Goal: Information Seeking & Learning: Learn about a topic

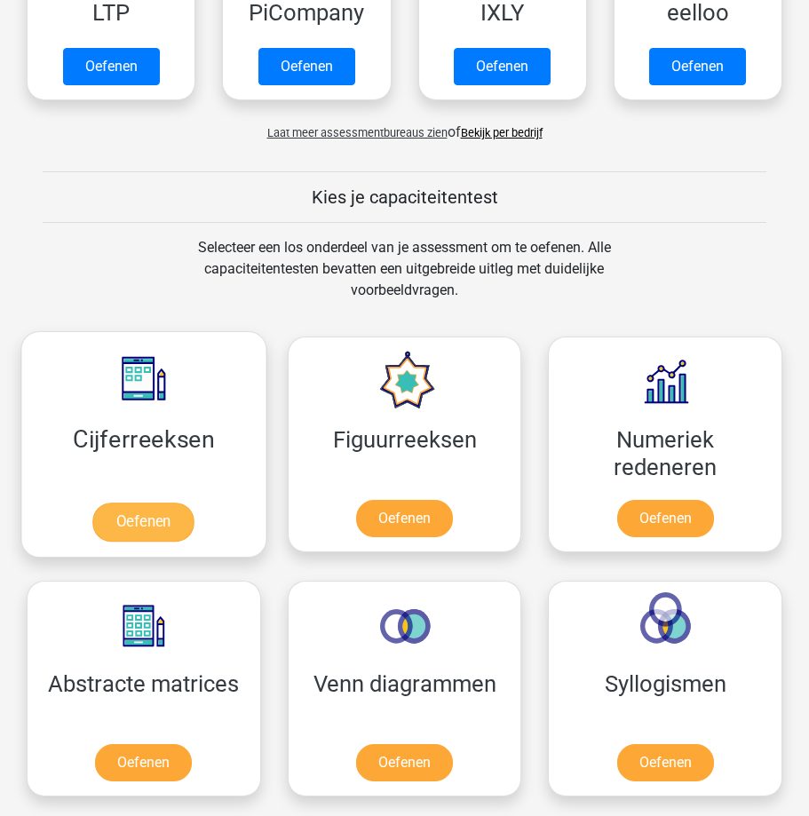
scroll to position [181, 0]
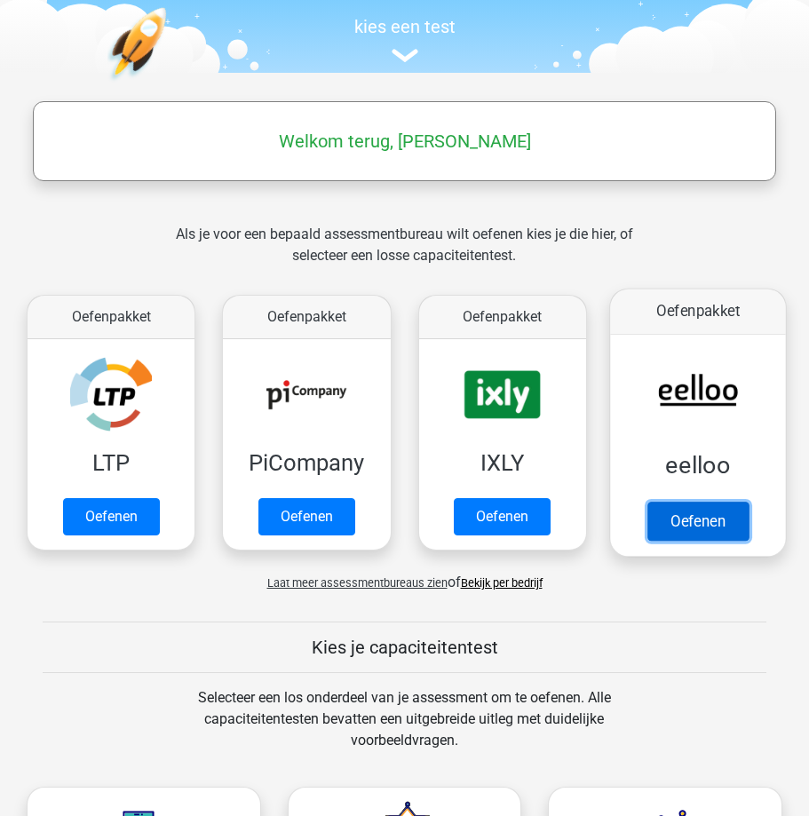
click at [704, 525] on link "Oefenen" at bounding box center [698, 521] width 101 height 39
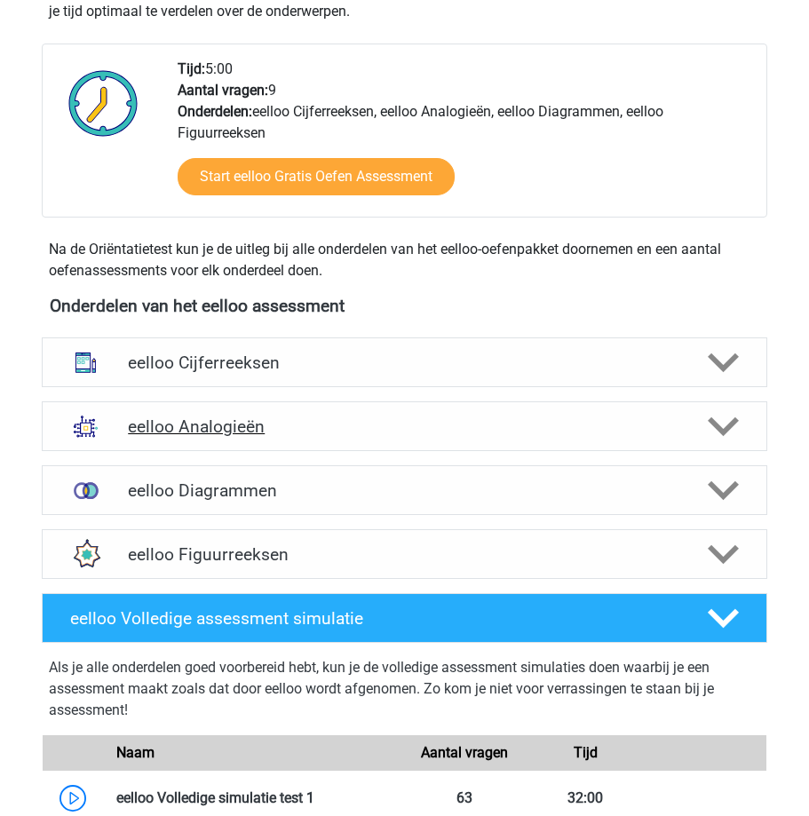
scroll to position [444, 0]
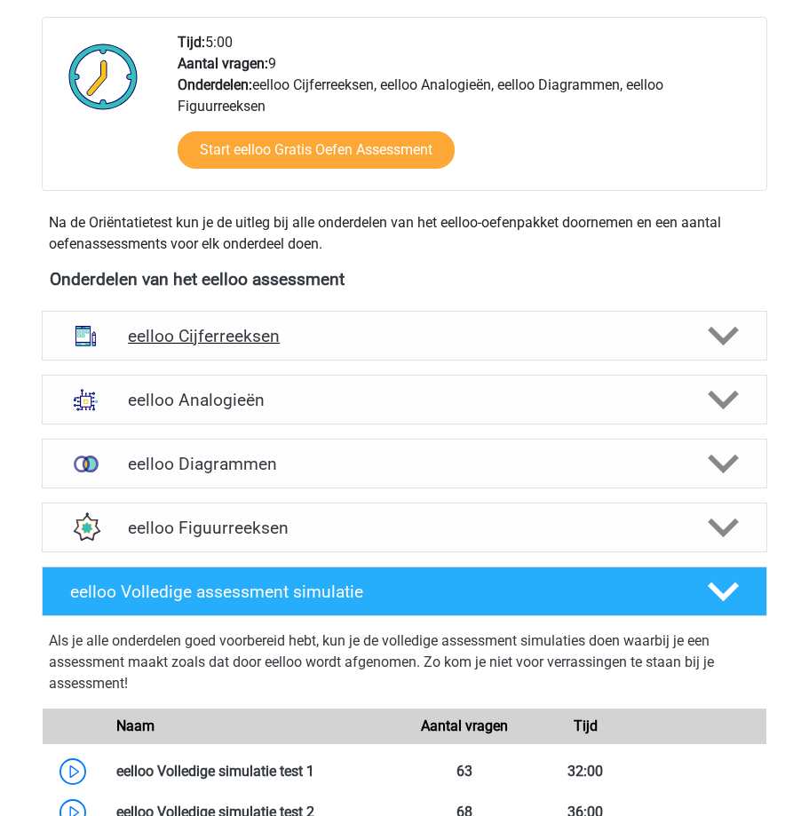
click at [729, 339] on polygon at bounding box center [723, 336] width 31 height 20
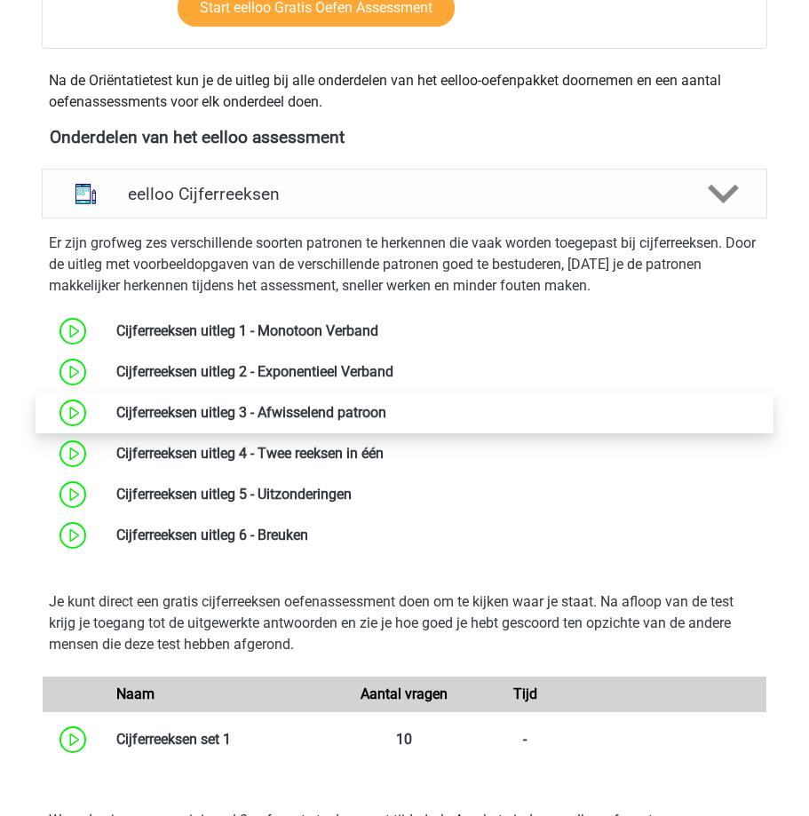
scroll to position [622, 0]
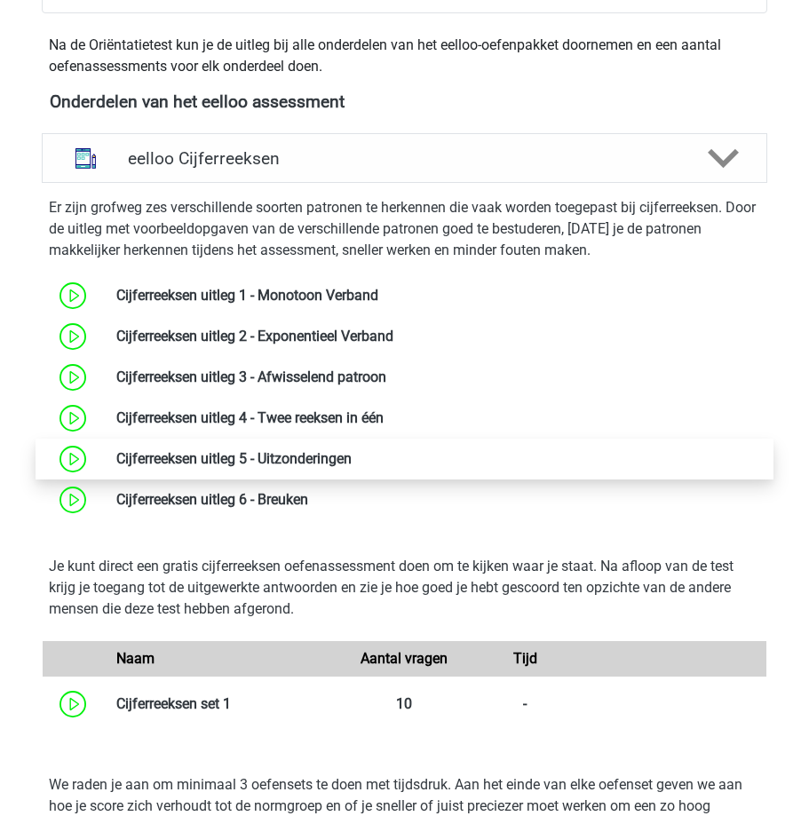
click at [352, 454] on link at bounding box center [352, 458] width 0 height 17
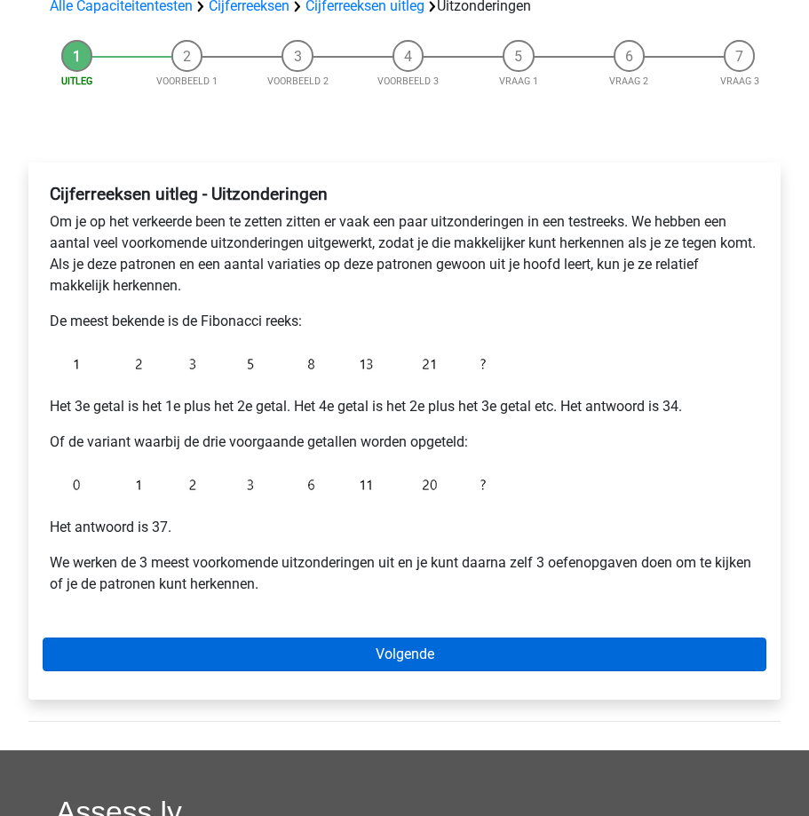
scroll to position [266, 0]
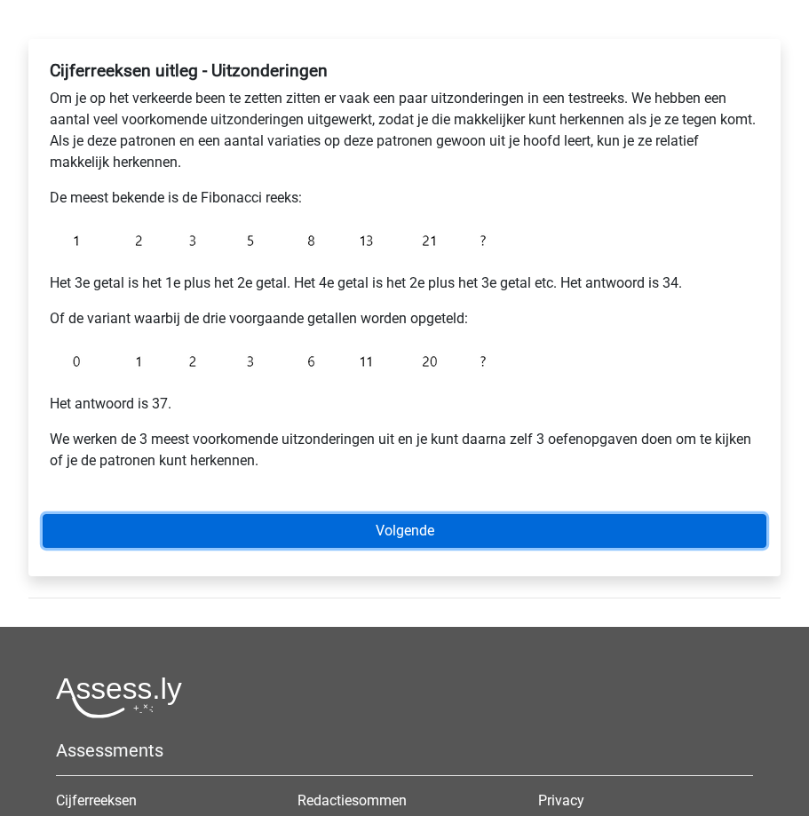
click at [212, 526] on link "Volgende" at bounding box center [405, 531] width 724 height 34
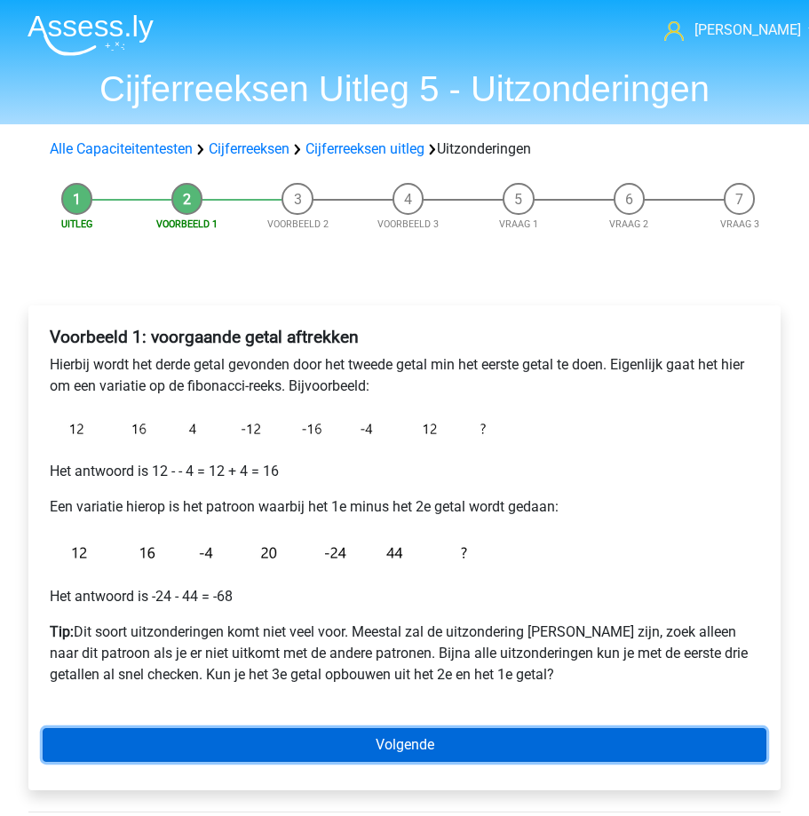
click at [273, 751] on link "Volgende" at bounding box center [405, 745] width 724 height 34
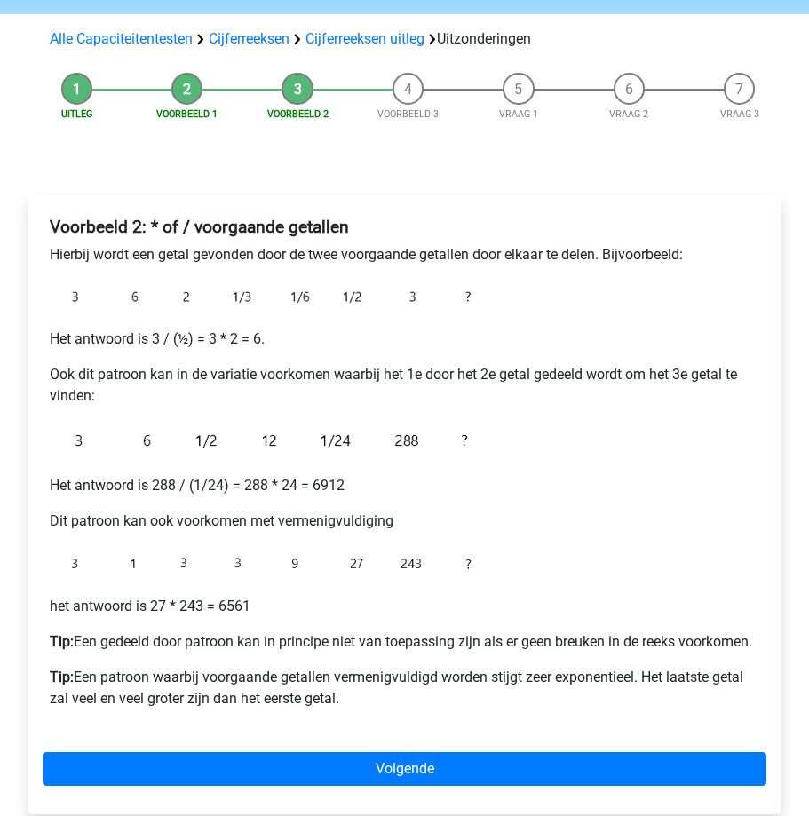
scroll to position [355, 0]
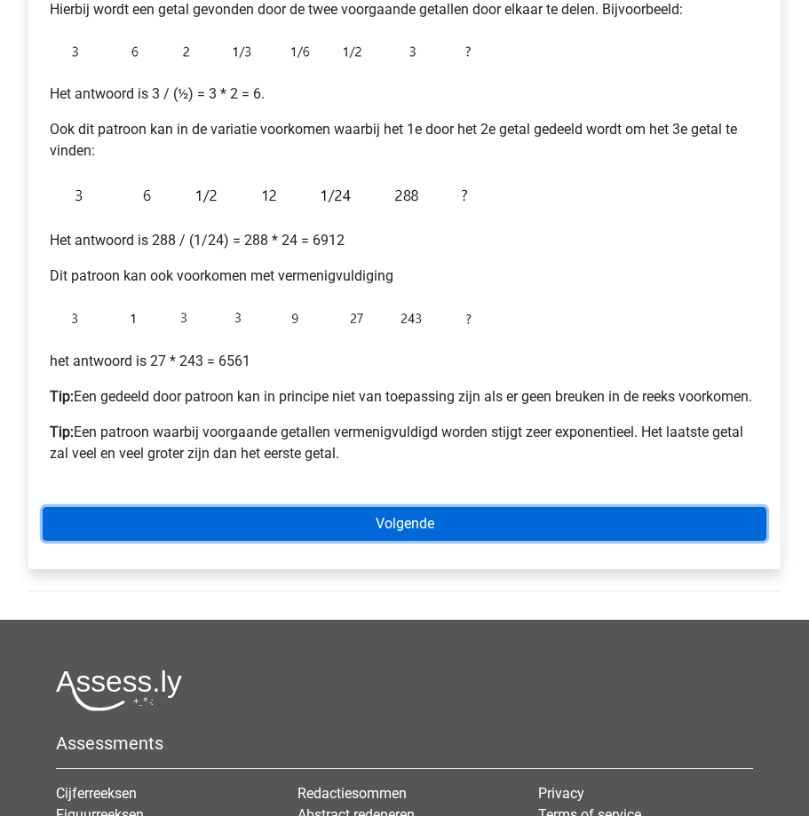
click at [315, 541] on link "Volgende" at bounding box center [405, 524] width 724 height 34
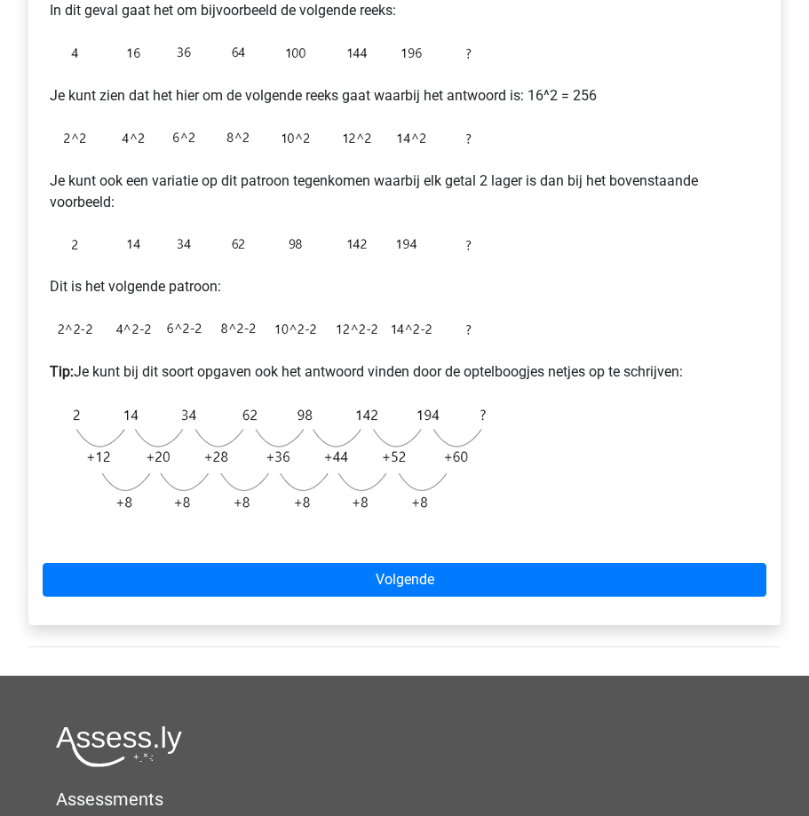
scroll to position [355, 0]
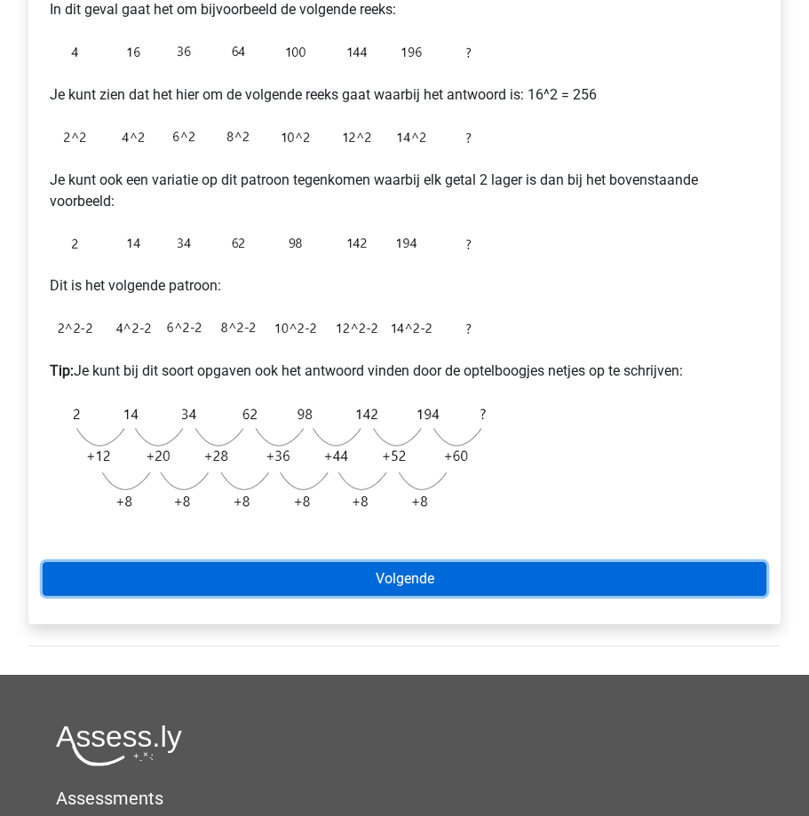
click at [392, 576] on link "Volgende" at bounding box center [405, 579] width 724 height 34
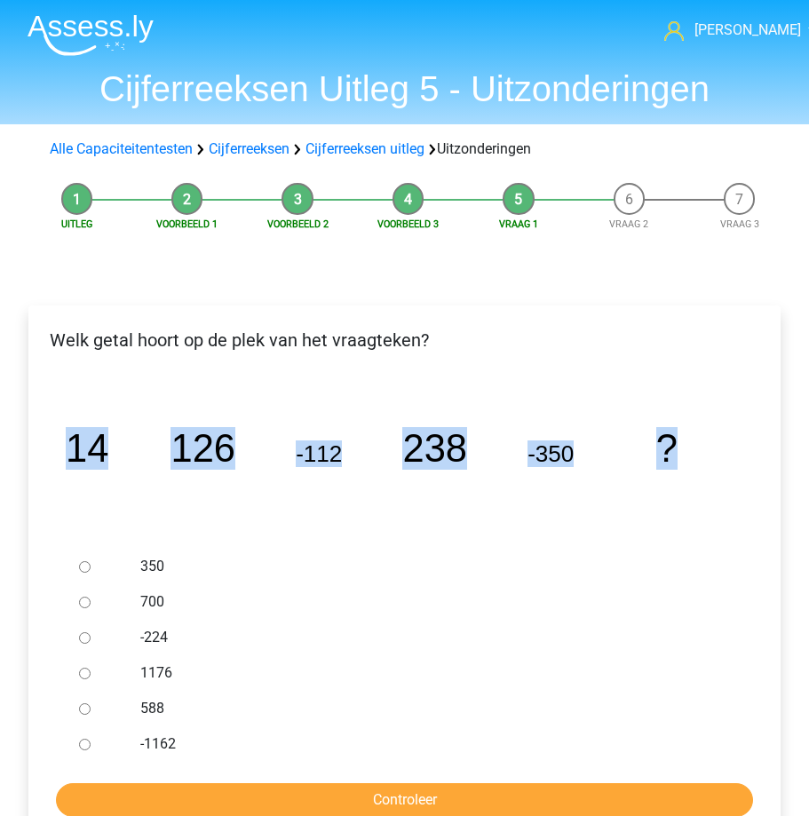
drag, startPoint x: 83, startPoint y: 450, endPoint x: 679, endPoint y: 456, distance: 595.2
click at [679, 456] on icon "image/svg+xml 14 126 -112 238 -350 ?" at bounding box center [405, 462] width 696 height 174
drag, startPoint x: 148, startPoint y: 566, endPoint x: 125, endPoint y: 540, distance: 34.6
click at [125, 540] on div "Welk getal hoort op de plek van het vraagteken? image/svg+xml 14 126 -112 238 -…" at bounding box center [404, 576] width 752 height 540
click at [134, 532] on icon "image/svg+xml 14 126 -112 238 -350 ?" at bounding box center [405, 462] width 696 height 174
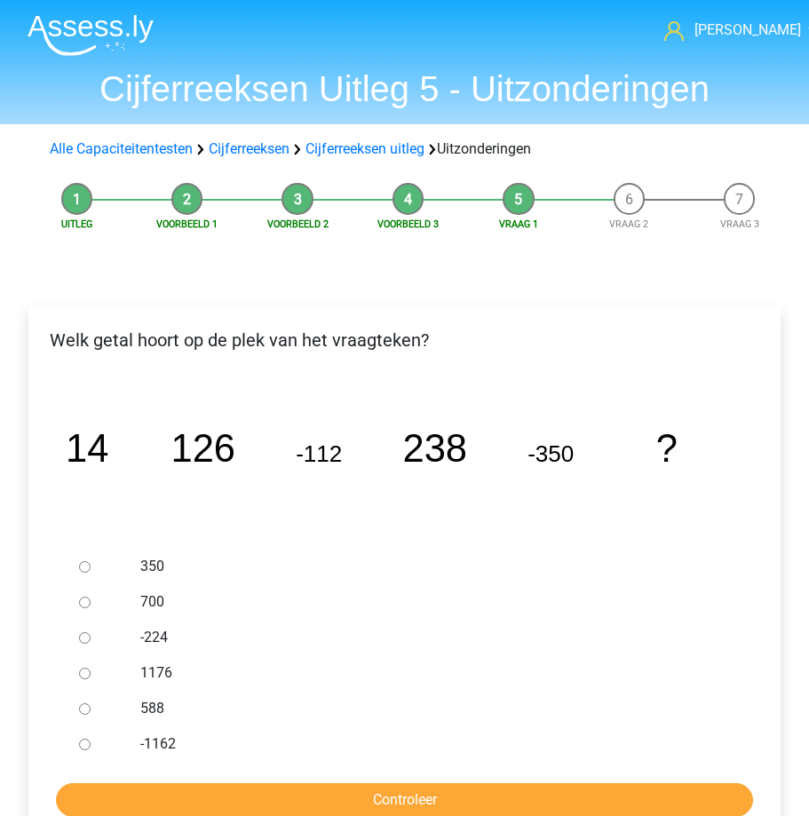
drag, startPoint x: 213, startPoint y: 582, endPoint x: 189, endPoint y: 735, distance: 154.7
click at [189, 735] on div "350 700 -224 1176 588 -1162" at bounding box center [404, 655] width 665 height 213
copy div "350 700 -224 1176 588 -1162"
click at [82, 672] on input "1176" at bounding box center [85, 674] width 12 height 12
radio input "true"
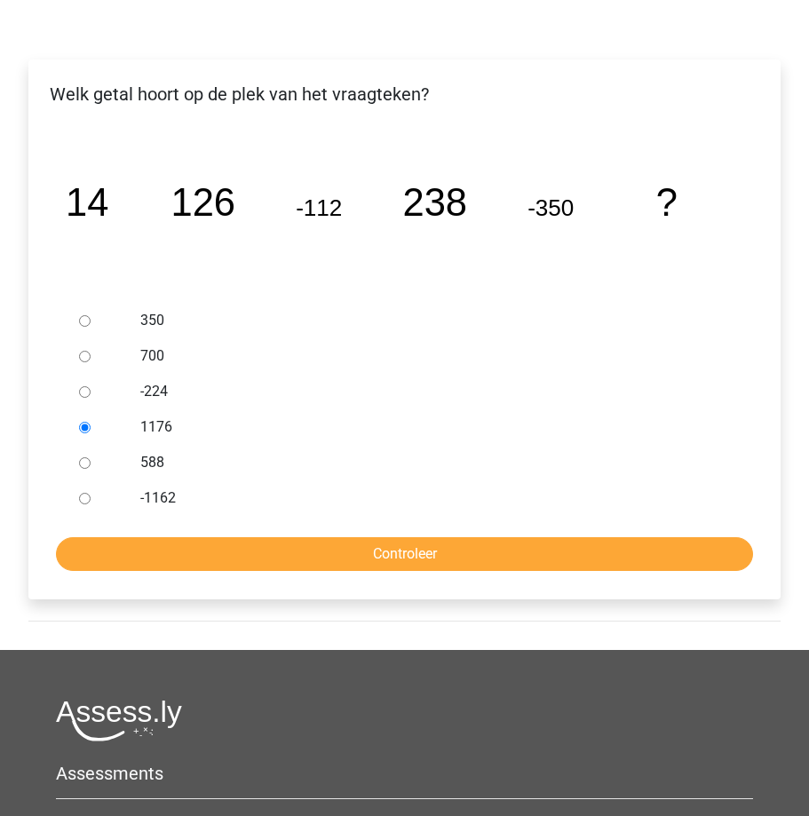
scroll to position [266, 0]
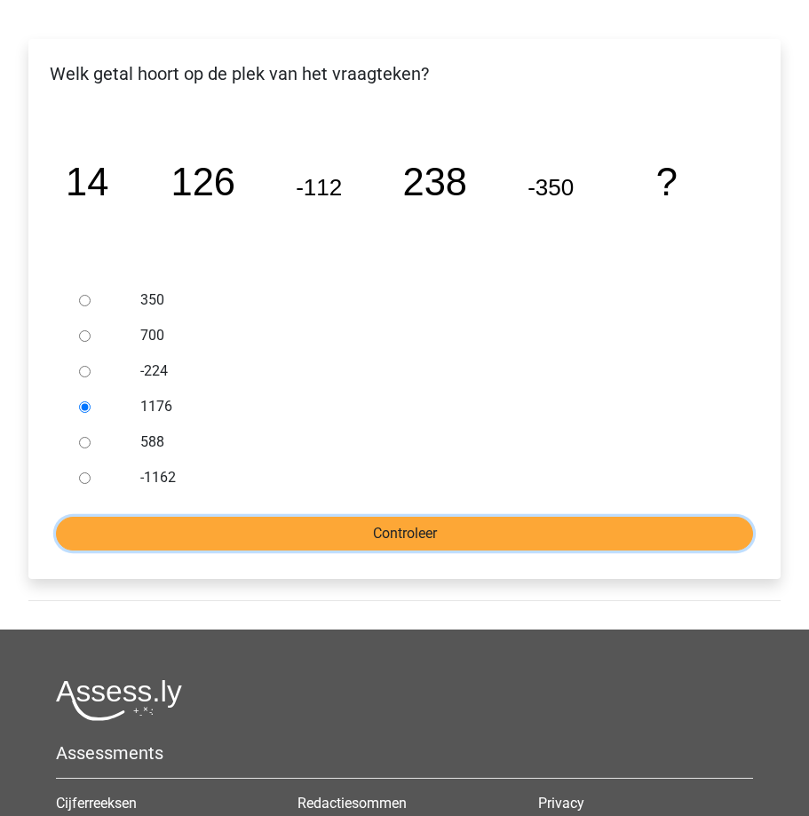
click at [364, 538] on input "Controleer" at bounding box center [404, 534] width 697 height 34
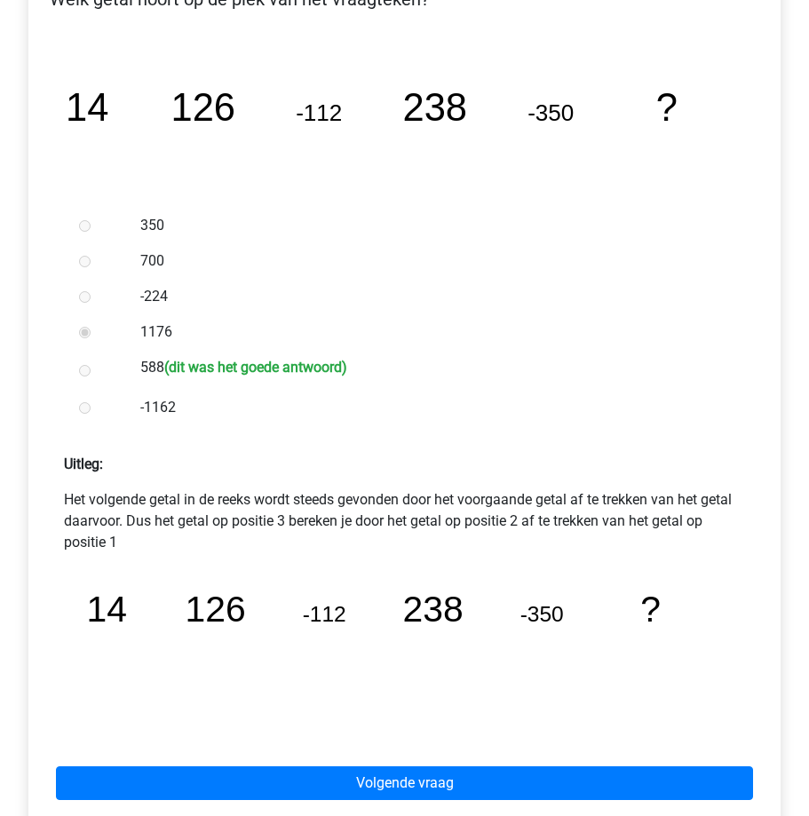
scroll to position [533, 0]
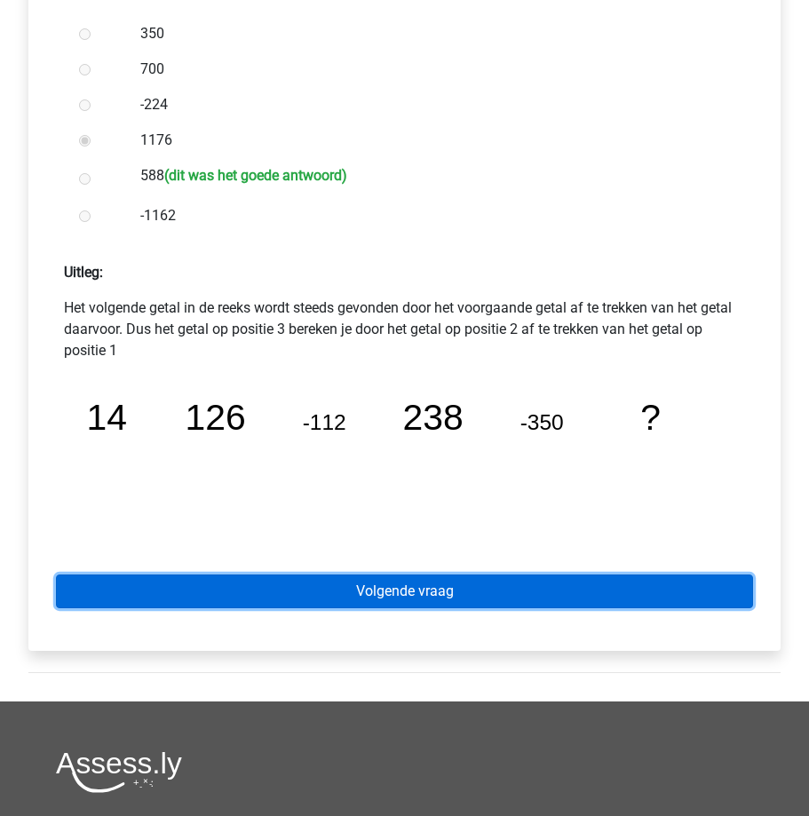
click at [328, 592] on link "Volgende vraag" at bounding box center [404, 592] width 697 height 34
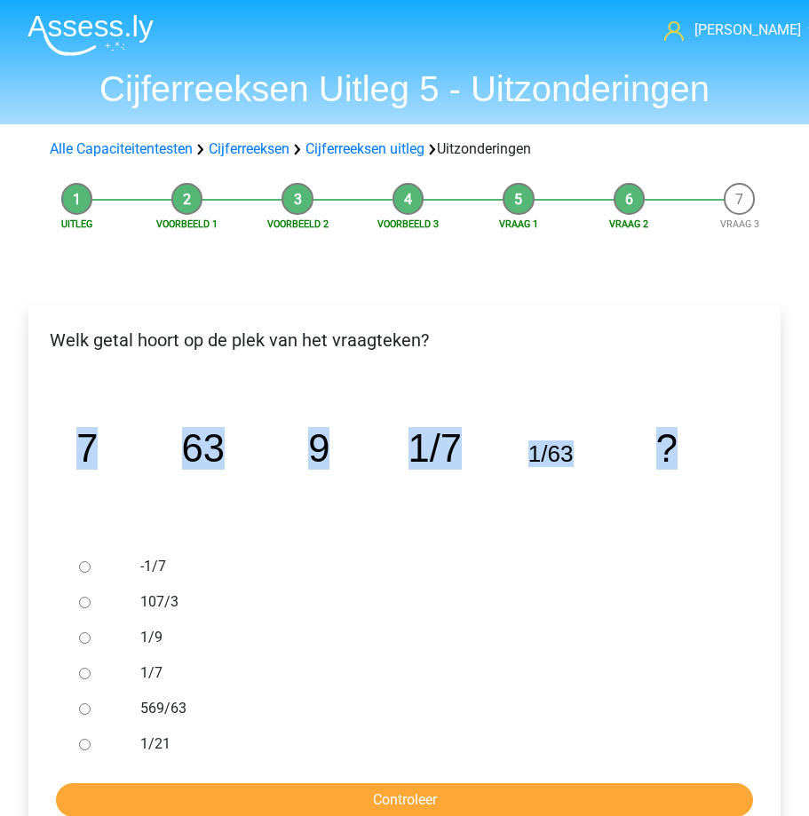
drag, startPoint x: 71, startPoint y: 439, endPoint x: 705, endPoint y: 478, distance: 635.4
click at [705, 478] on icon "image/svg+xml 7 63 9 1/7 1/63 ?" at bounding box center [405, 462] width 696 height 174
copy g "7 63 9 1/7 1/63 ?"
drag, startPoint x: 139, startPoint y: 558, endPoint x: 202, endPoint y: 749, distance: 201.1
click at [202, 749] on div "-1/7 107/3 1/9 1/7 569/63 1/21" at bounding box center [404, 655] width 665 height 213
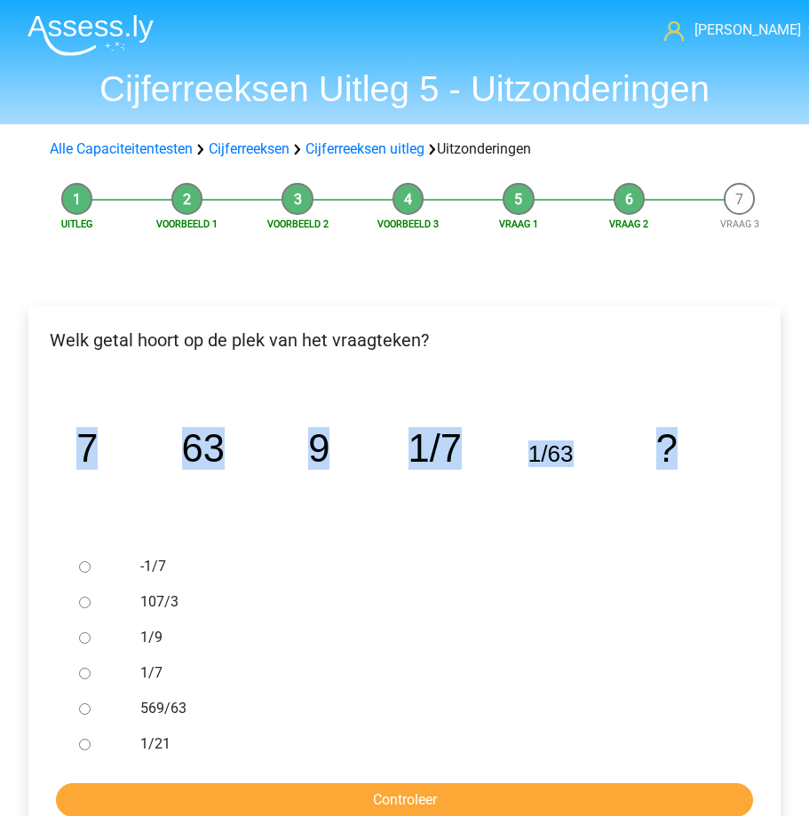
copy div "-1/7 107/3 1/9 1/7 569/63 1/21"
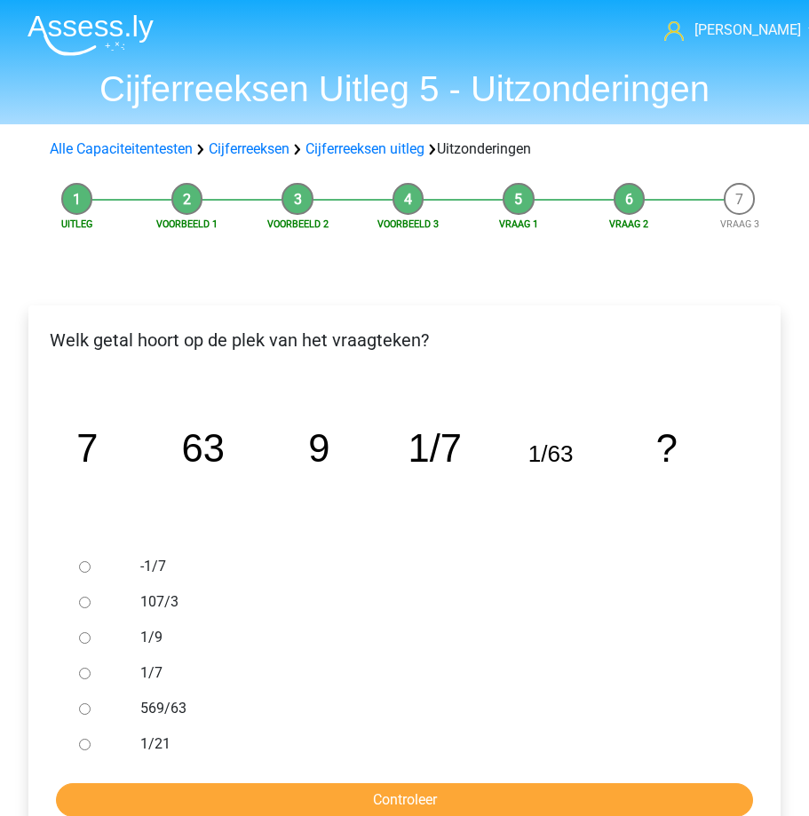
drag, startPoint x: 60, startPoint y: 437, endPoint x: 89, endPoint y: 437, distance: 28.4
click at [79, 439] on icon "image/svg+xml 7 63 9 1/7 1/63 ?" at bounding box center [405, 462] width 696 height 174
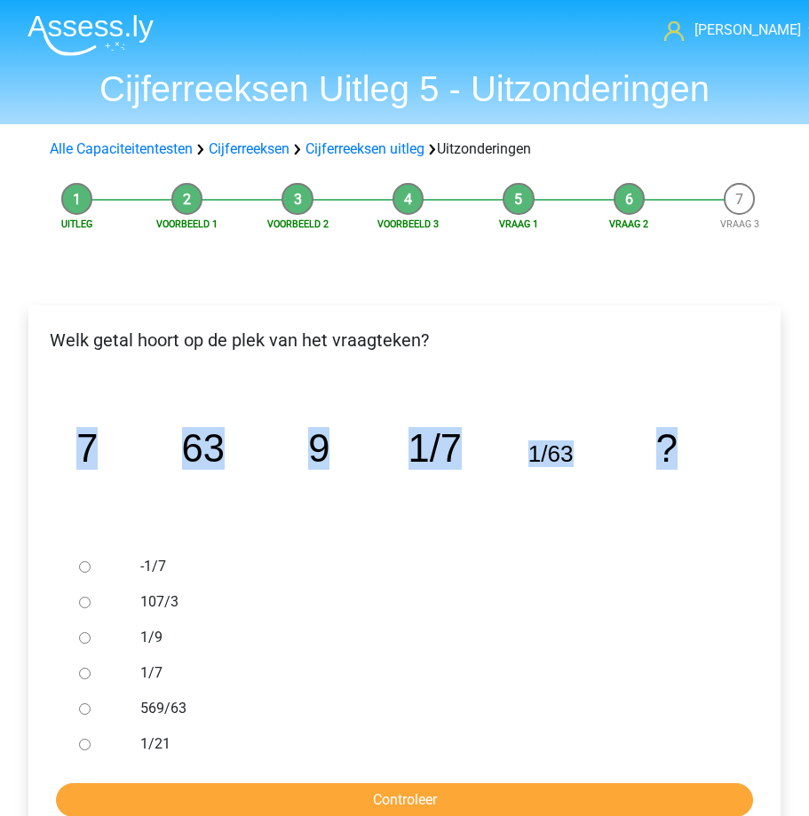
drag, startPoint x: 58, startPoint y: 446, endPoint x: 691, endPoint y: 465, distance: 633.6
click at [691, 465] on icon "image/svg+xml 7 63 9 1/7 1/63 ?" at bounding box center [405, 462] width 696 height 174
drag, startPoint x: 134, startPoint y: 558, endPoint x: 178, endPoint y: 742, distance: 189.0
click at [178, 742] on div "-1/7 107/3 1/9 1/7 569/63 1/21" at bounding box center [404, 655] width 665 height 213
copy div "-1/7 107/3 1/9 1/7 569/63 1/21"
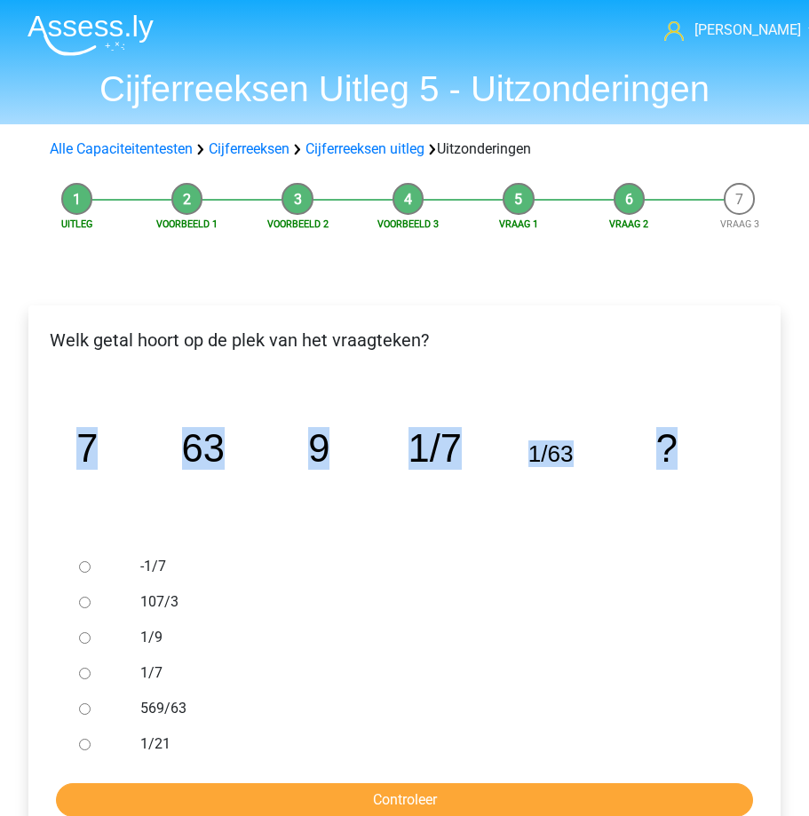
click at [82, 744] on input "1/21" at bounding box center [85, 745] width 12 height 12
radio input "true"
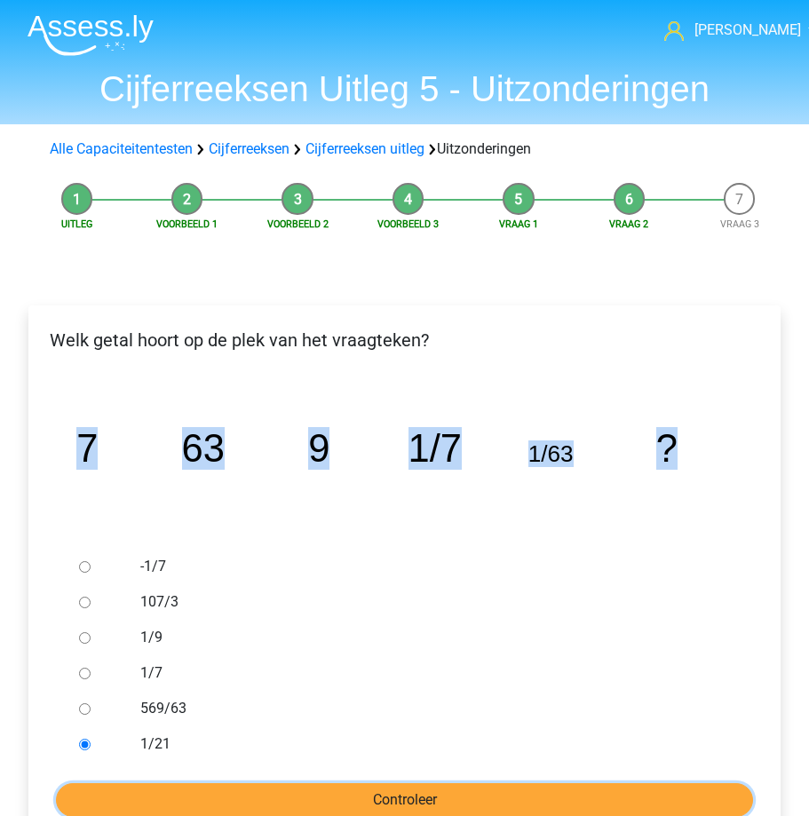
click at [119, 791] on input "Controleer" at bounding box center [404, 800] width 697 height 34
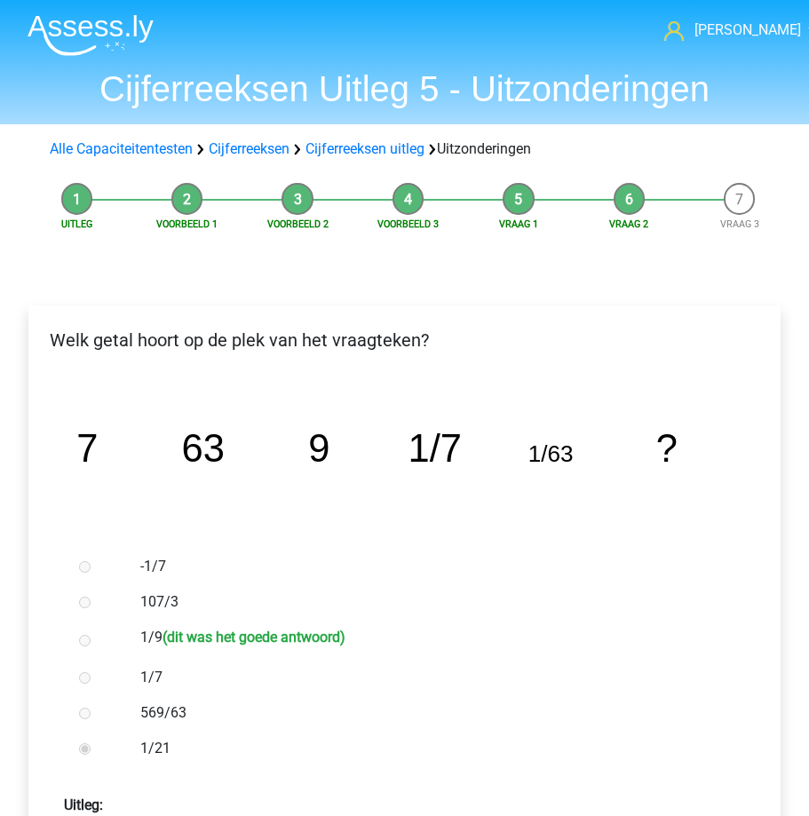
drag, startPoint x: 141, startPoint y: 626, endPoint x: 383, endPoint y: 649, distance: 242.7
click at [383, 649] on div "1/9 (dit was het goede antwoord)" at bounding box center [432, 640] width 610 height 40
copy label "1/9 (dit was het goede antwoord)"
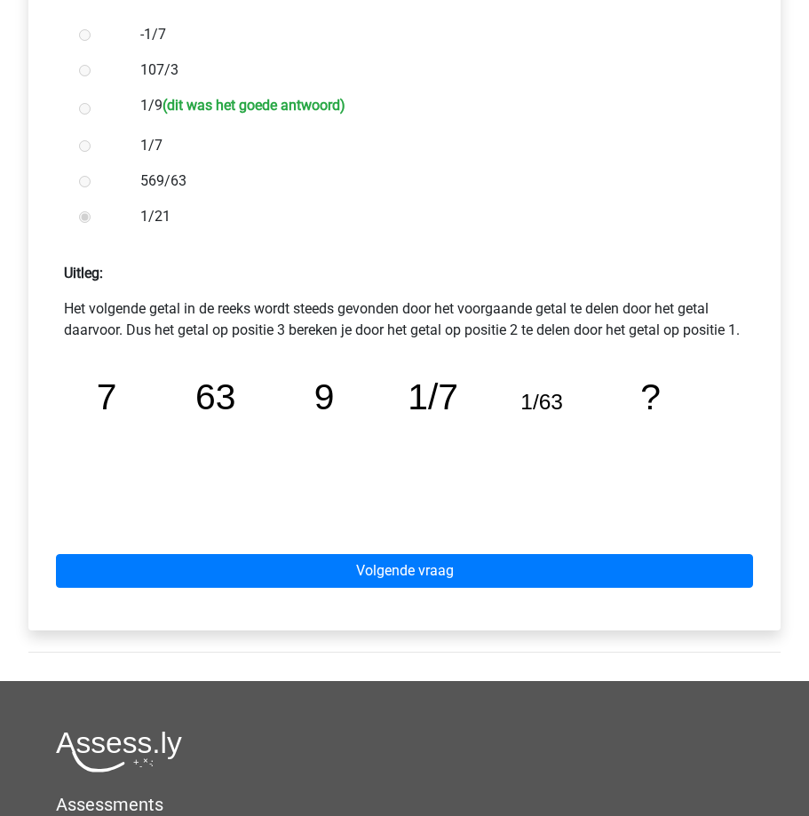
scroll to position [533, 0]
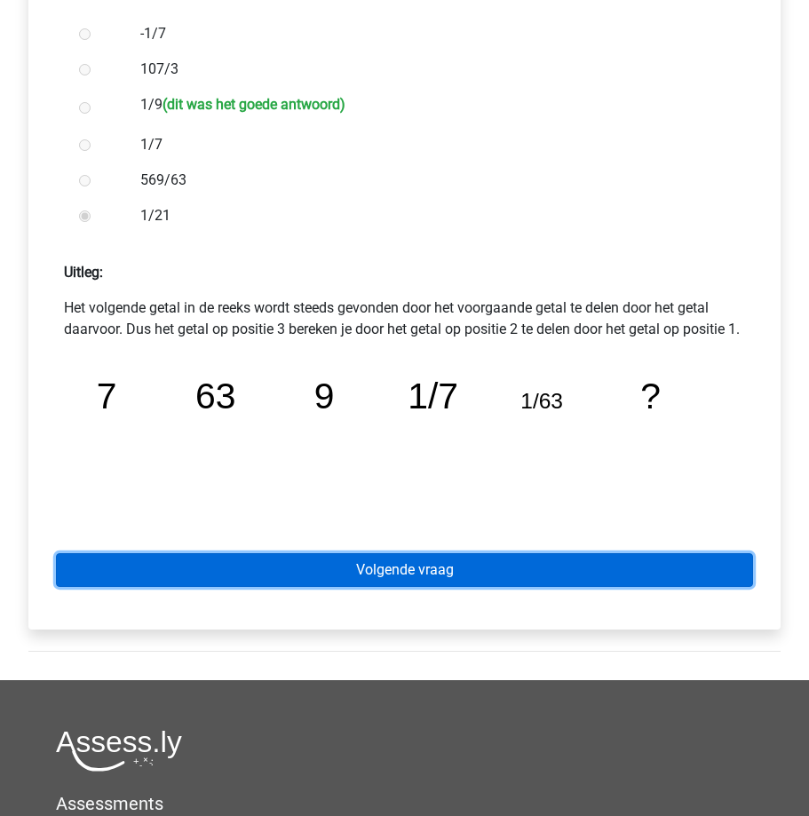
click at [399, 587] on link "Volgende vraag" at bounding box center [404, 570] width 697 height 34
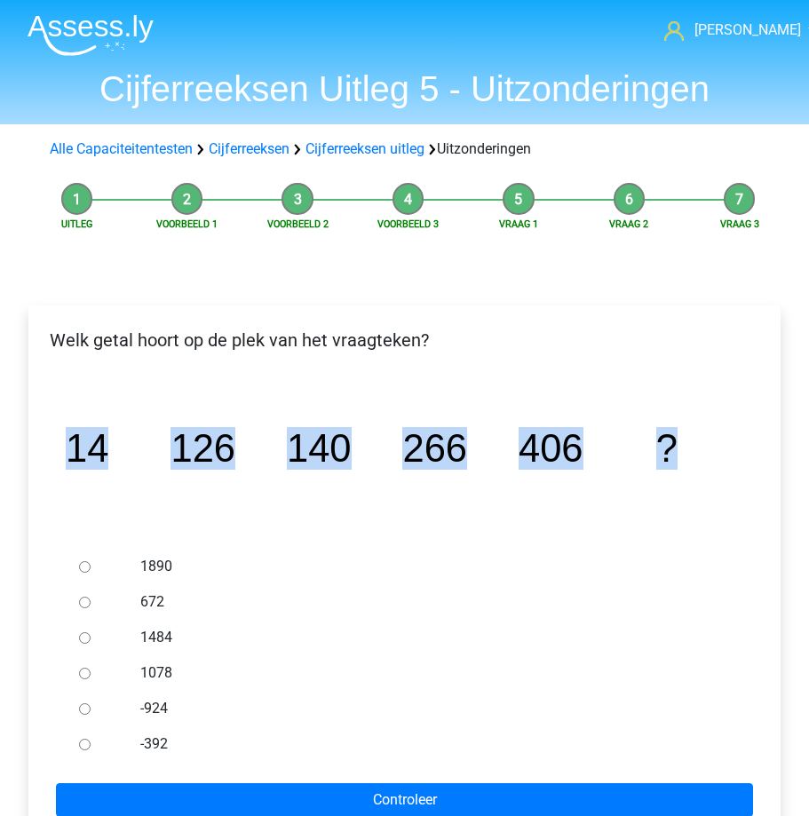
drag, startPoint x: 68, startPoint y: 440, endPoint x: 718, endPoint y: 492, distance: 651.4
click at [718, 492] on icon "image/svg+xml 14 126 140 266 406 ?" at bounding box center [405, 462] width 696 height 174
copy g "14 126 140 266 406 ?"
click at [83, 600] on input "672" at bounding box center [85, 603] width 12 height 12
radio input "true"
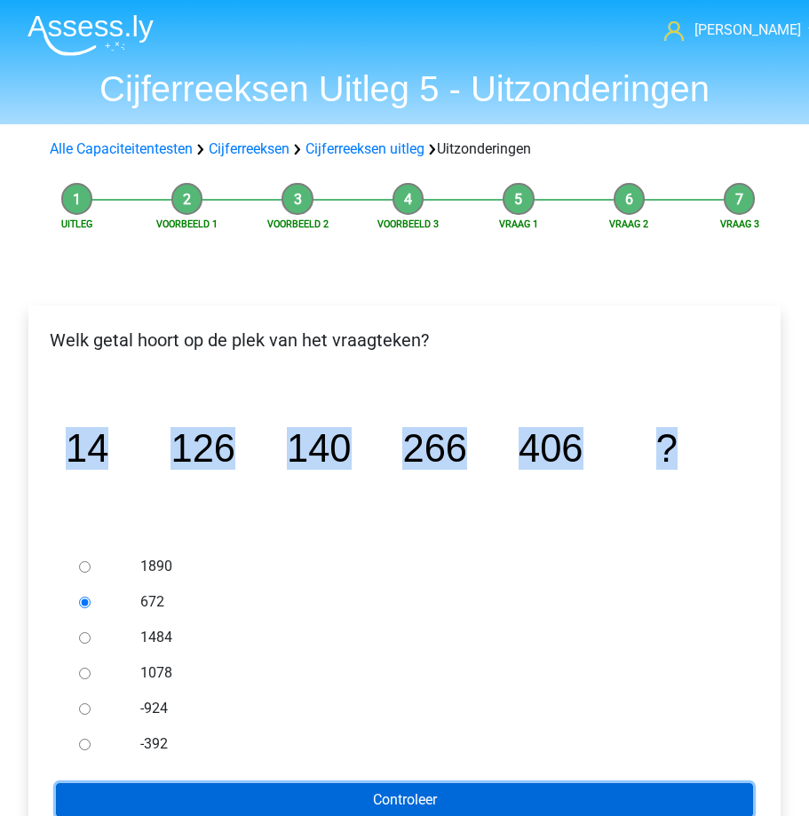
click at [181, 793] on input "Controleer" at bounding box center [404, 800] width 697 height 34
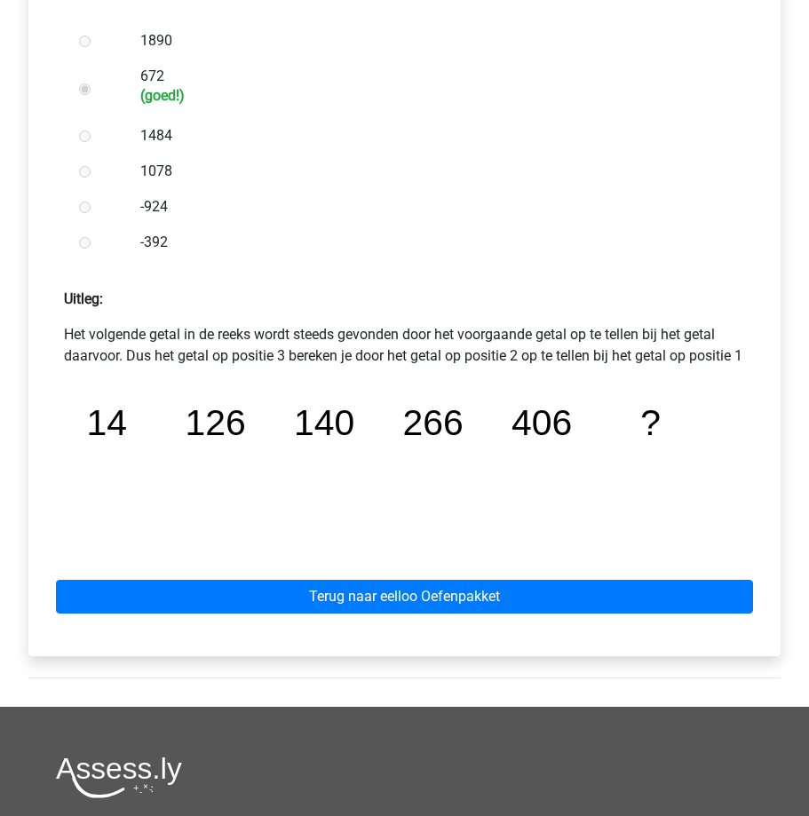
scroll to position [533, 0]
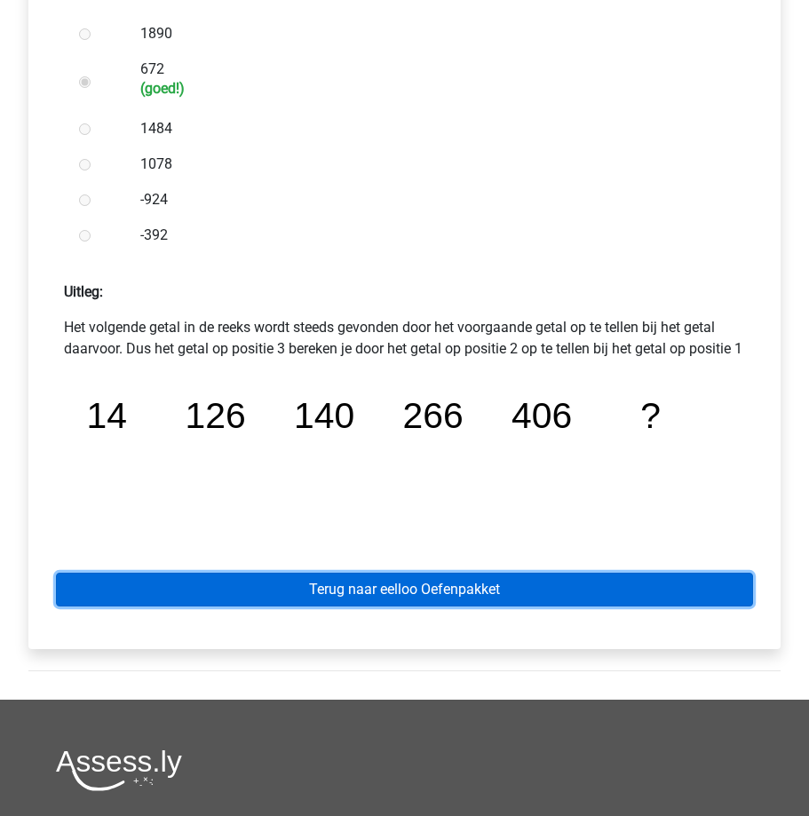
click at [386, 607] on link "Terug naar eelloo Oefenpakket" at bounding box center [404, 590] width 697 height 34
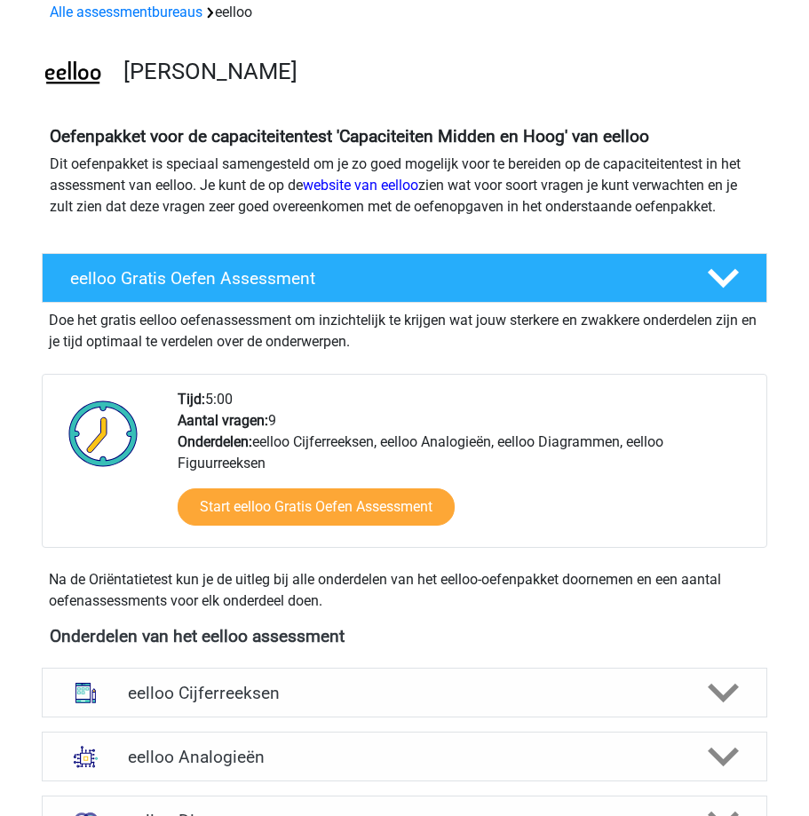
scroll to position [266, 0]
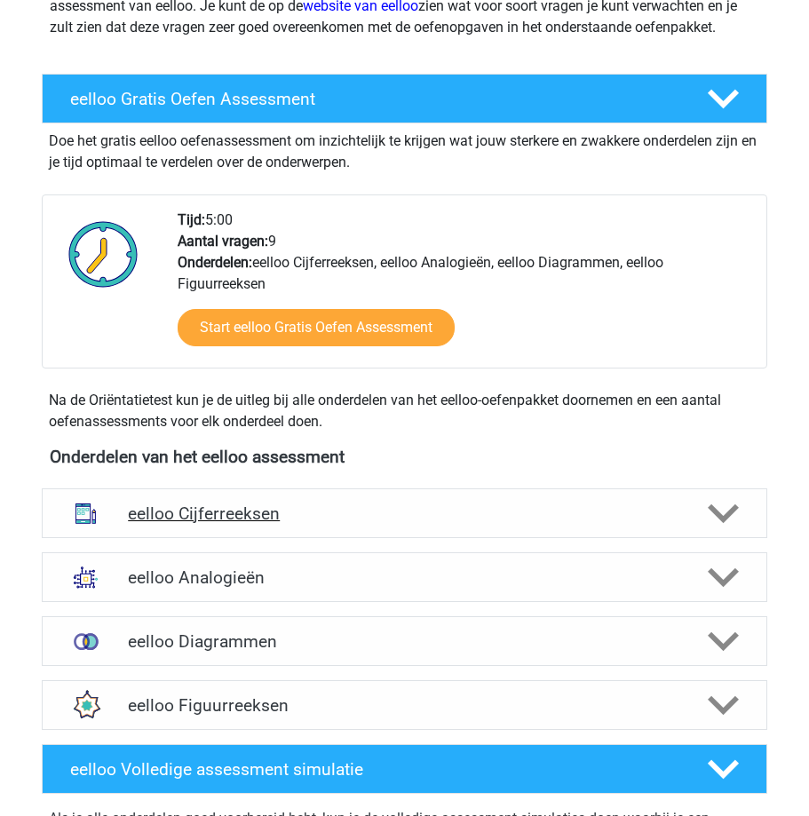
click at [724, 508] on icon at bounding box center [723, 513] width 31 height 31
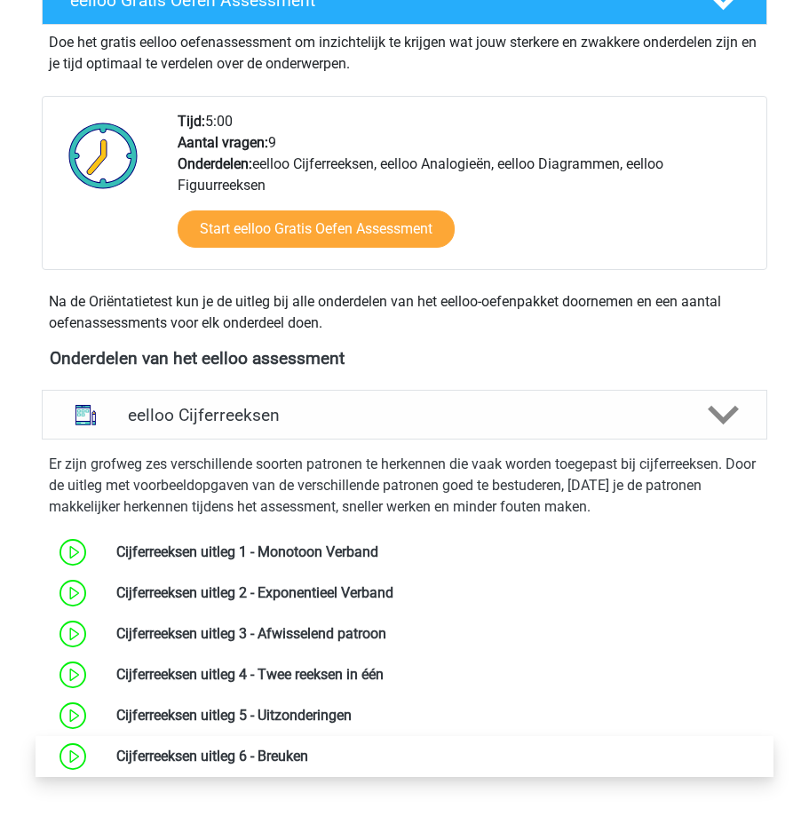
scroll to position [533, 0]
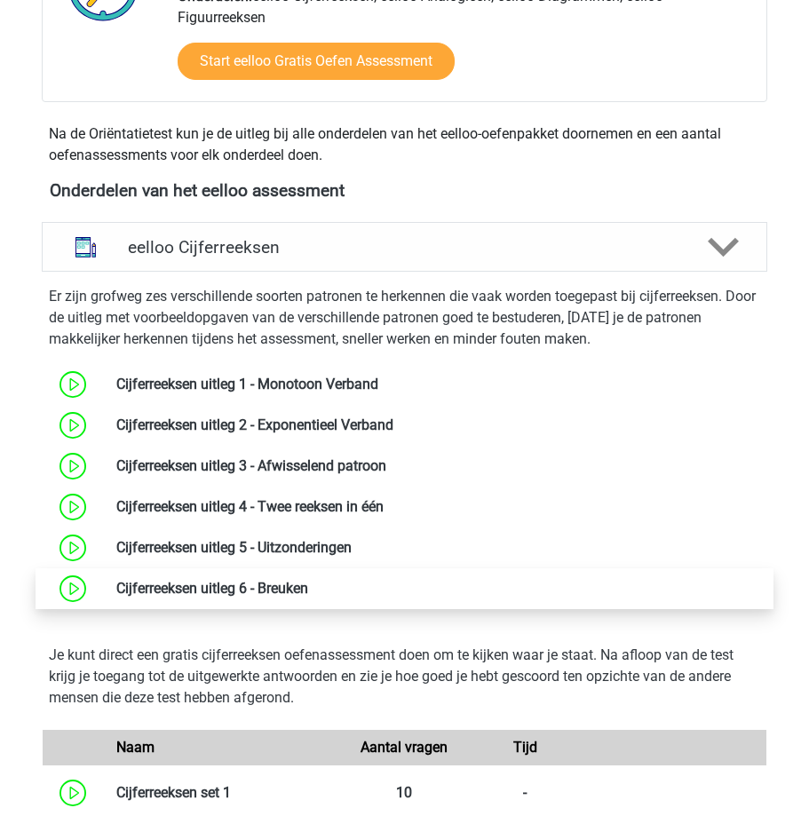
click at [308, 592] on link at bounding box center [308, 588] width 0 height 17
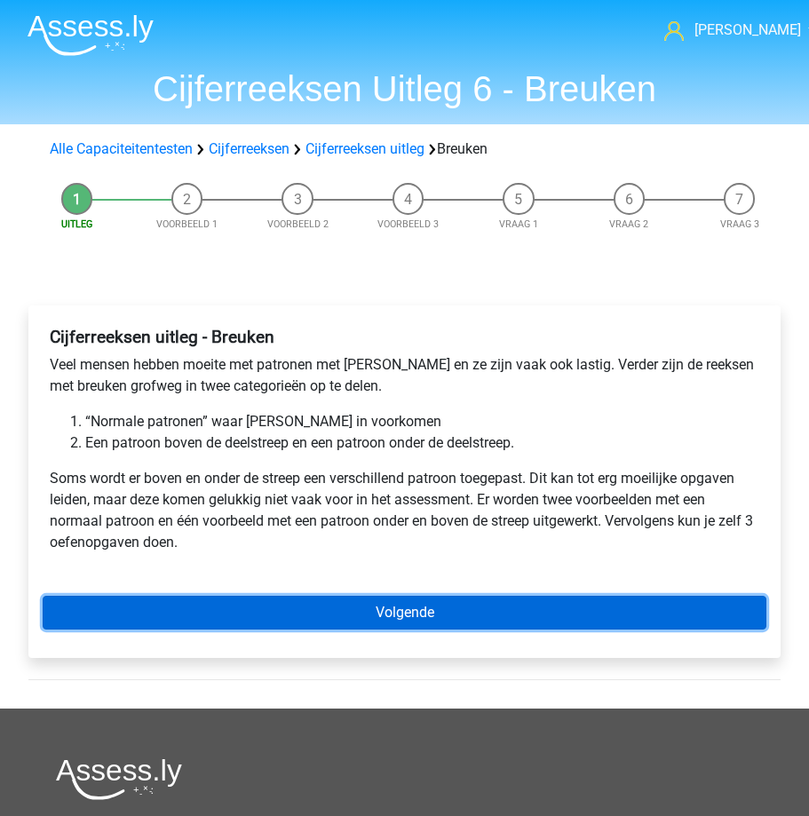
click at [290, 608] on link "Volgende" at bounding box center [405, 613] width 724 height 34
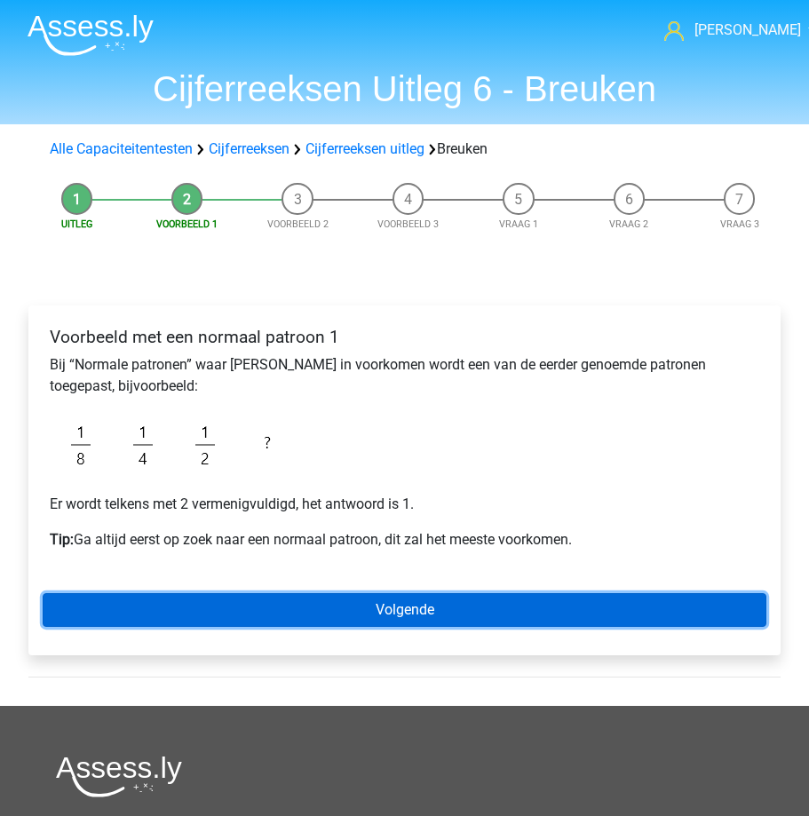
click at [291, 608] on link "Volgende" at bounding box center [405, 610] width 724 height 34
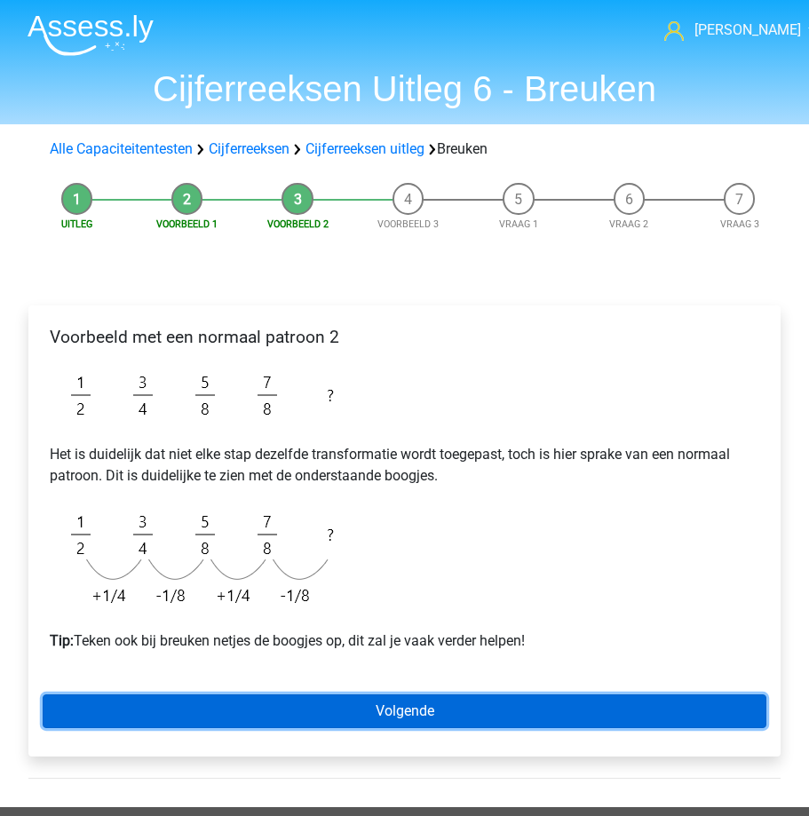
click at [325, 704] on link "Volgende" at bounding box center [405, 712] width 724 height 34
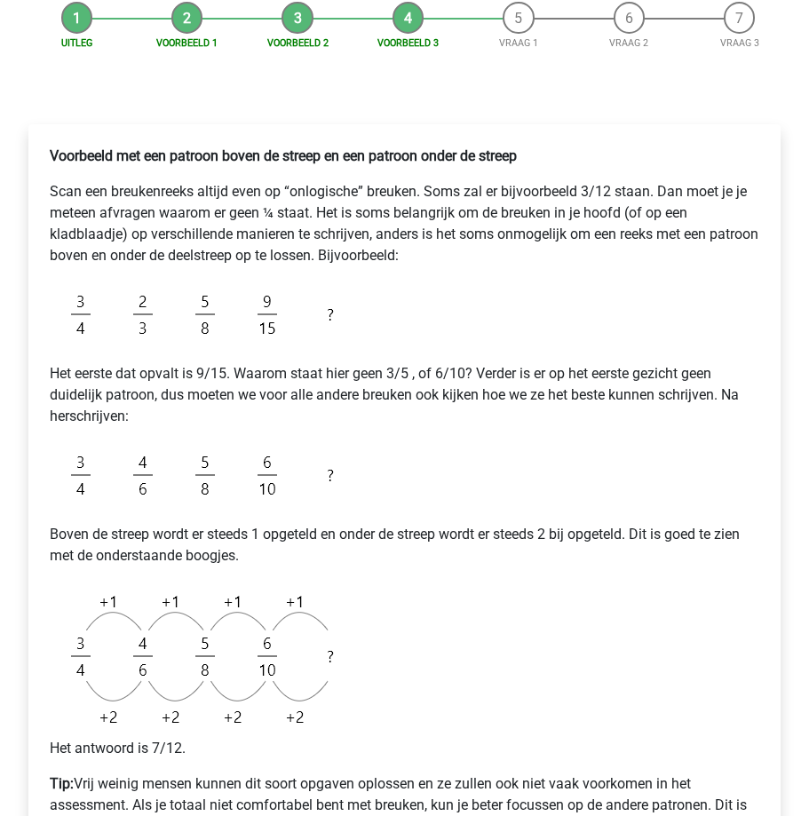
scroll to position [355, 0]
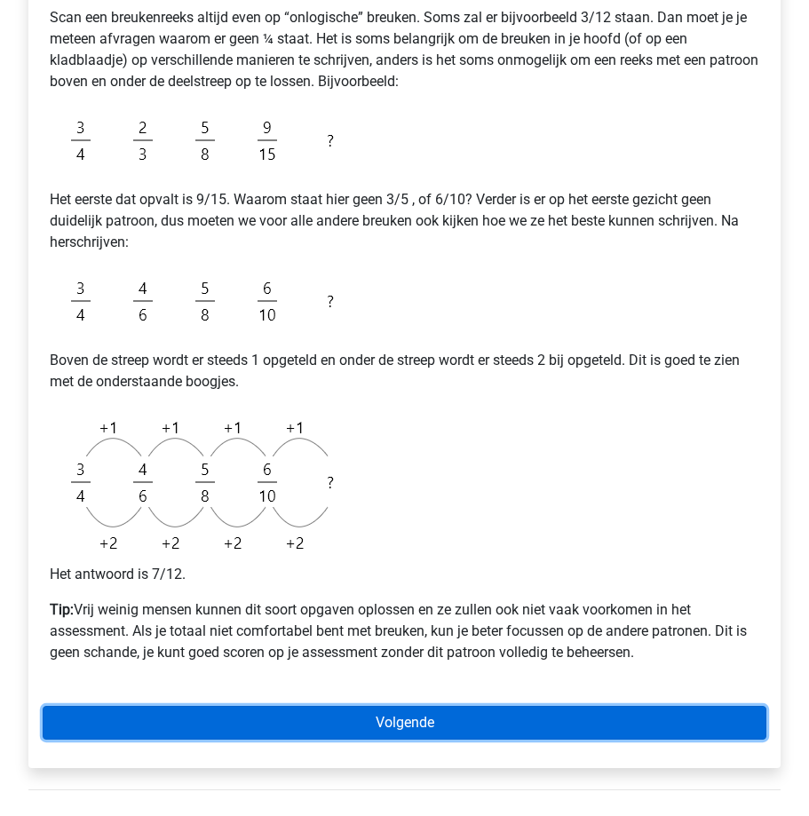
click at [309, 718] on link "Volgende" at bounding box center [405, 723] width 724 height 34
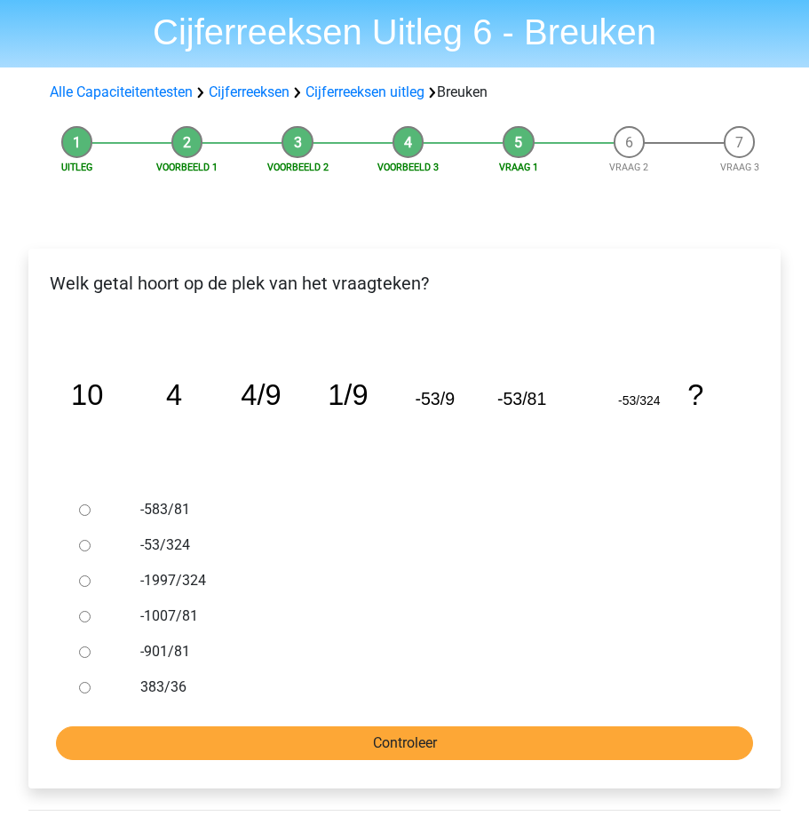
scroll to position [89, 0]
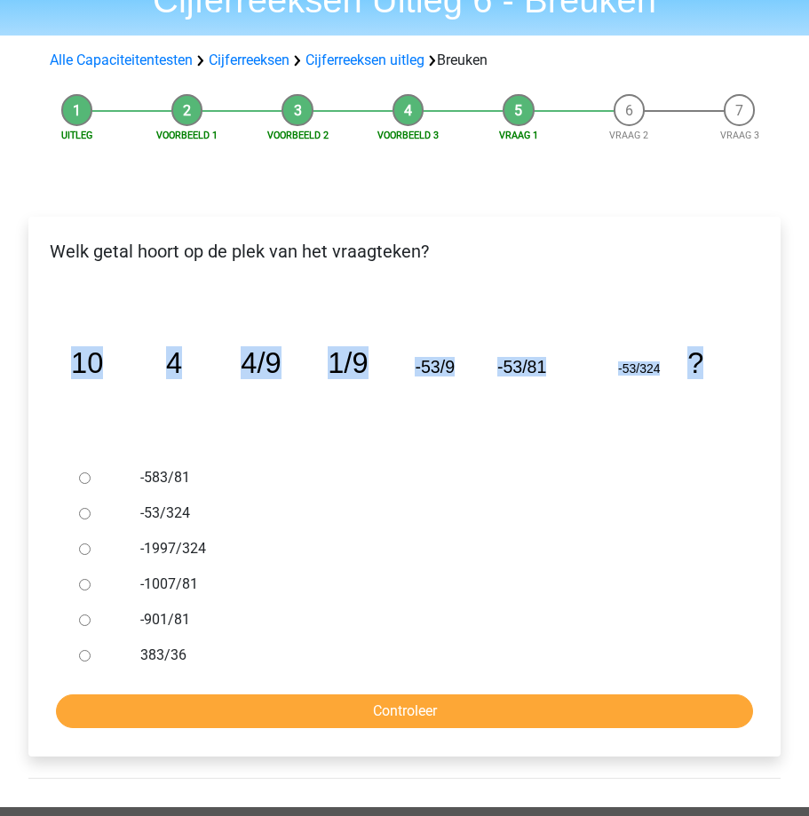
drag, startPoint x: 76, startPoint y: 362, endPoint x: 700, endPoint y: 395, distance: 624.4
click at [700, 395] on icon "image/svg+xml 10 4 4/9 1/9 -53/9 -53/81 -53/324 ?" at bounding box center [405, 373] width 696 height 174
copy g "10 4 4/9 1/9 -53/9 -53/81 -53/324 ?"
drag, startPoint x: 145, startPoint y: 473, endPoint x: 242, endPoint y: 642, distance: 195.0
click at [244, 656] on div "-583/81 -53/324 -1997/324 -1007/81 -901/81 383/36" at bounding box center [404, 566] width 665 height 213
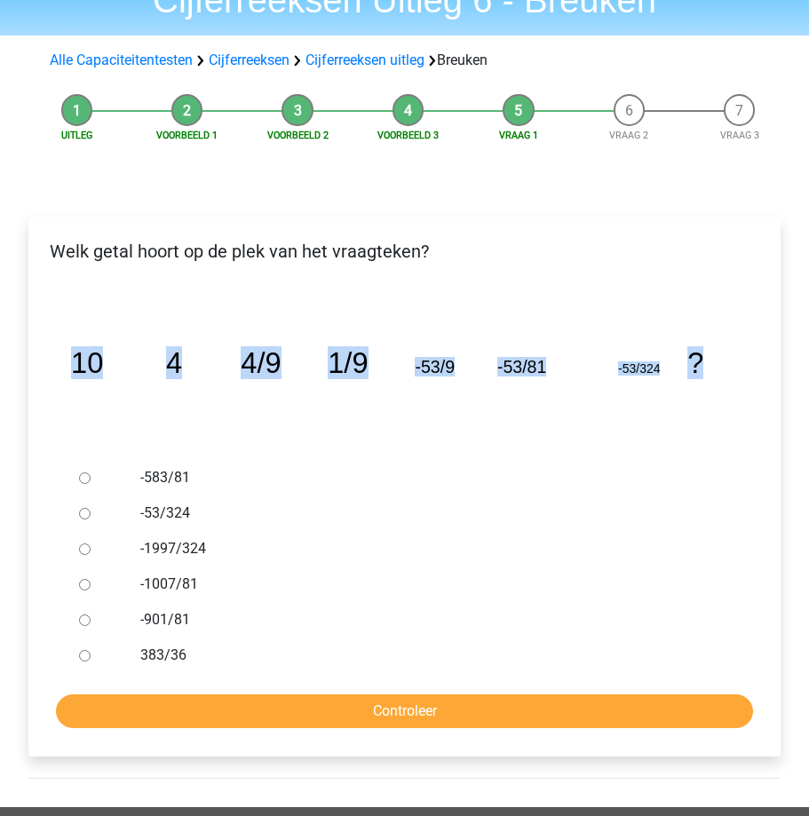
drag, startPoint x: 146, startPoint y: 479, endPoint x: 209, endPoint y: 656, distance: 188.5
click at [207, 657] on div "-583/81 -53/324 -1997/324 -1007/81 -901/81 383/36" at bounding box center [404, 566] width 665 height 213
copy div "-583/81 -53/324 -1997/324 -1007/81 -901/81 383/36"
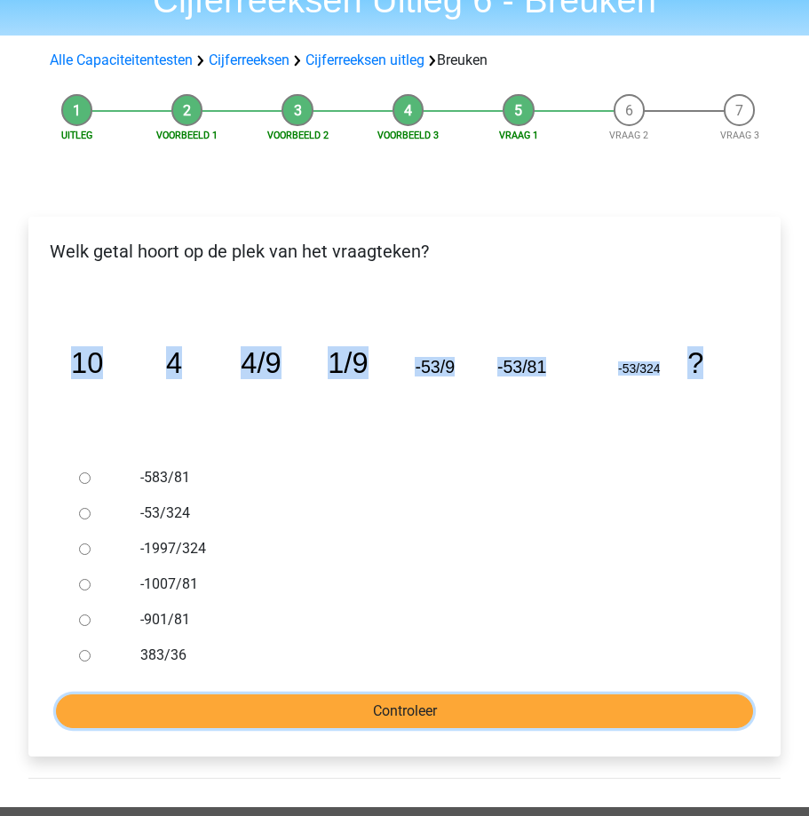
click at [219, 712] on input "Controleer" at bounding box center [404, 712] width 697 height 34
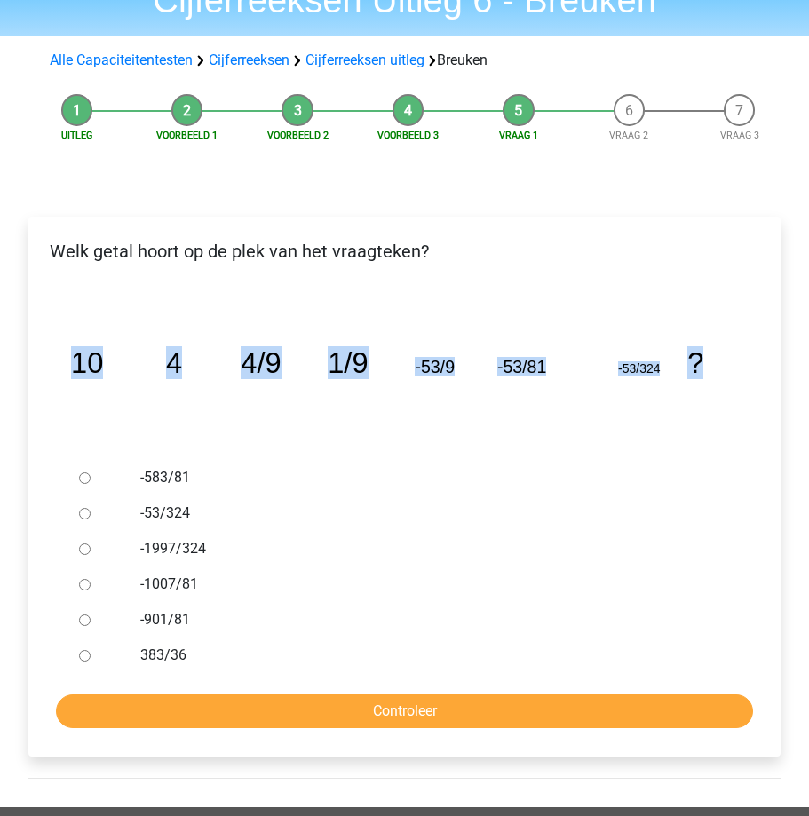
click at [91, 513] on div at bounding box center [99, 514] width 55 height 36
click at [89, 512] on input "-53/324" at bounding box center [85, 514] width 12 height 12
radio input "true"
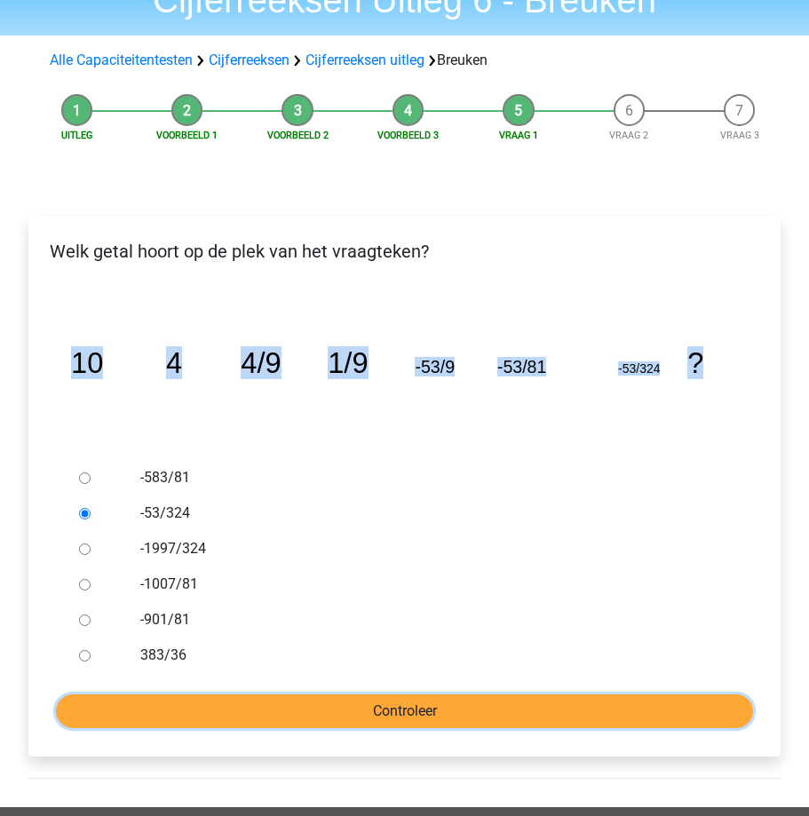
click at [247, 701] on input "Controleer" at bounding box center [404, 712] width 697 height 34
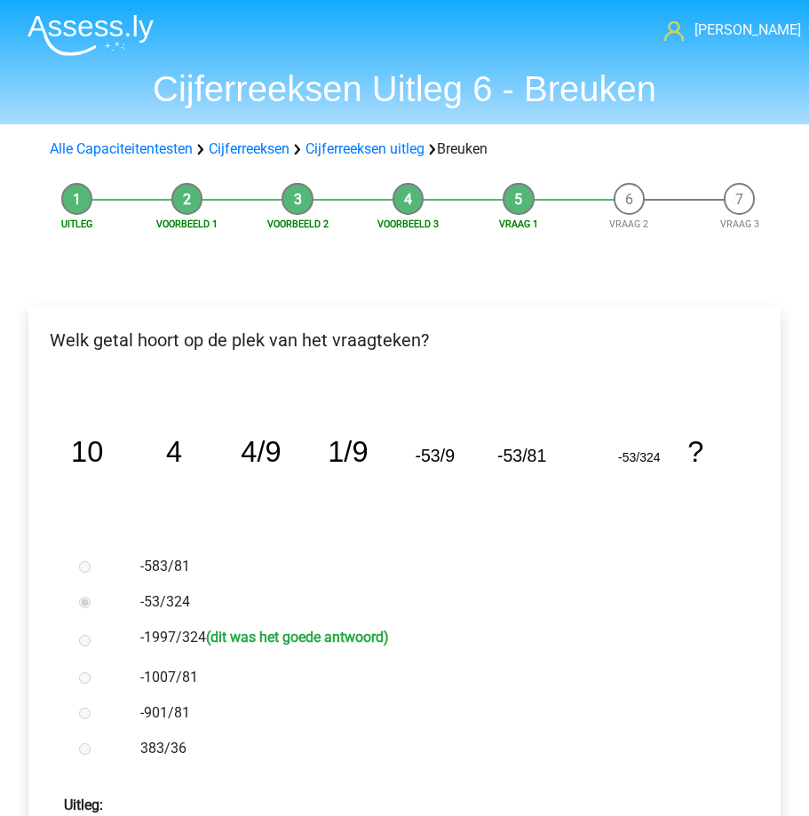
drag, startPoint x: 0, startPoint y: 0, endPoint x: 389, endPoint y: 706, distance: 806.3
click at [391, 706] on label "-901/81" at bounding box center [432, 713] width 584 height 21
drag, startPoint x: 131, startPoint y: 636, endPoint x: 441, endPoint y: 635, distance: 309.1
click at [441, 635] on div "-1997/324 (dit was het goede antwoord)" at bounding box center [432, 640] width 610 height 40
click at [159, 635] on label "-1997/324 (dit was het goede antwoord)" at bounding box center [432, 640] width 584 height 26
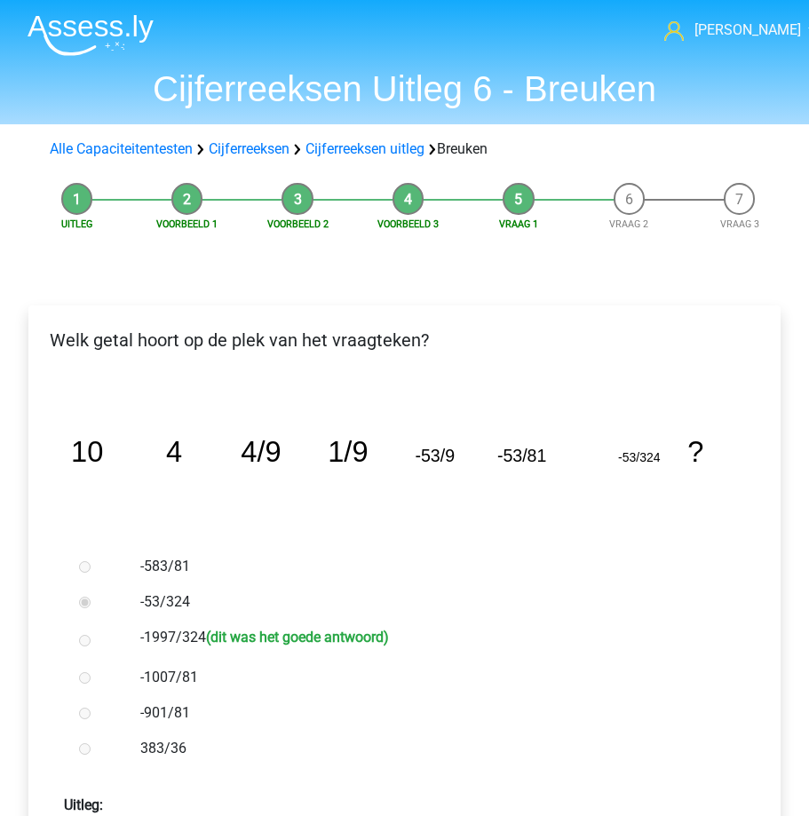
copy label "-1997/324 (dit was het goede antwoord)"
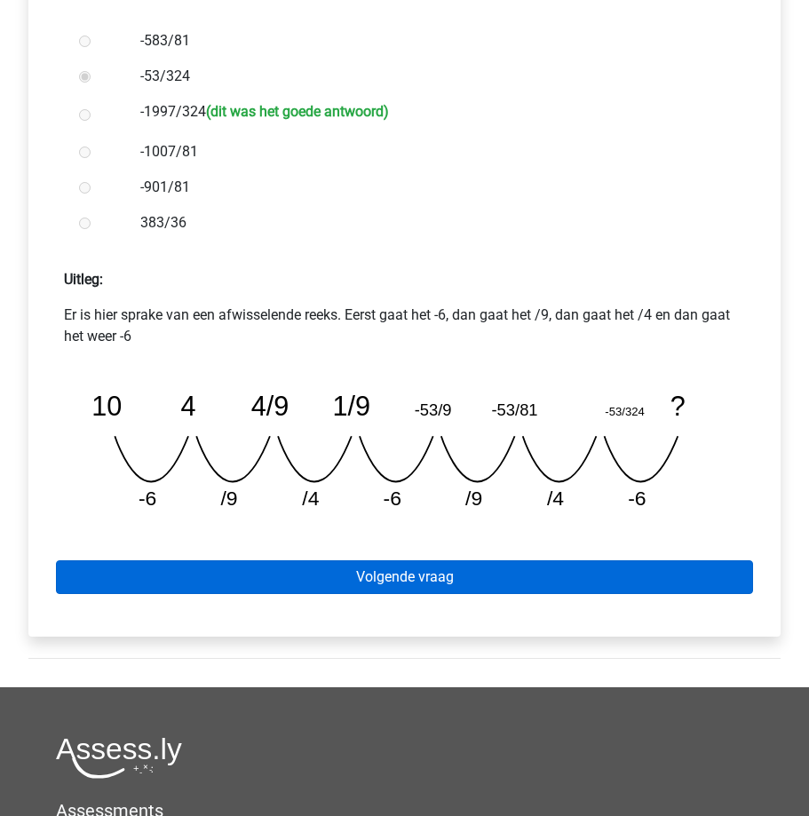
scroll to position [533, 0]
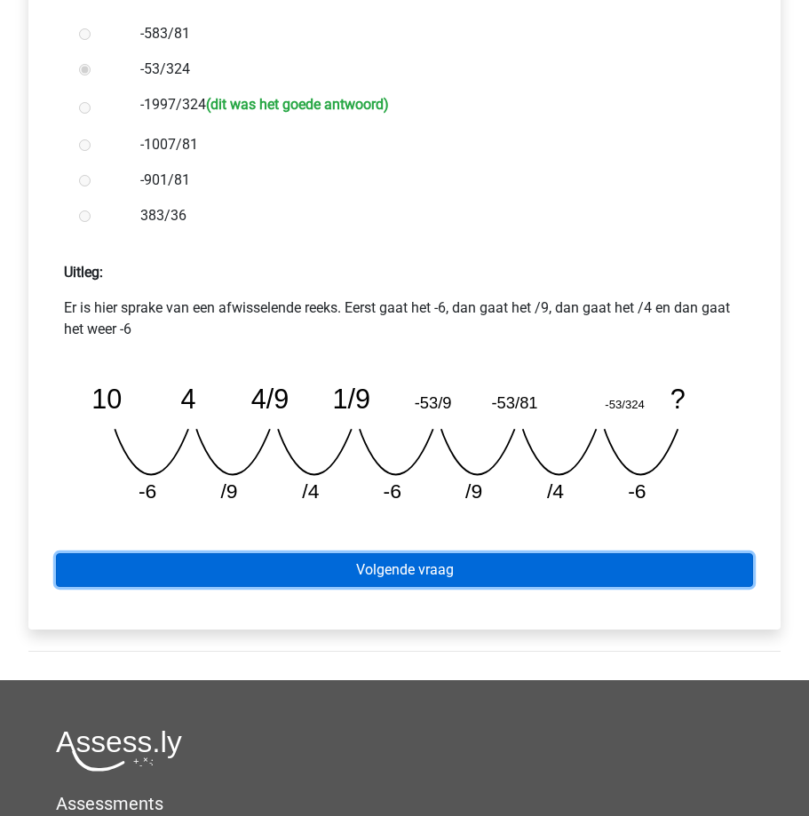
click at [347, 581] on link "Volgende vraag" at bounding box center [404, 570] width 697 height 34
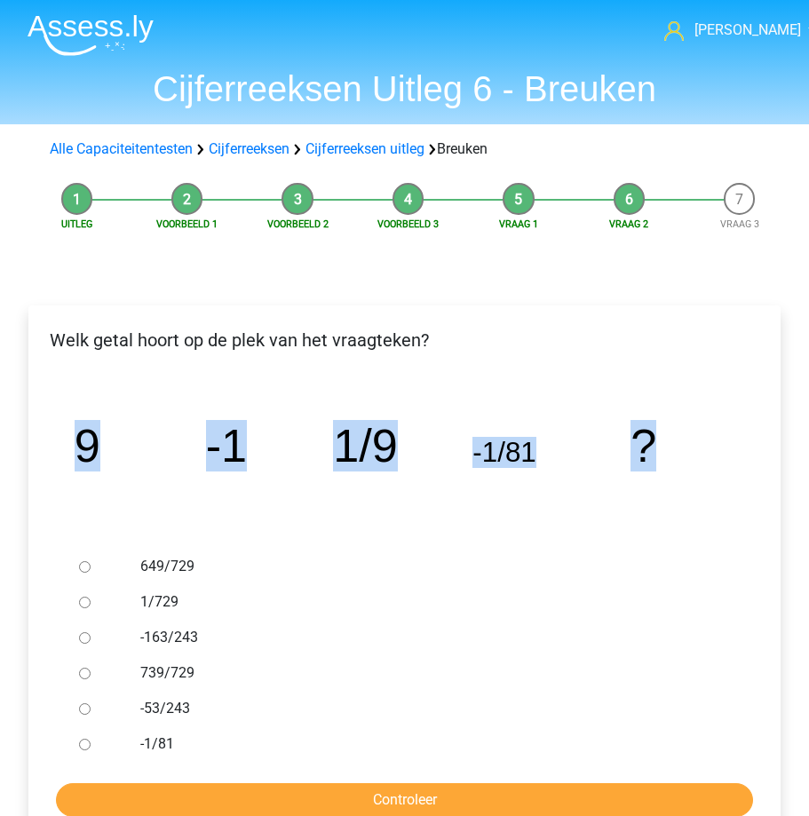
drag, startPoint x: 72, startPoint y: 439, endPoint x: 717, endPoint y: 478, distance: 646.1
click at [717, 478] on icon "image/svg+xml 9 -1 1/9 -1/81 ?" at bounding box center [405, 462] width 696 height 174
copy g "9 -1 1/9 -1/81 ?"
click at [84, 601] on input "1/729" at bounding box center [85, 603] width 12 height 12
radio input "true"
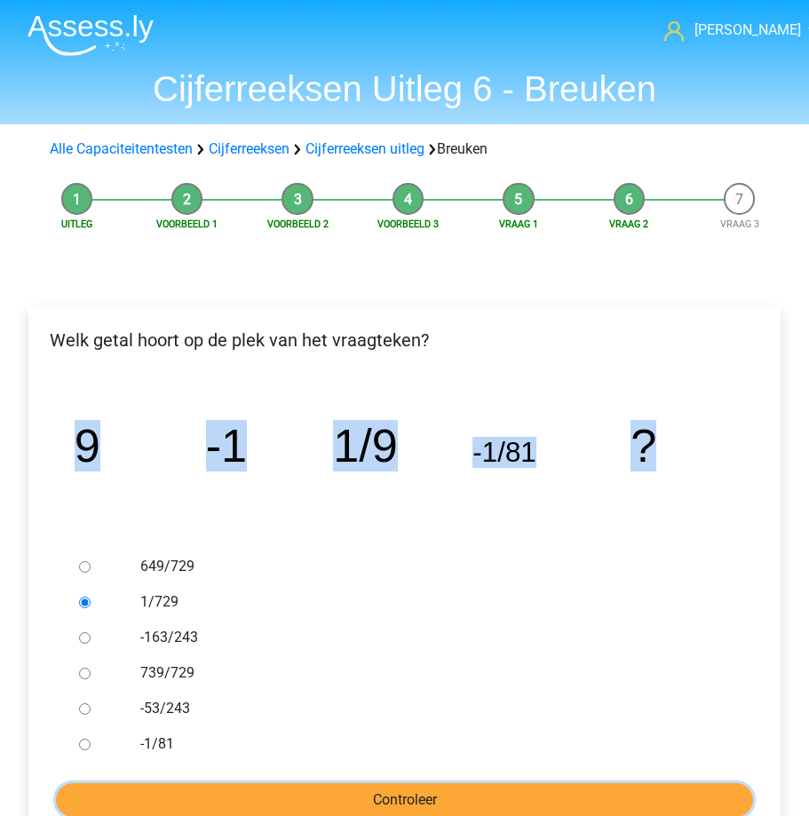
click at [274, 799] on input "Controleer" at bounding box center [404, 800] width 697 height 34
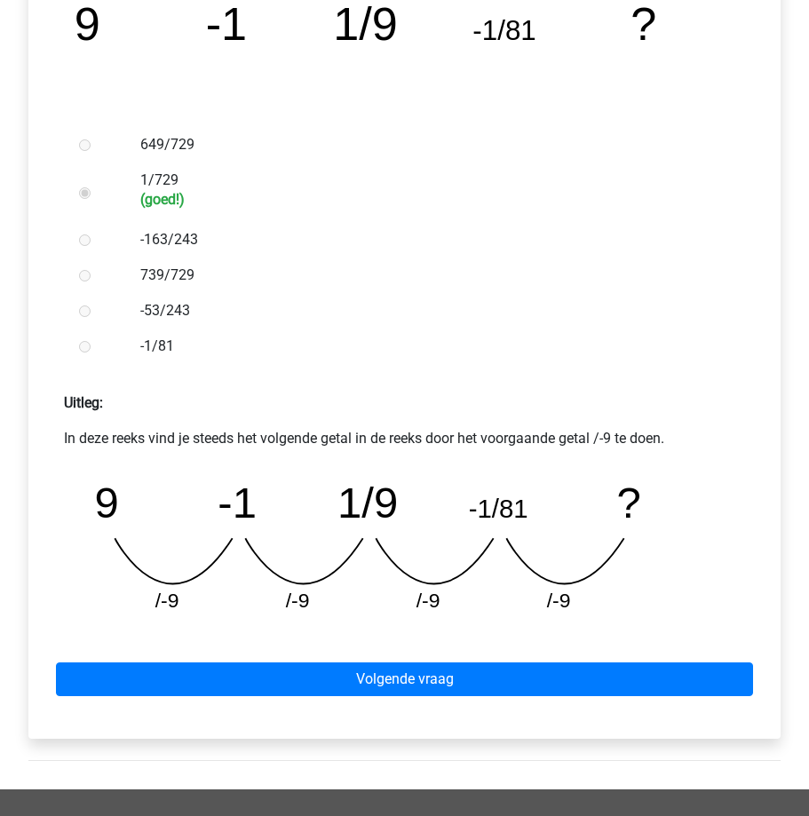
scroll to position [444, 0]
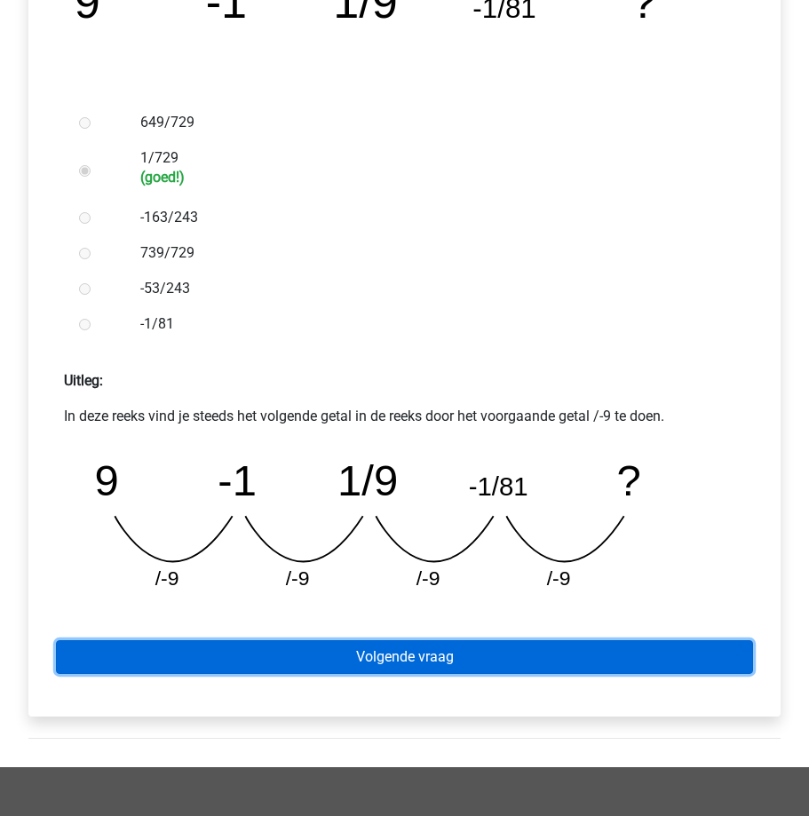
click at [231, 658] on link "Volgende vraag" at bounding box center [404, 657] width 697 height 34
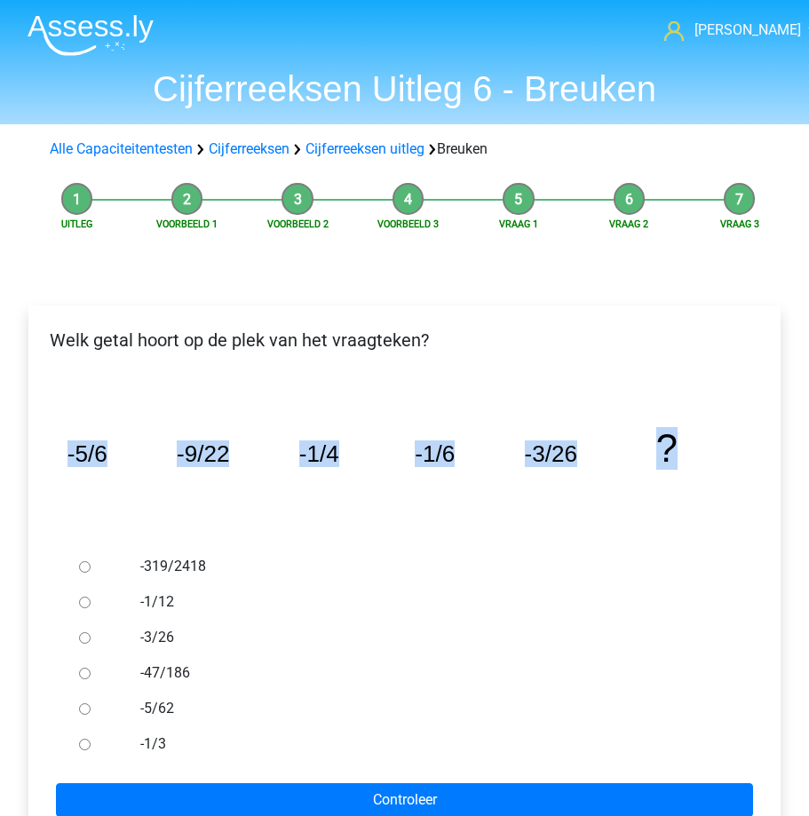
drag, startPoint x: 62, startPoint y: 449, endPoint x: 708, endPoint y: 495, distance: 647.4
click at [708, 495] on icon "image/svg+xml -5/6 -9/22 -1/4 -1/6 -3/26 ?" at bounding box center [405, 462] width 696 height 174
copy g "-5/6 -9/22 -1/4 -1/6 -3/26 ?"
click at [86, 603] on input "-1/12" at bounding box center [85, 603] width 12 height 12
radio input "true"
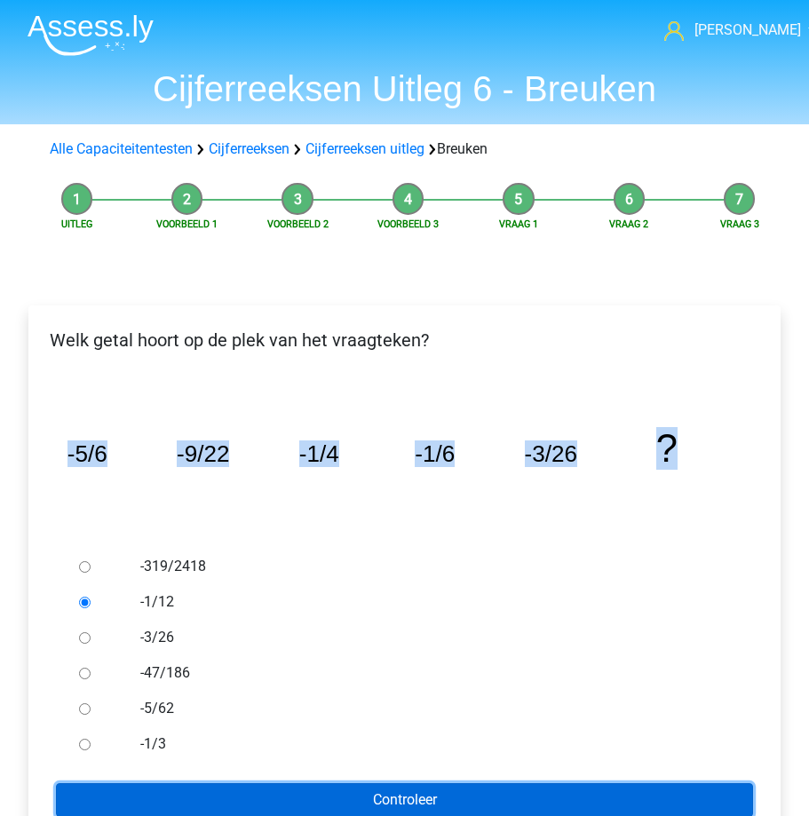
click at [165, 794] on input "Controleer" at bounding box center [404, 800] width 697 height 34
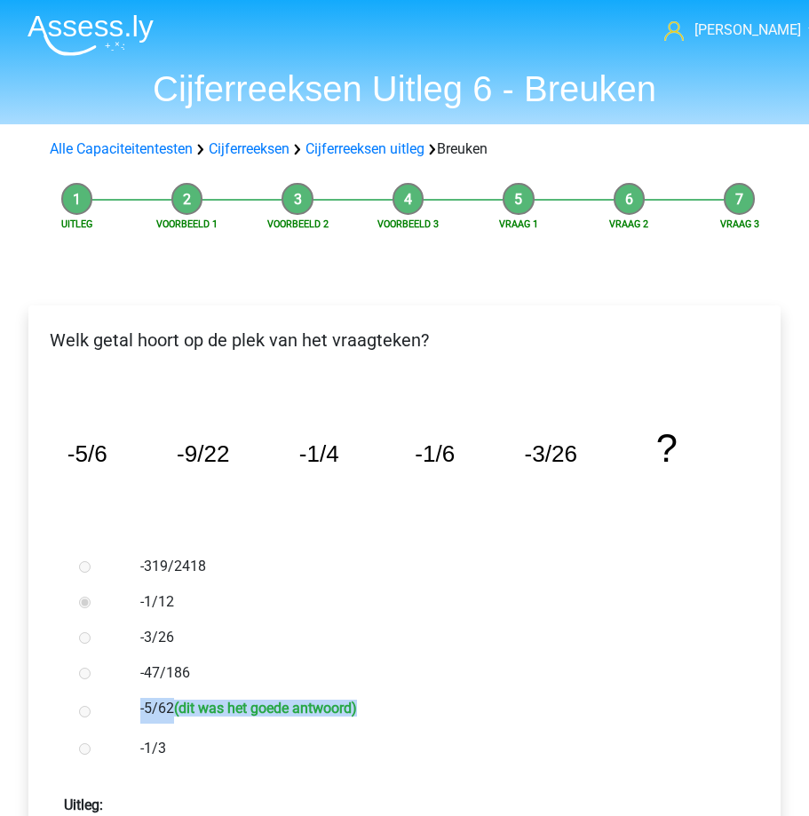
drag, startPoint x: 107, startPoint y: 704, endPoint x: 394, endPoint y: 723, distance: 287.6
click at [394, 723] on div "-319/2418 -1/12 -3/26 -47/186 -5/62 (dit was het goede antwoord) -1/3" at bounding box center [404, 658] width 665 height 218
copy div "-5/62 (dit was het goede antwoord)"
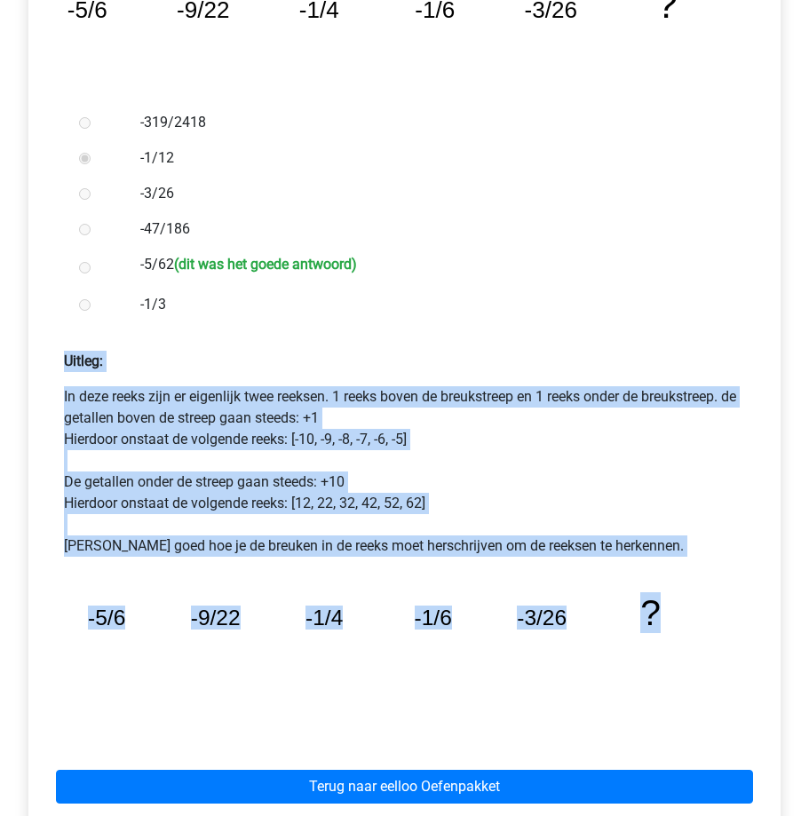
drag, startPoint x: 54, startPoint y: 358, endPoint x: 717, endPoint y: 654, distance: 725.7
click at [717, 654] on div "Uitleg: In deze reeks zijn er eigenlijk twee reeksen. 1 reeks boven de breukstr…" at bounding box center [405, 536] width 724 height 398
copy div "Uitleg: In deze reeks zijn er eigenlijk twee reeksen. 1 reeks boven de breukstr…"
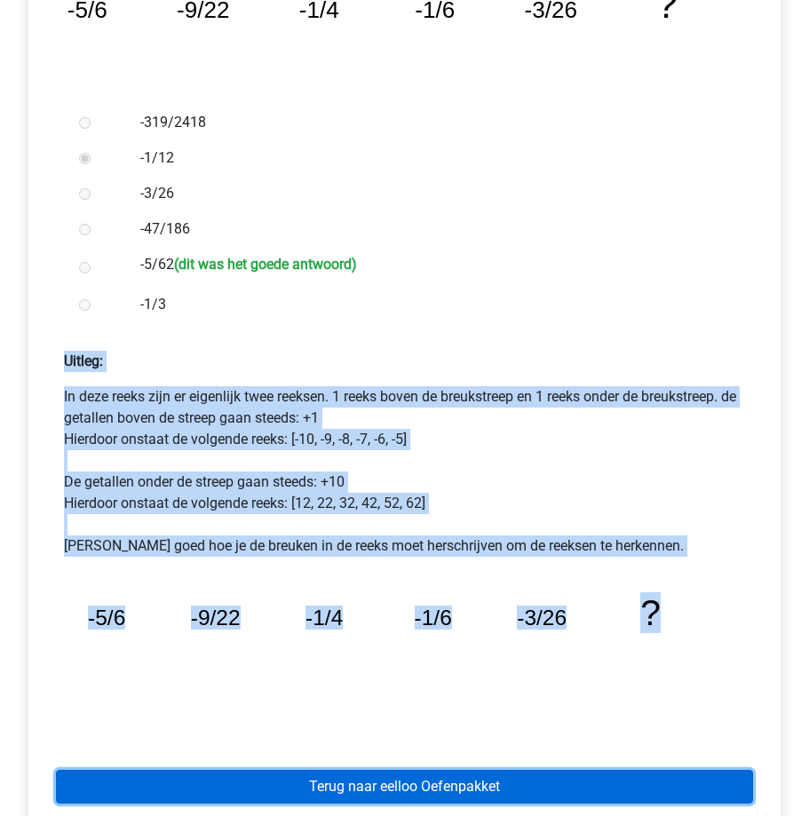
click at [375, 786] on link "Terug naar eelloo Oefenpakket" at bounding box center [404, 787] width 697 height 34
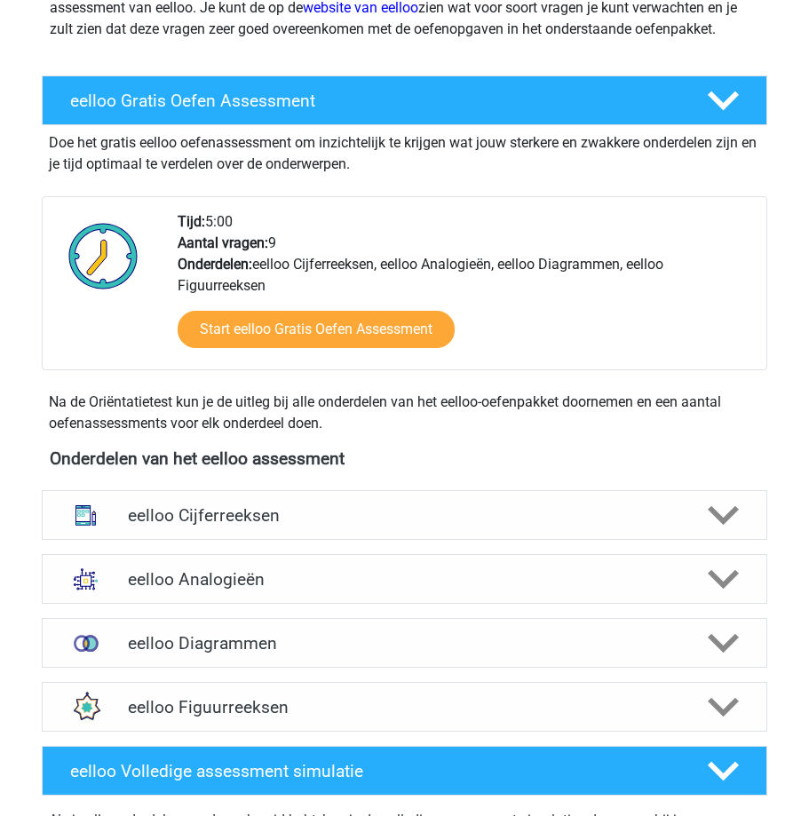
scroll to position [266, 0]
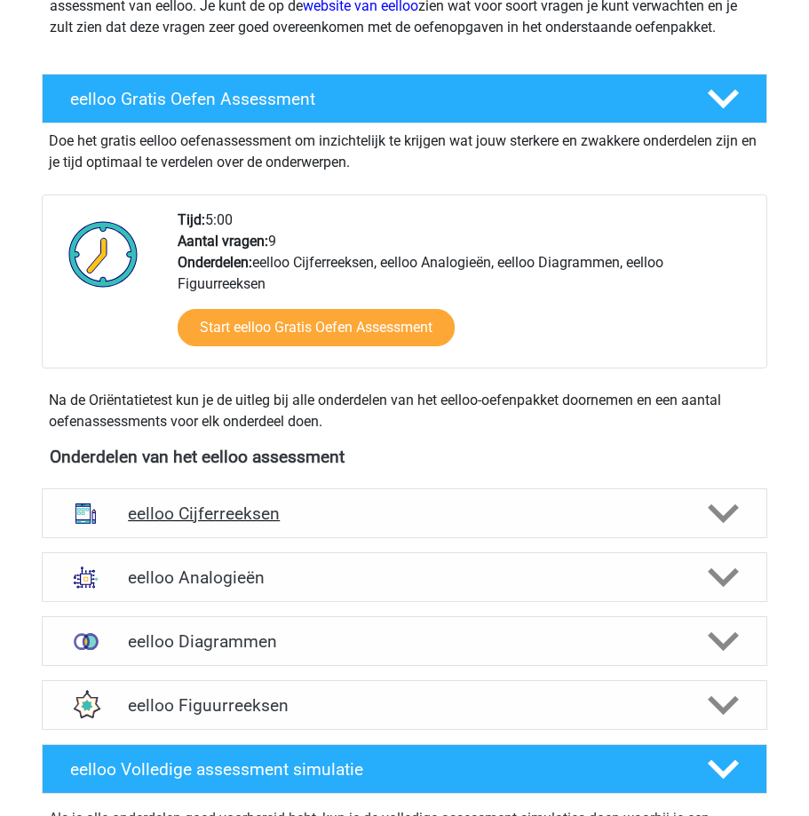
click at [721, 513] on icon at bounding box center [723, 513] width 31 height 31
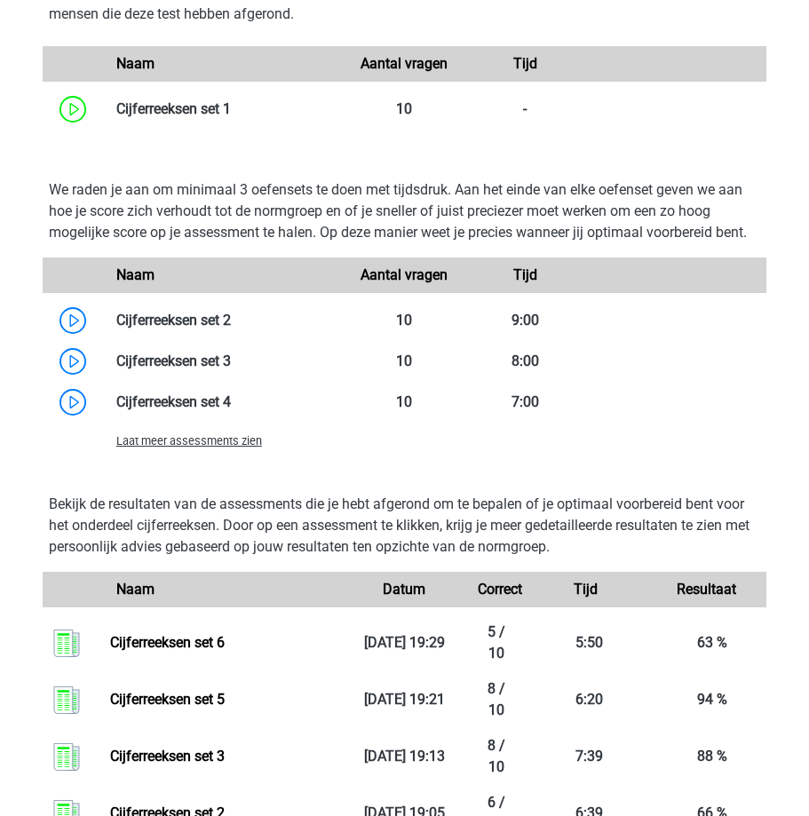
scroll to position [1332, 0]
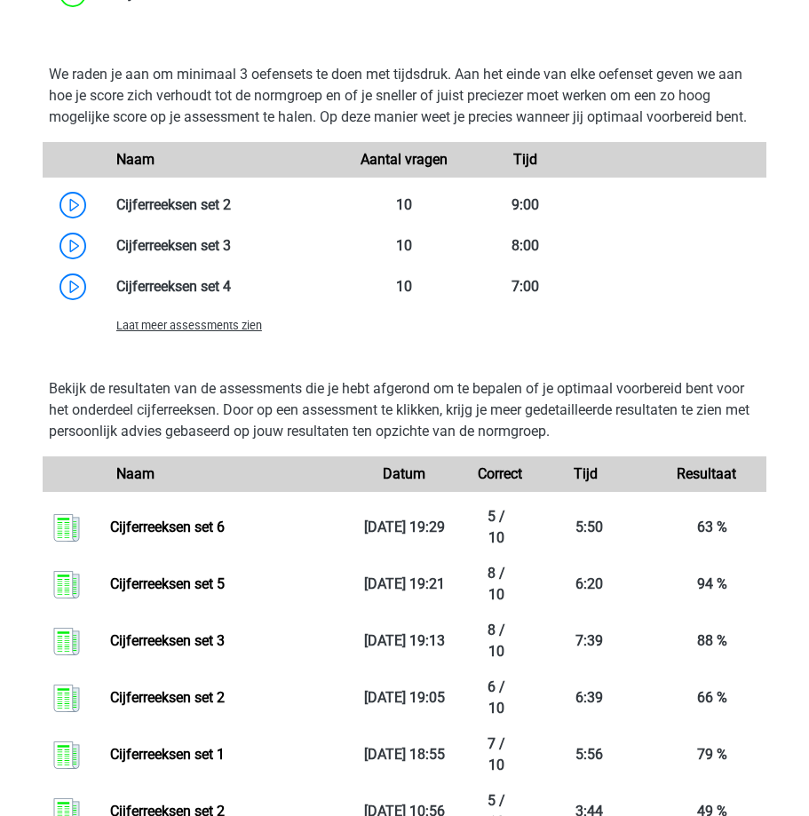
click at [172, 328] on span "Laat meer assessments zien" at bounding box center [189, 325] width 146 height 13
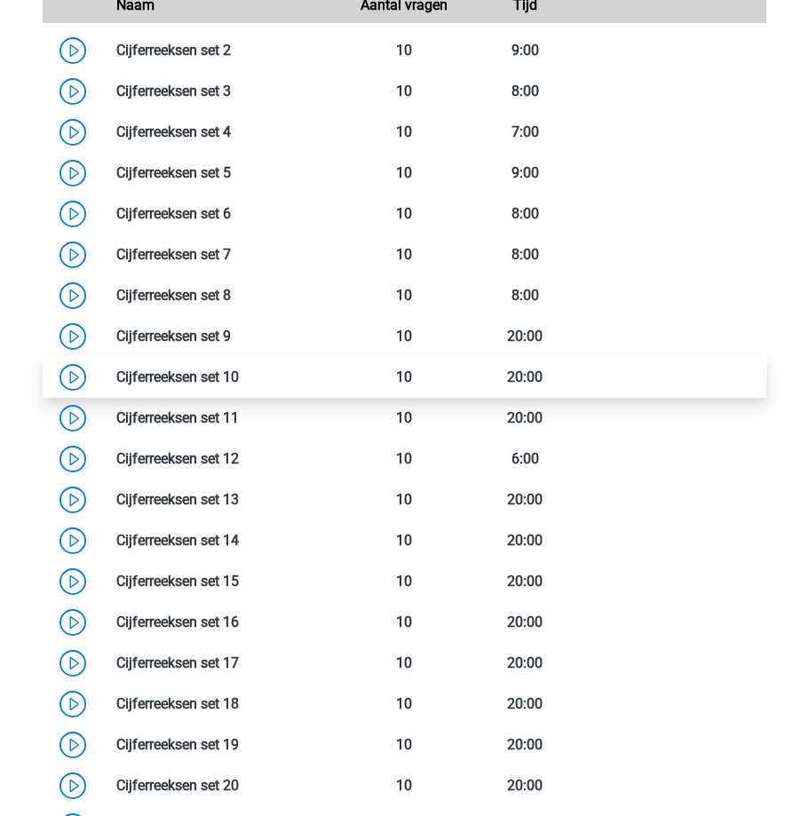
scroll to position [1510, 0]
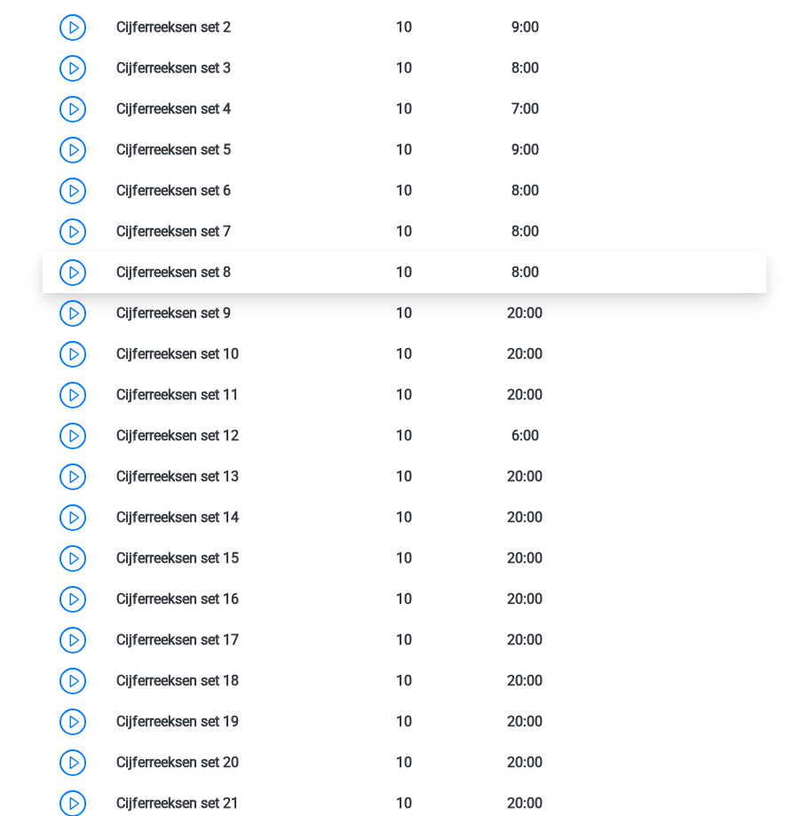
click at [231, 276] on link at bounding box center [231, 272] width 0 height 17
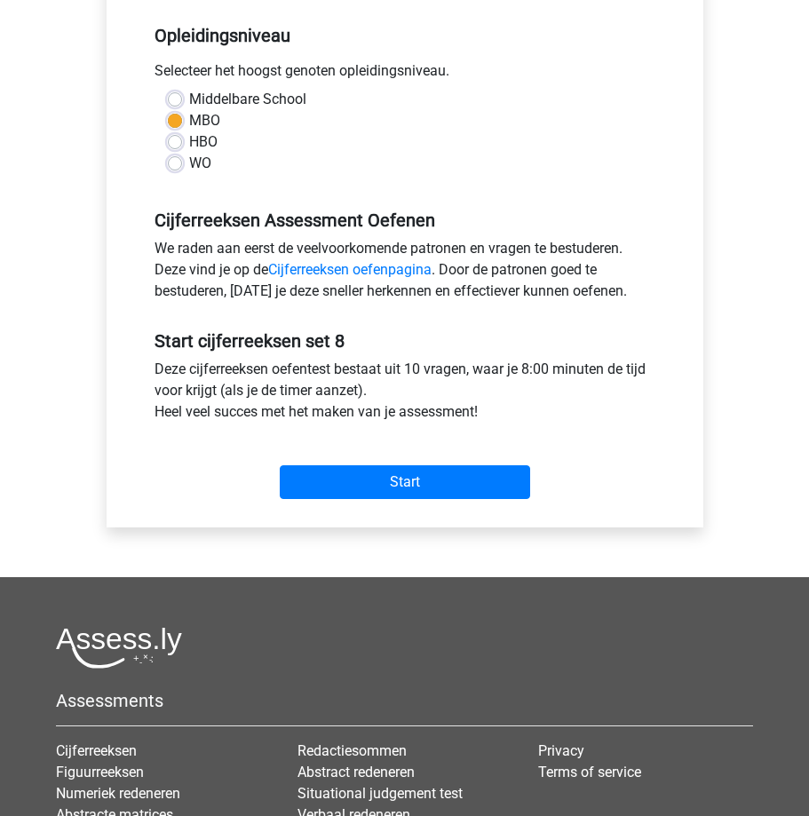
scroll to position [444, 0]
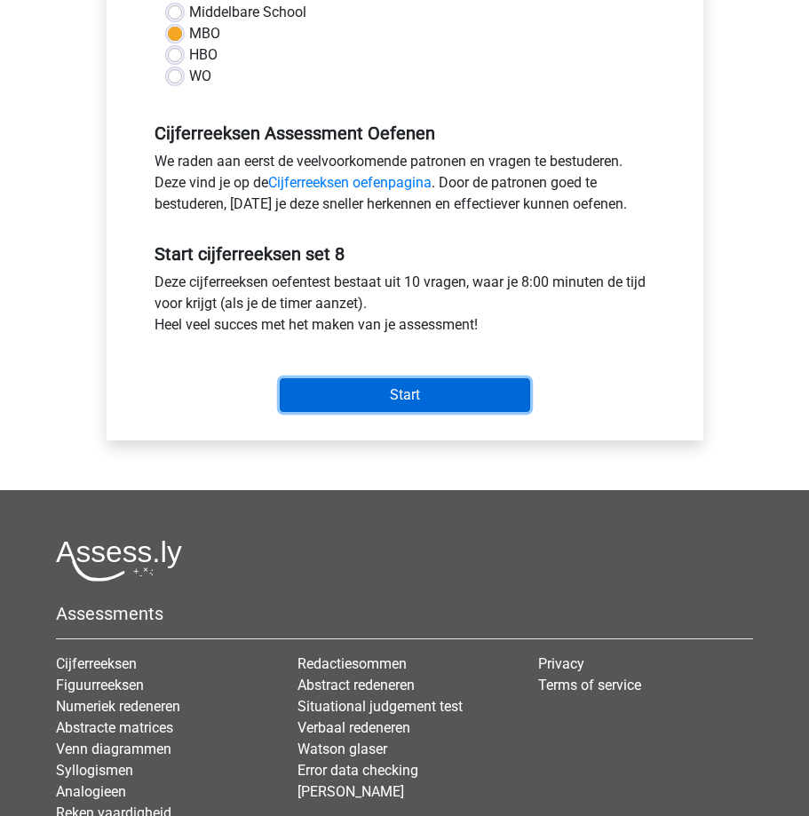
click at [362, 394] on input "Start" at bounding box center [405, 395] width 250 height 34
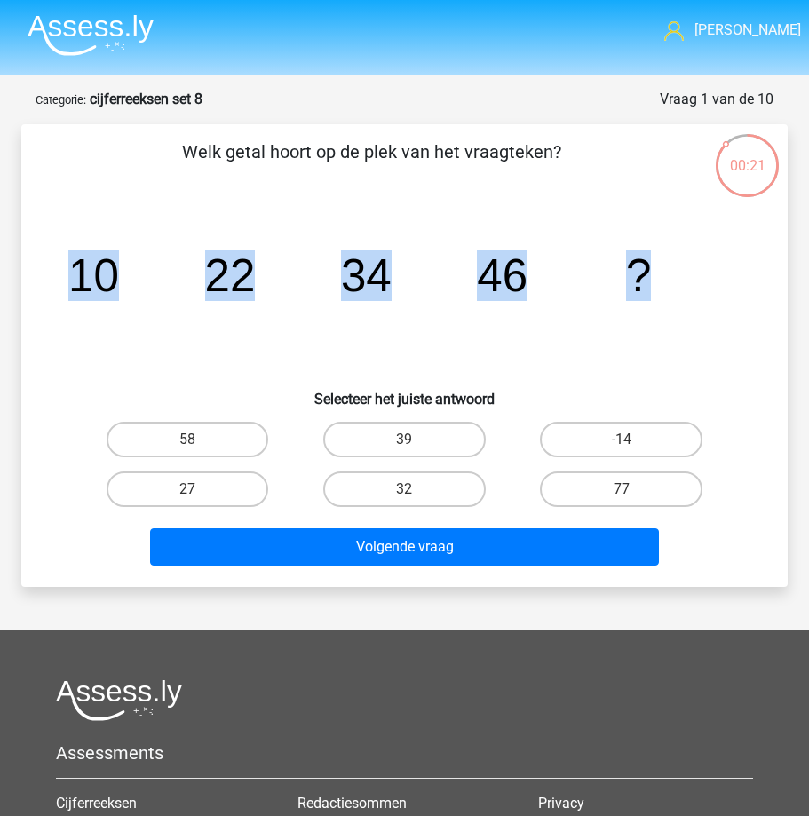
drag, startPoint x: 97, startPoint y: 264, endPoint x: 688, endPoint y: 282, distance: 591.0
click at [688, 282] on icon "image/svg+xml 10 22 34 46 ?" at bounding box center [404, 291] width 681 height 171
copy g "10 22 34 46 ?"
click at [201, 439] on label "58" at bounding box center [188, 440] width 163 height 36
click at [199, 440] on input "58" at bounding box center [193, 446] width 12 height 12
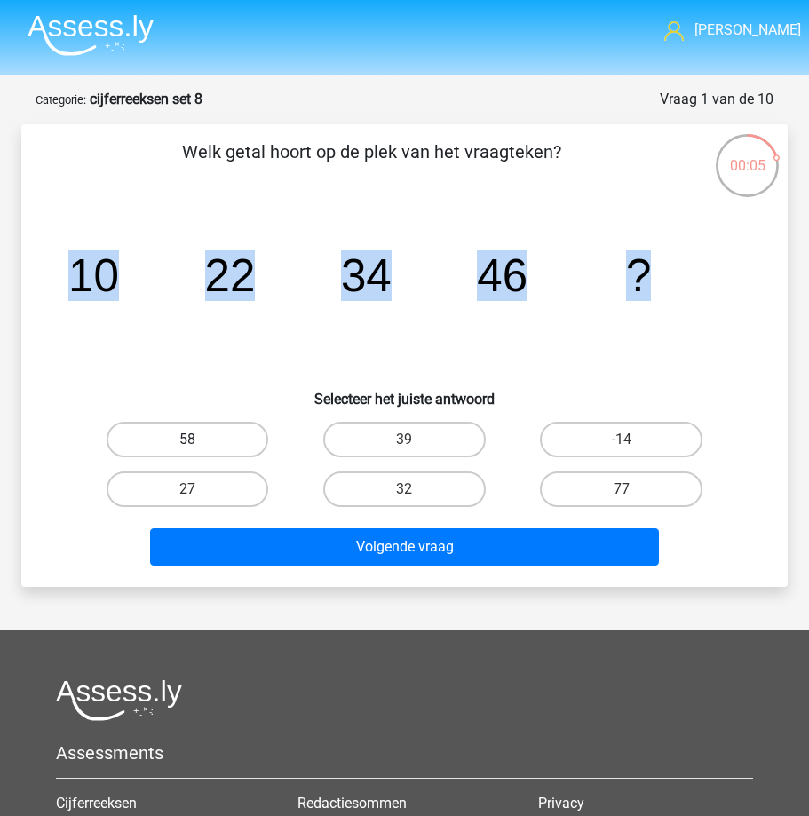
radio input "true"
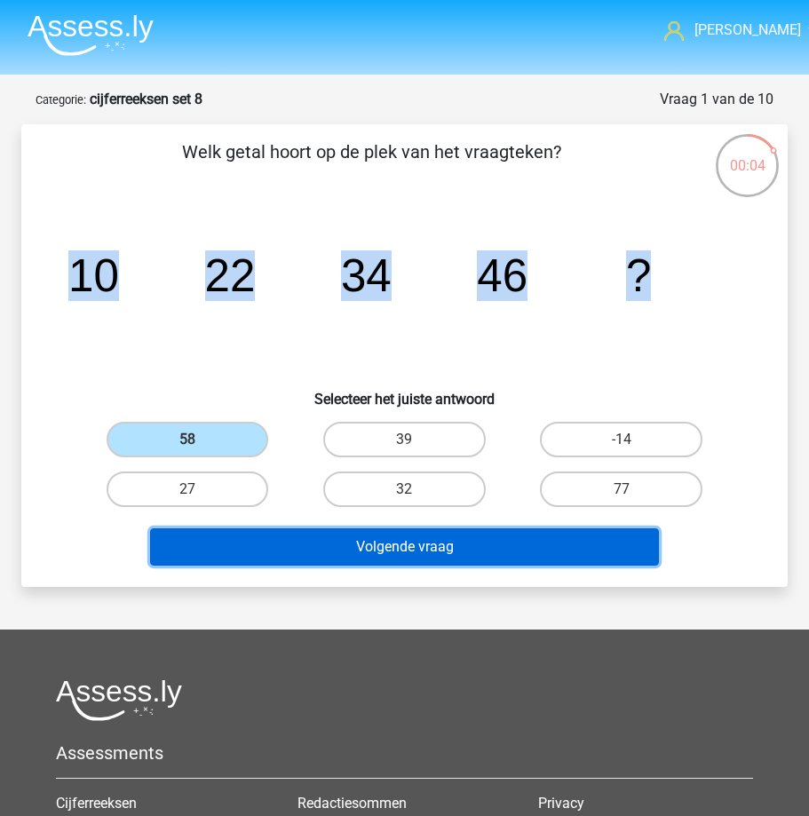
click at [235, 548] on button "Volgende vraag" at bounding box center [405, 547] width 510 height 37
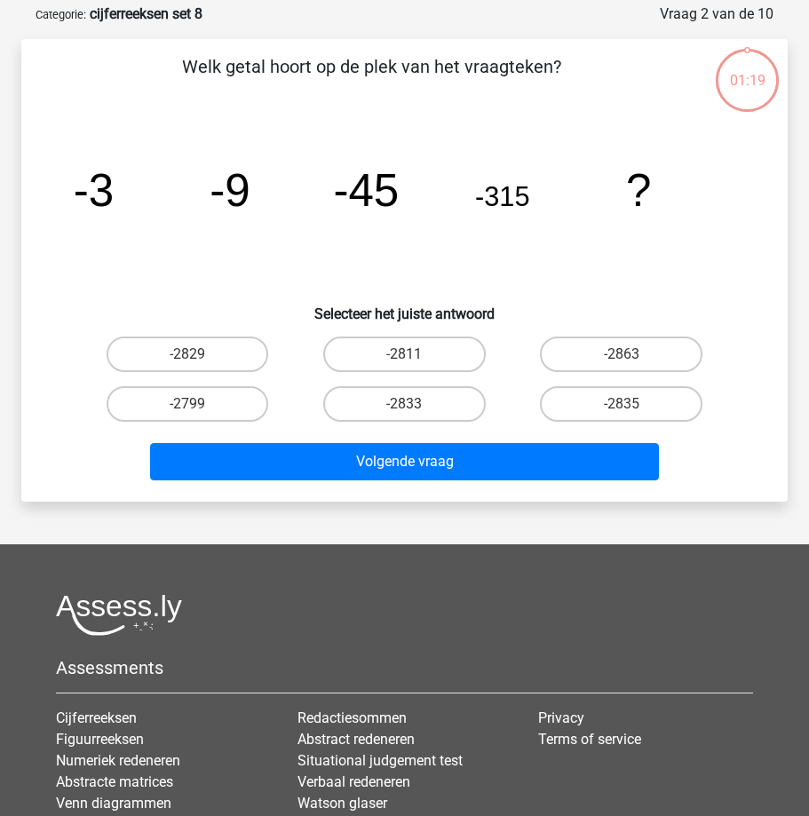
scroll to position [89, 0]
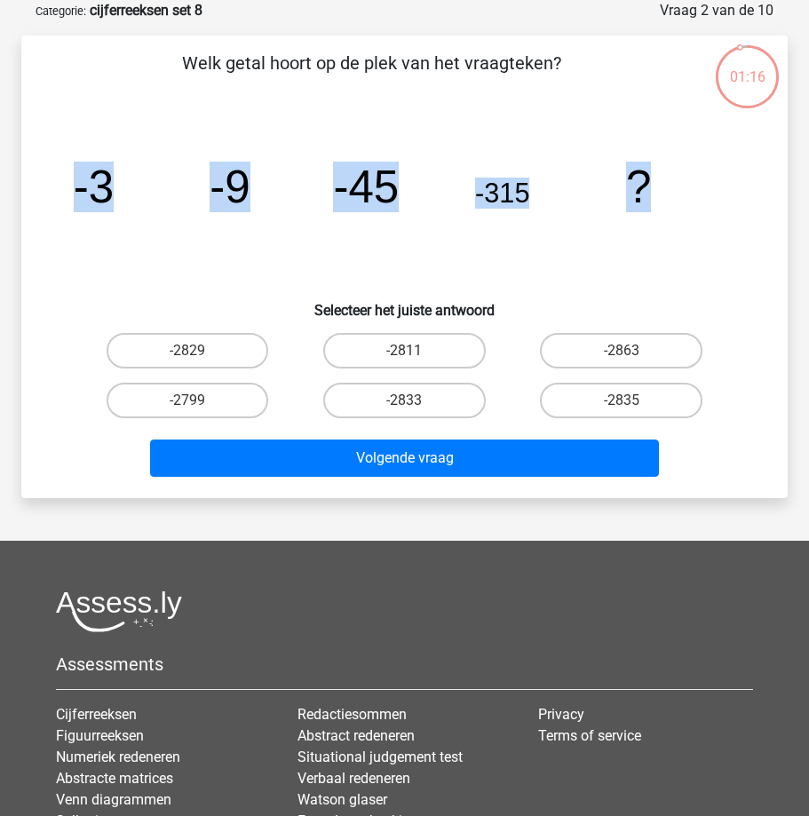
drag, startPoint x: 73, startPoint y: 183, endPoint x: 684, endPoint y: 187, distance: 611.1
click at [684, 187] on icon "image/svg+xml -3 -9 -45 -315 ?" at bounding box center [404, 202] width 681 height 171
copy g "-3 -9 -45 -315 ?"
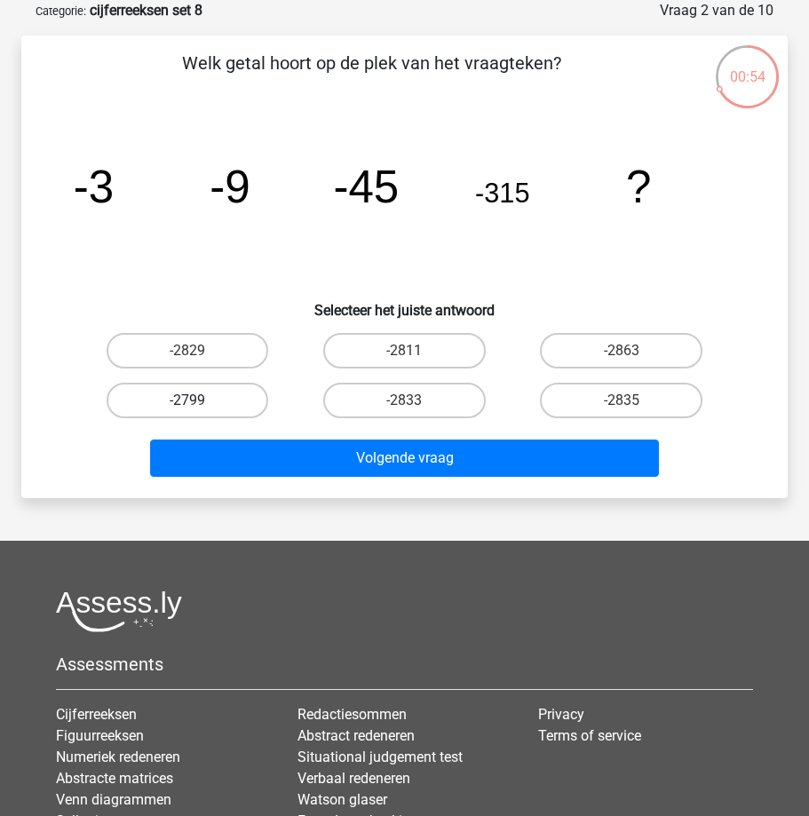
drag, startPoint x: 100, startPoint y: 338, endPoint x: 180, endPoint y: 387, distance: 94.2
click at [180, 387] on div "-2829 -2811 -2863 -2799 -2833" at bounding box center [404, 375] width 651 height 99
drag, startPoint x: 98, startPoint y: 319, endPoint x: 198, endPoint y: 370, distance: 112.4
drag, startPoint x: 198, startPoint y: 370, endPoint x: 91, endPoint y: 285, distance: 136.6
drag, startPoint x: 91, startPoint y: 285, endPoint x: 47, endPoint y: 307, distance: 48.9
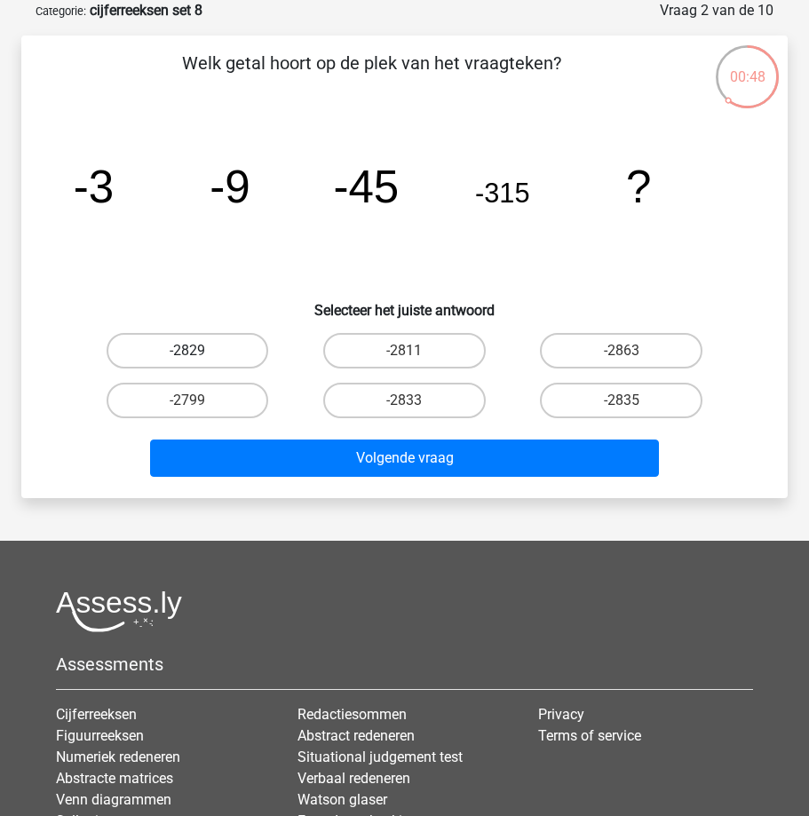
drag, startPoint x: 152, startPoint y: 348, endPoint x: 227, endPoint y: 351, distance: 75.6
click at [227, 351] on label "-2829" at bounding box center [188, 351] width 163 height 36
click at [199, 351] on input "-2829" at bounding box center [193, 357] width 12 height 12
radio input "true"
drag, startPoint x: 224, startPoint y: 362, endPoint x: 507, endPoint y: 348, distance: 283.7
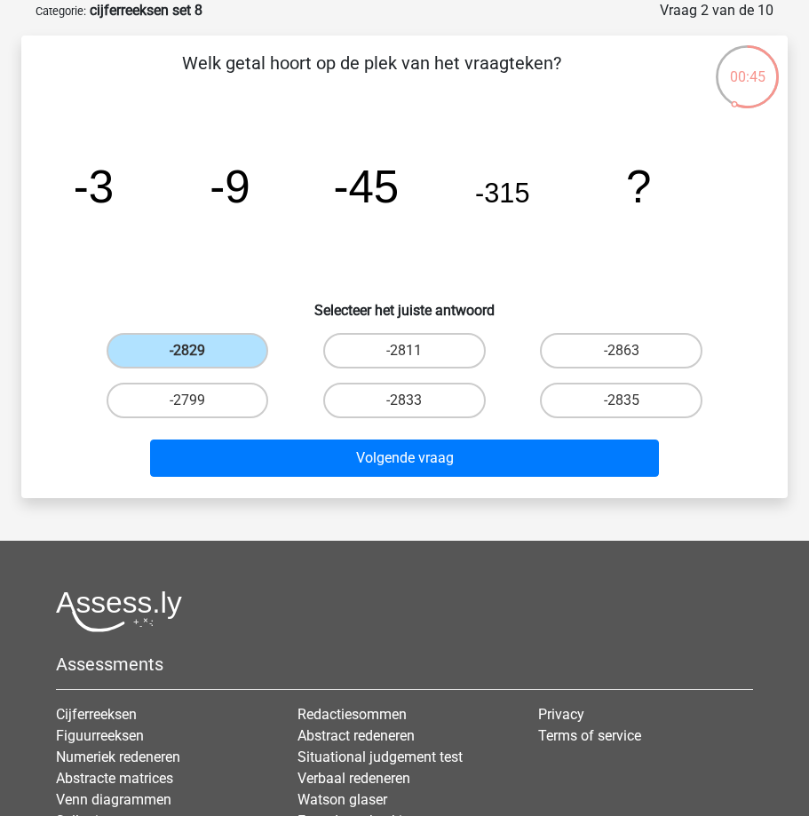
click at [507, 348] on div "-2829 -2811 -2863 -2799 -2833" at bounding box center [404, 375] width 651 height 99
drag, startPoint x: 469, startPoint y: 359, endPoint x: 598, endPoint y: 364, distance: 128.9
click at [581, 366] on div "-2829 -2811 -2863 -2799 -2833" at bounding box center [404, 375] width 651 height 99
click at [633, 353] on div "-2863" at bounding box center [622, 351] width 203 height 36
click at [97, 277] on icon "image/svg+xml -3 -9 -45 -315 ?" at bounding box center [404, 202] width 681 height 171
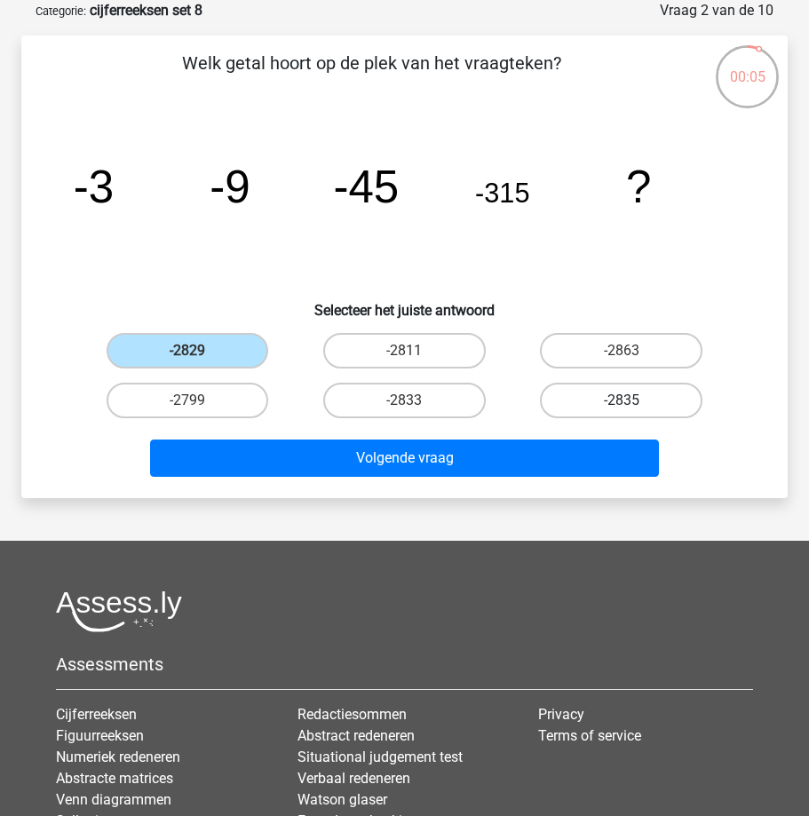
click at [577, 399] on label "-2835" at bounding box center [621, 401] width 163 height 36
click at [622, 401] on input "-2835" at bounding box center [628, 407] width 12 height 12
radio input "true"
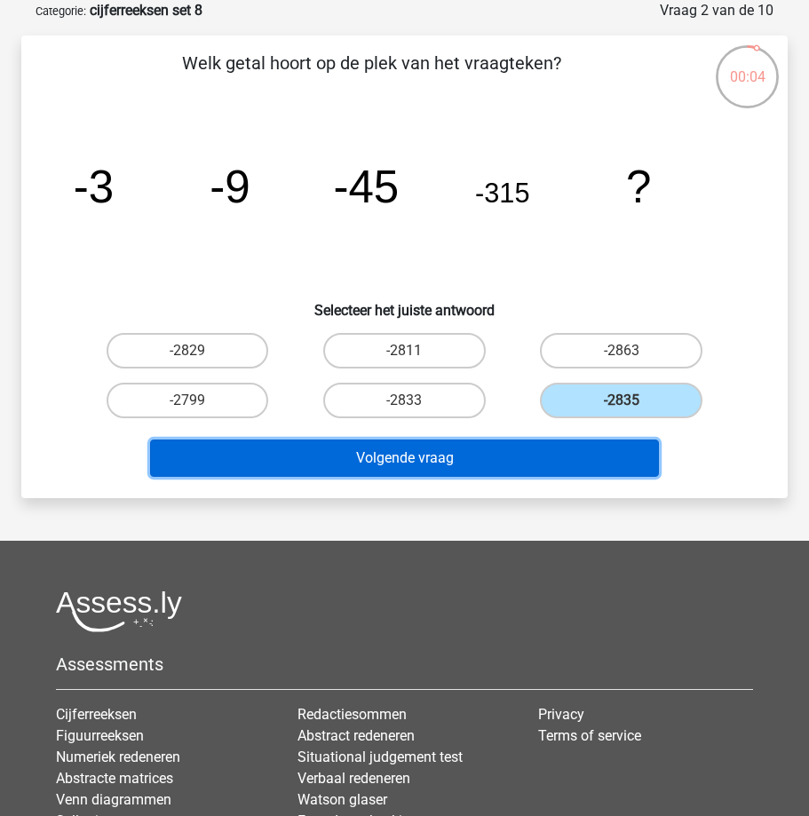
click at [505, 453] on button "Volgende vraag" at bounding box center [405, 458] width 510 height 37
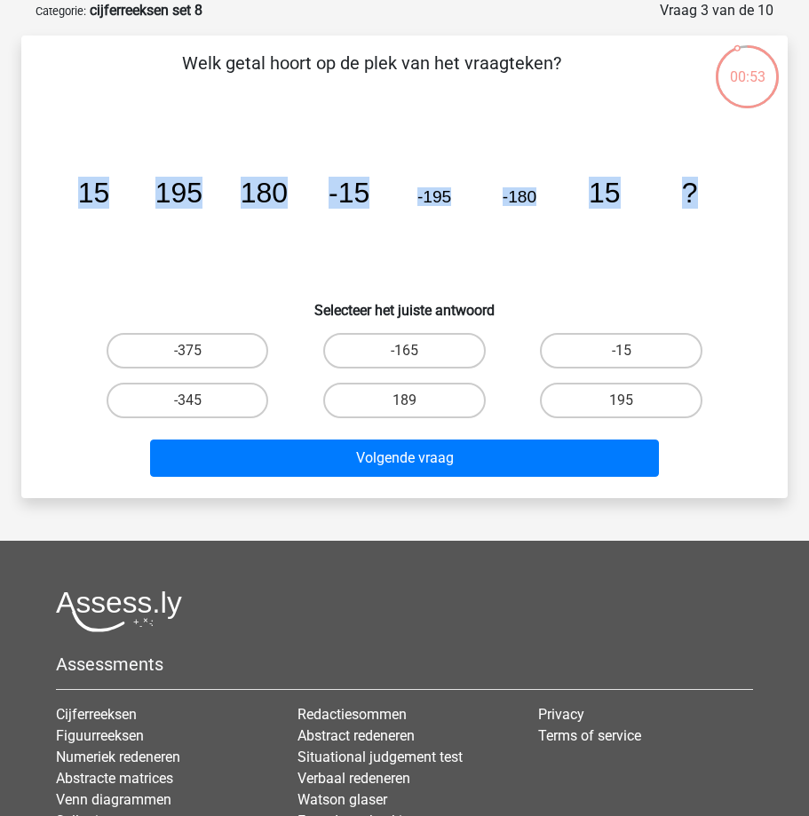
drag, startPoint x: 77, startPoint y: 188, endPoint x: 722, endPoint y: 200, distance: 645.0
click at [722, 200] on icon "image/svg+xml 15 195 180 -15 -195 -180 15 ?" at bounding box center [404, 202] width 681 height 171
copy g "15 195 180 -15 -195 -180 15 ?"
click at [625, 398] on label "195" at bounding box center [621, 401] width 163 height 36
click at [625, 401] on input "195" at bounding box center [628, 407] width 12 height 12
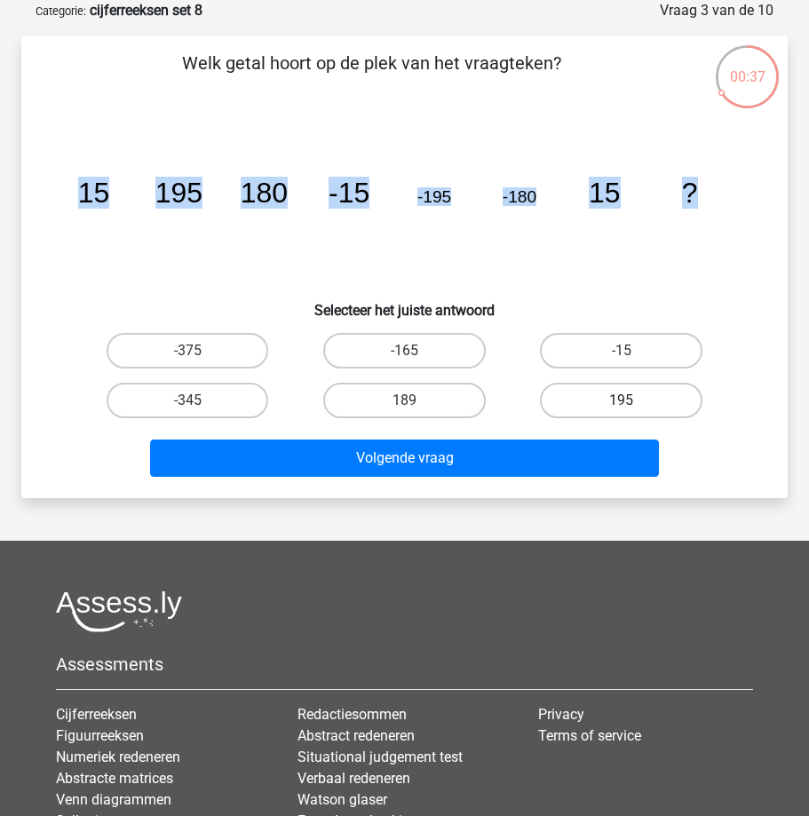
radio input "true"
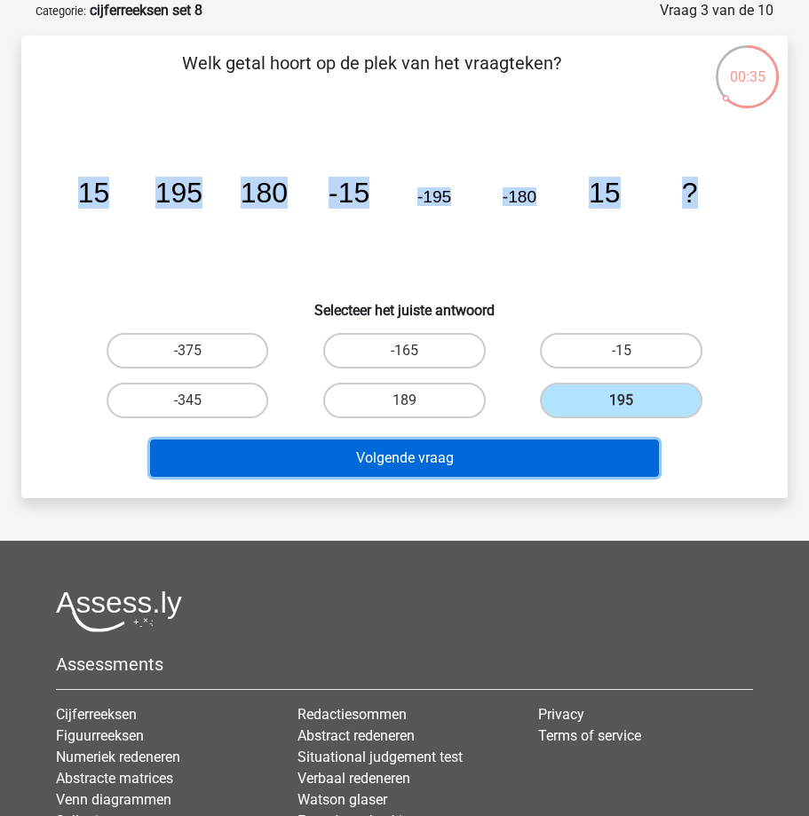
click at [410, 461] on button "Volgende vraag" at bounding box center [405, 458] width 510 height 37
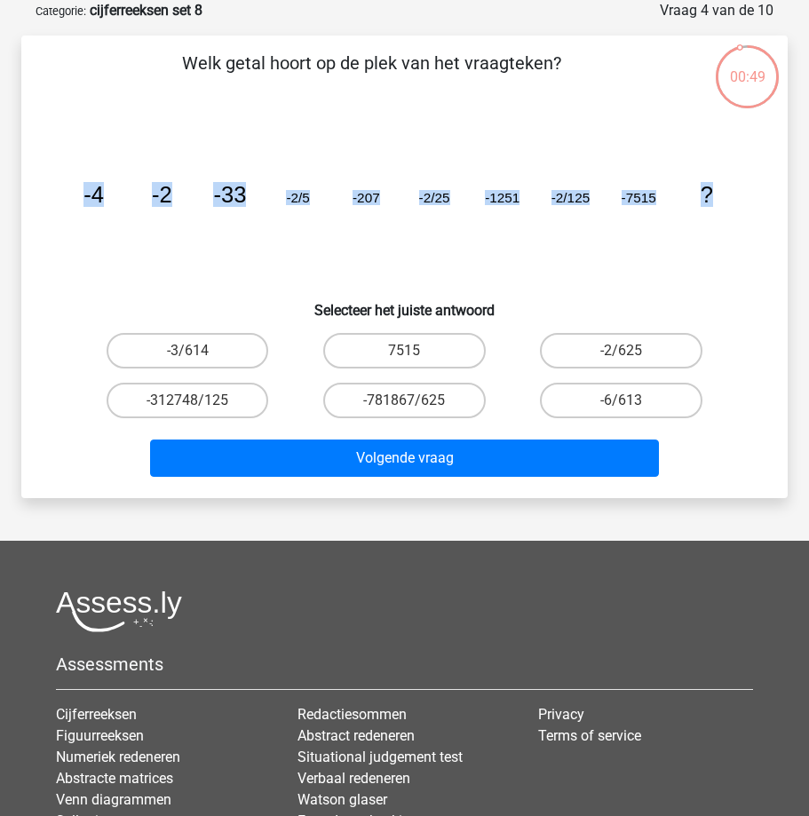
drag, startPoint x: 80, startPoint y: 194, endPoint x: 779, endPoint y: 199, distance: 699.1
click at [779, 199] on div "Welk getal hoort op de plek van het vraagteken? image/svg+xml -4 -2 -33 -2/5 -2…" at bounding box center [404, 267] width 752 height 434
copy g "-4 -2 -33 -2/5 -207 -2/25 -1251 -2/125 -7515 ?"
click at [609, 348] on label "-2/625" at bounding box center [621, 351] width 163 height 36
click at [622, 351] on input "-2/625" at bounding box center [628, 357] width 12 height 12
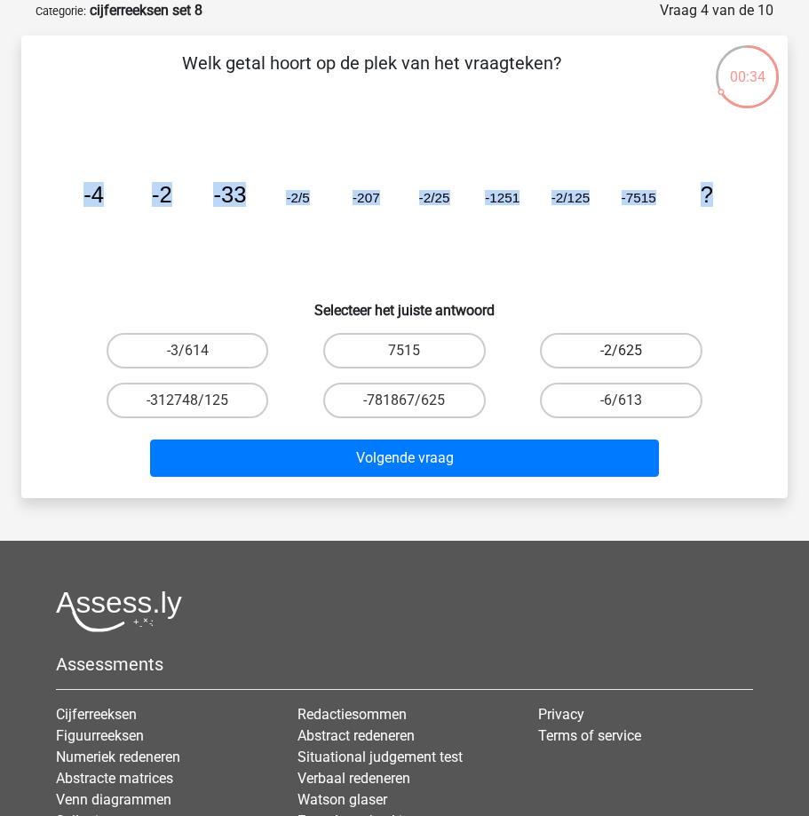
radio input "true"
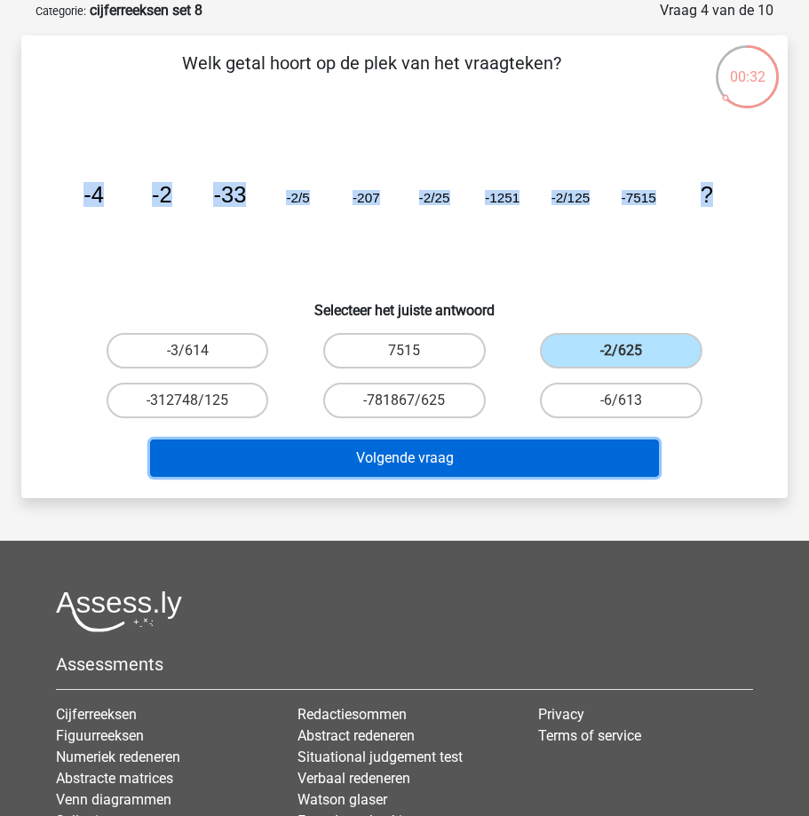
click at [401, 460] on button "Volgende vraag" at bounding box center [405, 458] width 510 height 37
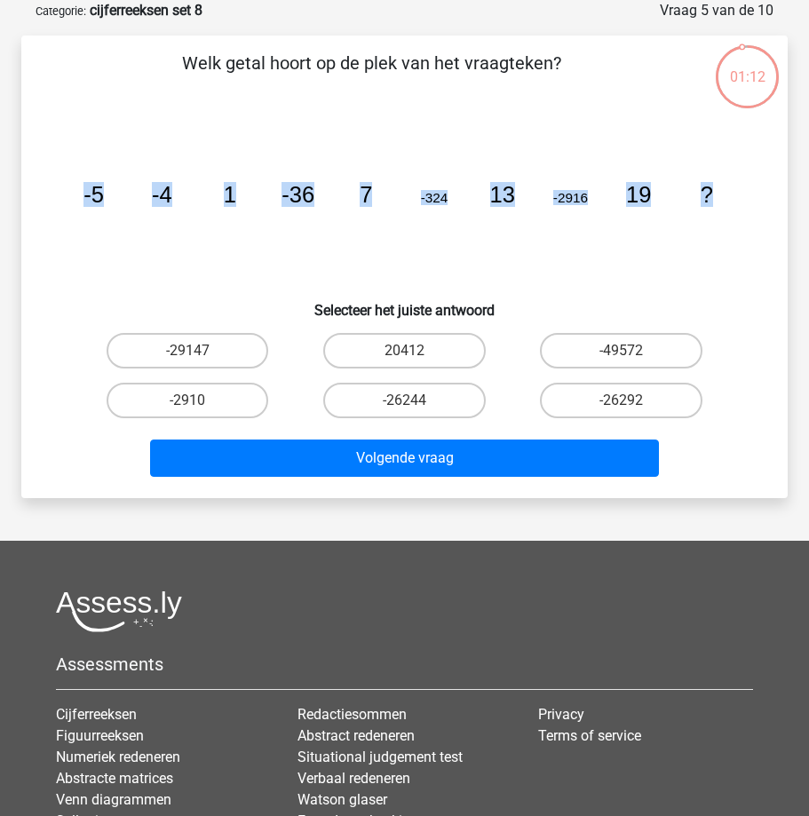
drag, startPoint x: 107, startPoint y: 201, endPoint x: 739, endPoint y: 202, distance: 631.6
click at [739, 202] on icon "image/svg+xml -5 -4 1 -36 7 -324 13 -2916 19 ?" at bounding box center [404, 202] width 681 height 171
copy g "-5 -4 1 -36 7 -324 13 -2916 19 ?"
click at [394, 396] on label "-26244" at bounding box center [404, 401] width 163 height 36
click at [404, 401] on input "-26244" at bounding box center [410, 407] width 12 height 12
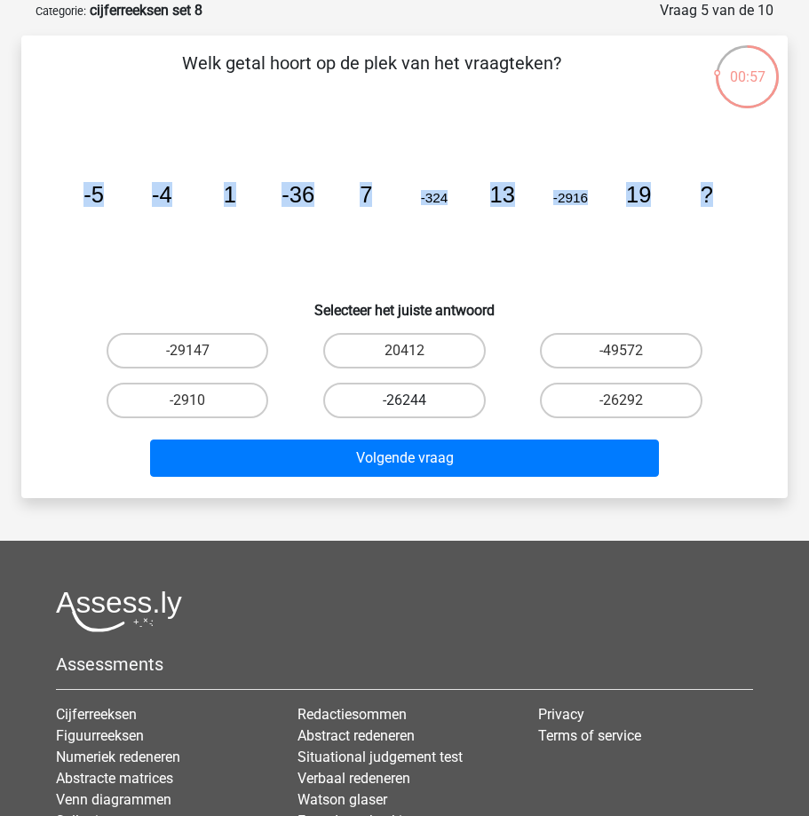
radio input "true"
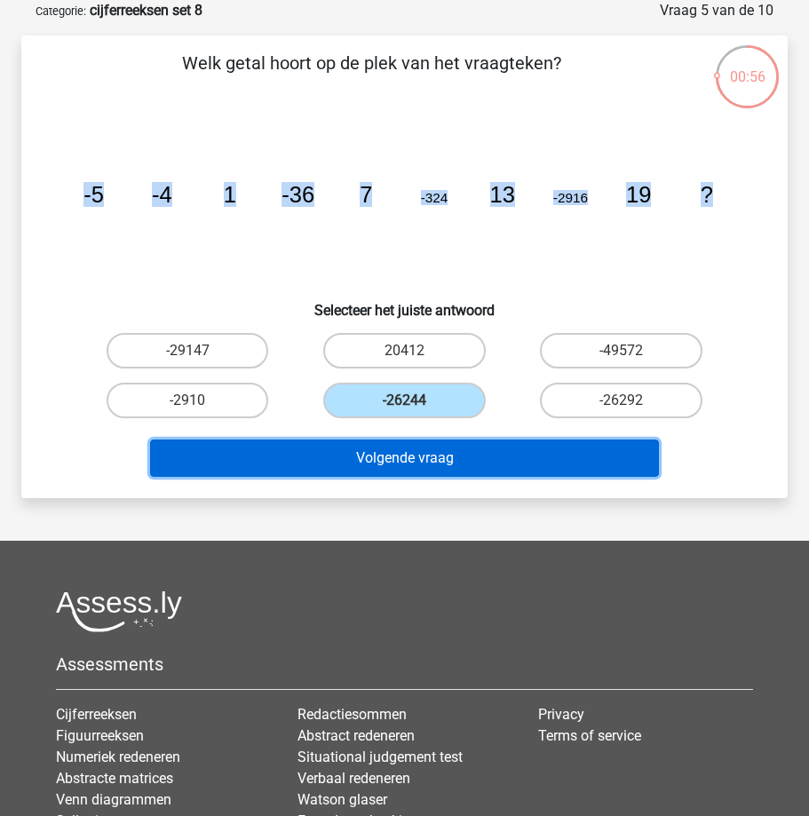
click at [367, 455] on button "Volgende vraag" at bounding box center [405, 458] width 510 height 37
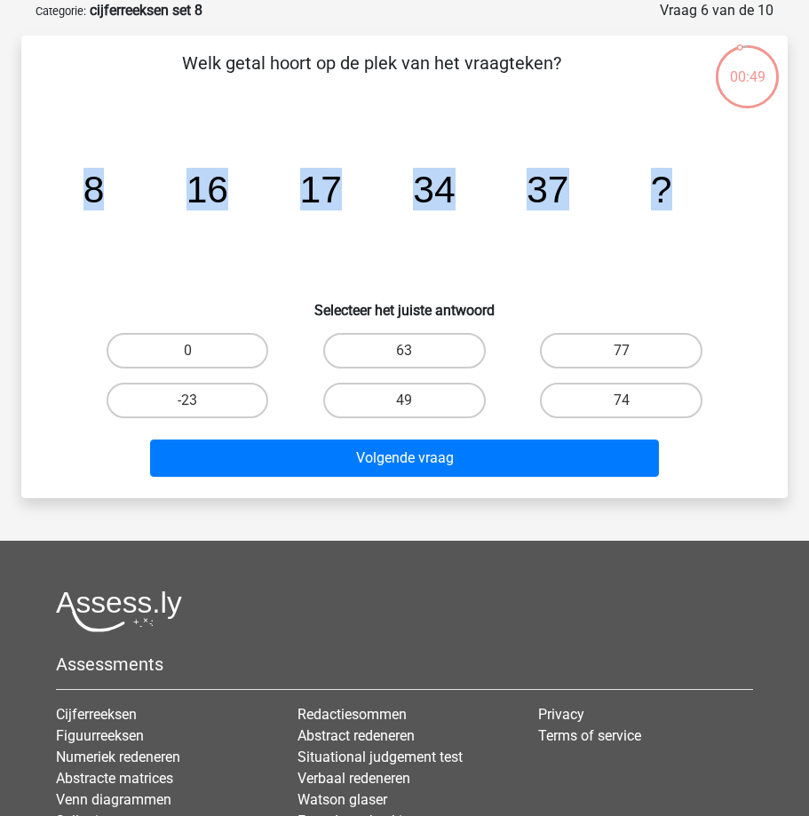
drag, startPoint x: 132, startPoint y: 190, endPoint x: 692, endPoint y: 207, distance: 559.9
click at [692, 207] on icon "image/svg+xml 8 16 17 34 37 ?" at bounding box center [404, 202] width 681 height 171
copy g "8 16 17 34 37 ?"
click at [648, 392] on label "74" at bounding box center [621, 401] width 163 height 36
click at [633, 401] on input "74" at bounding box center [628, 407] width 12 height 12
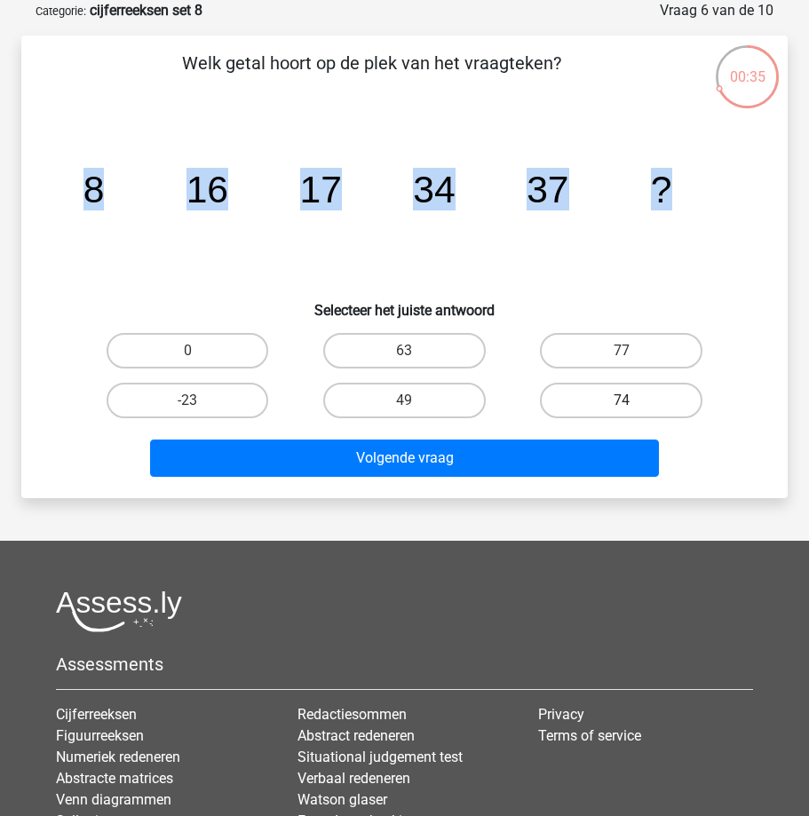
radio input "true"
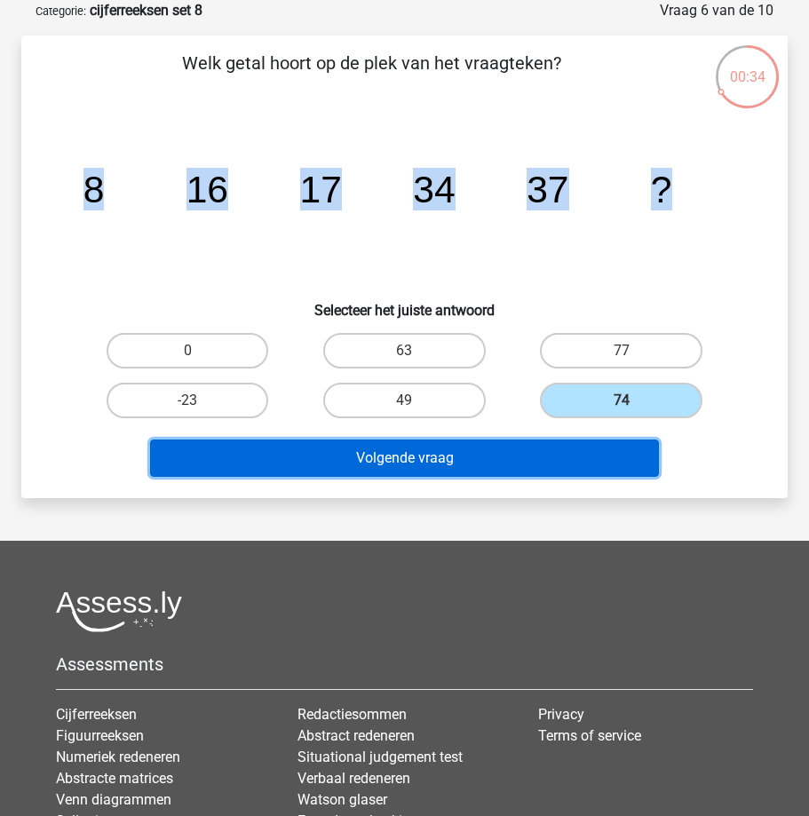
click at [470, 450] on button "Volgende vraag" at bounding box center [405, 458] width 510 height 37
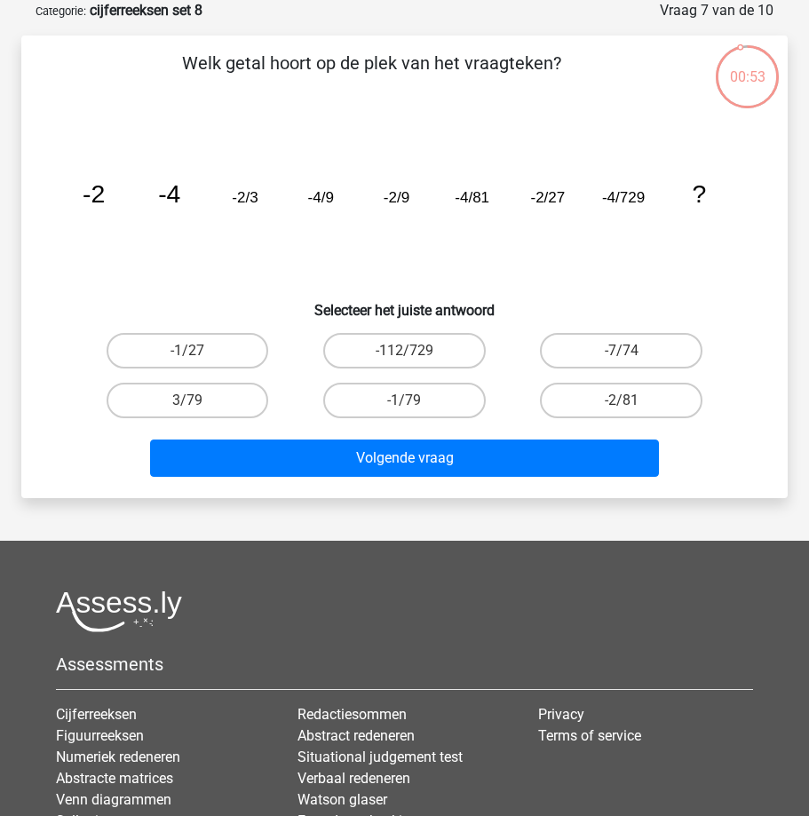
drag, startPoint x: 102, startPoint y: 198, endPoint x: 147, endPoint y: 195, distance: 45.4
click at [147, 195] on icon "image/svg+xml -2 -4 -2/3 -4/9 -2/9 -4/81 -2/27 -4/729 ?" at bounding box center [404, 202] width 681 height 171
drag, startPoint x: 94, startPoint y: 203, endPoint x: 732, endPoint y: 211, distance: 637.8
click at [732, 211] on icon "image/svg+xml -2 -4 -2/3 -4/9 -2/9 -4/81 -2/27 -4/729 ?" at bounding box center [404, 202] width 681 height 171
copy g "-2 -4 -2/3 -4/9 -2/9 -4/81 -2/27 -4/729 ?"
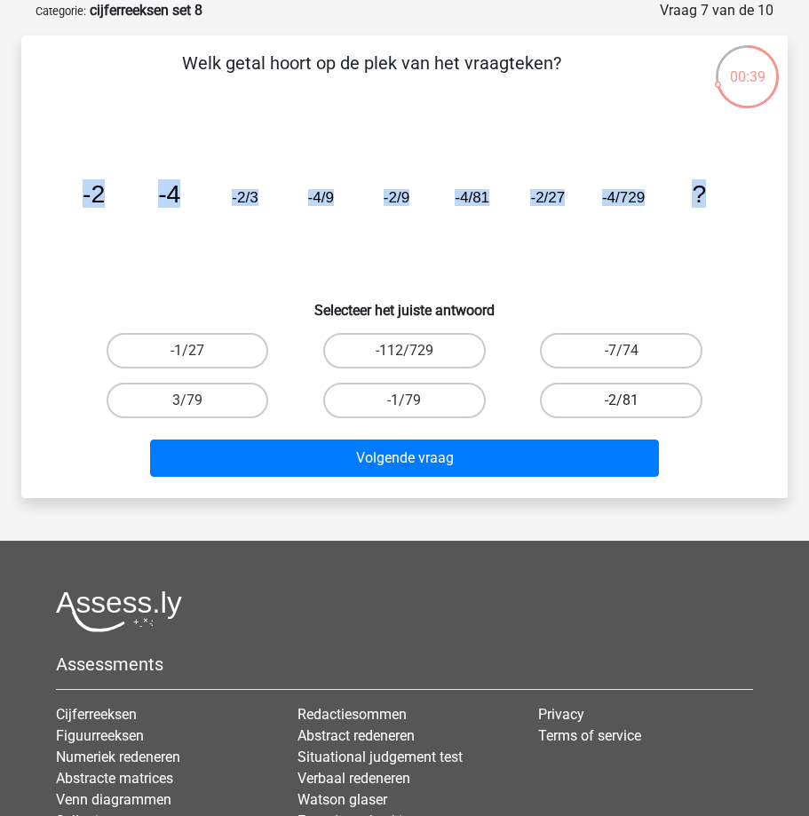
click at [586, 402] on label "-2/81" at bounding box center [621, 401] width 163 height 36
click at [622, 402] on input "-2/81" at bounding box center [628, 407] width 12 height 12
radio input "true"
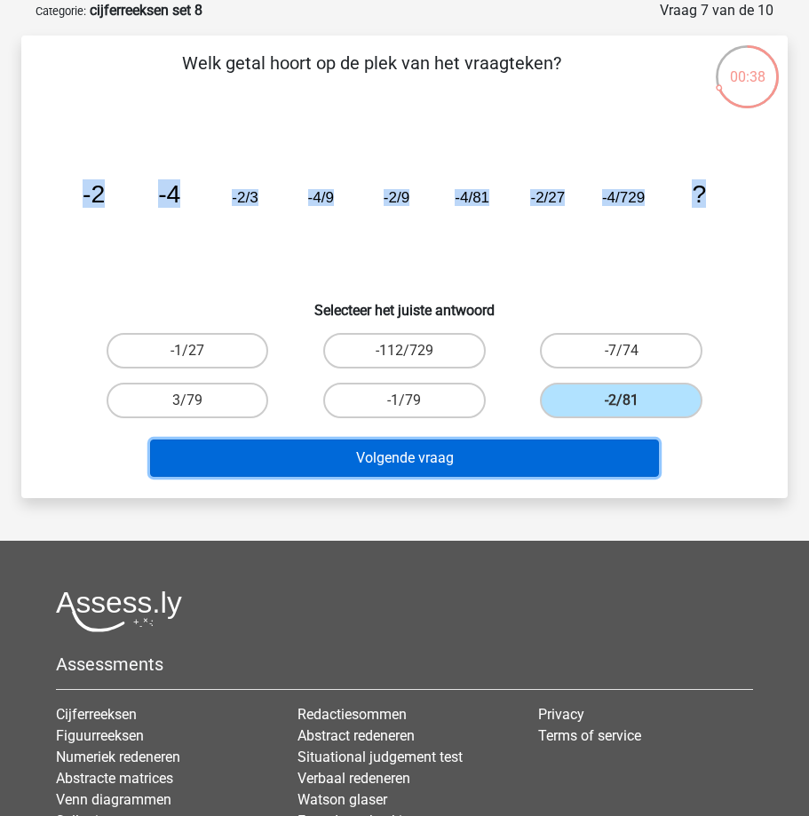
click at [386, 461] on button "Volgende vraag" at bounding box center [405, 458] width 510 height 37
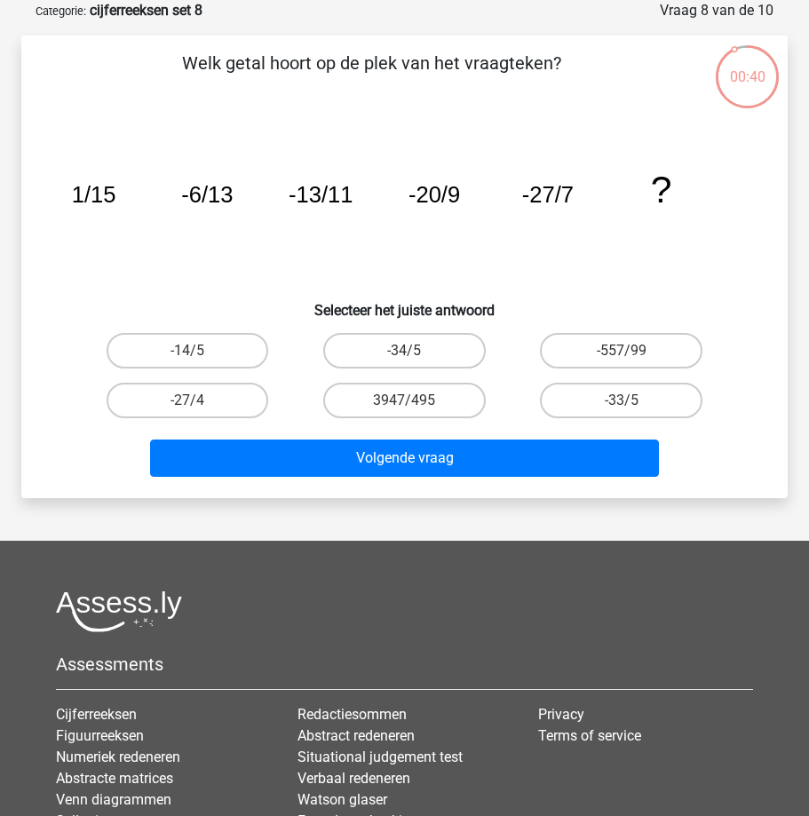
drag, startPoint x: 71, startPoint y: 195, endPoint x: 694, endPoint y: 209, distance: 622.8
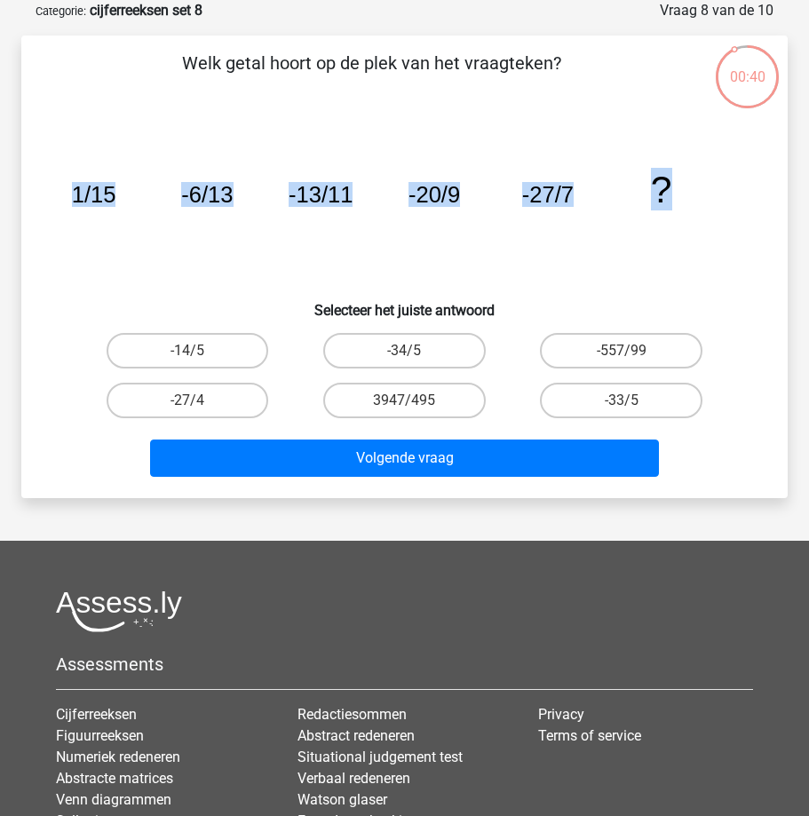
click at [693, 209] on icon "image/svg+xml 1/15 -6/13 -13/11 -20/9 -27/7 ?" at bounding box center [404, 202] width 681 height 171
copy g "1/15 -6/13 -13/11 -20/9 -27/7 ?"
click at [414, 354] on input "-34/5" at bounding box center [410, 357] width 12 height 12
radio input "true"
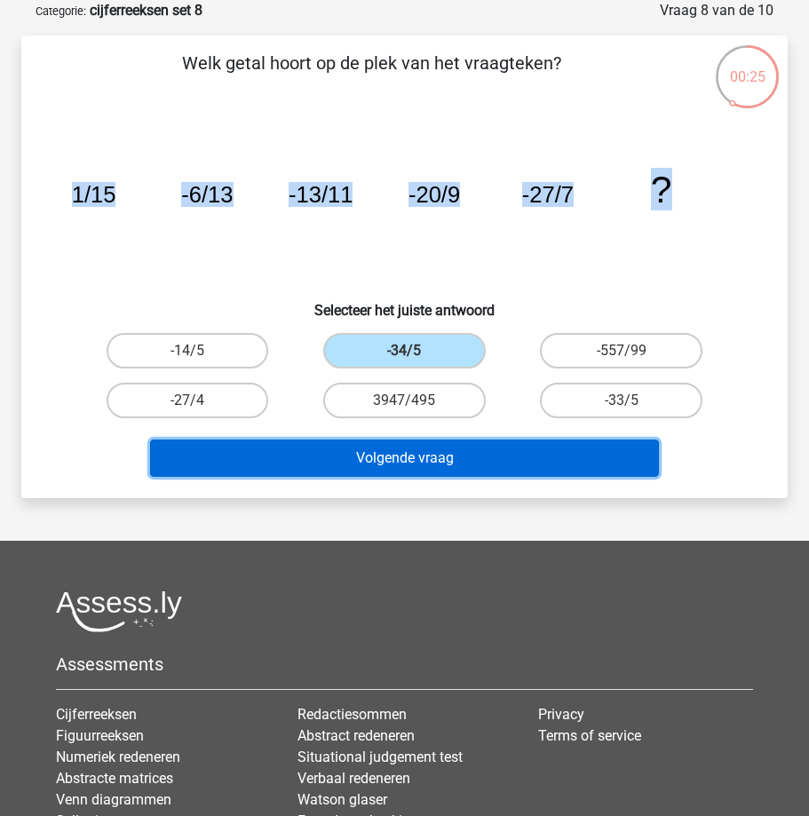
click at [370, 454] on button "Volgende vraag" at bounding box center [405, 458] width 510 height 37
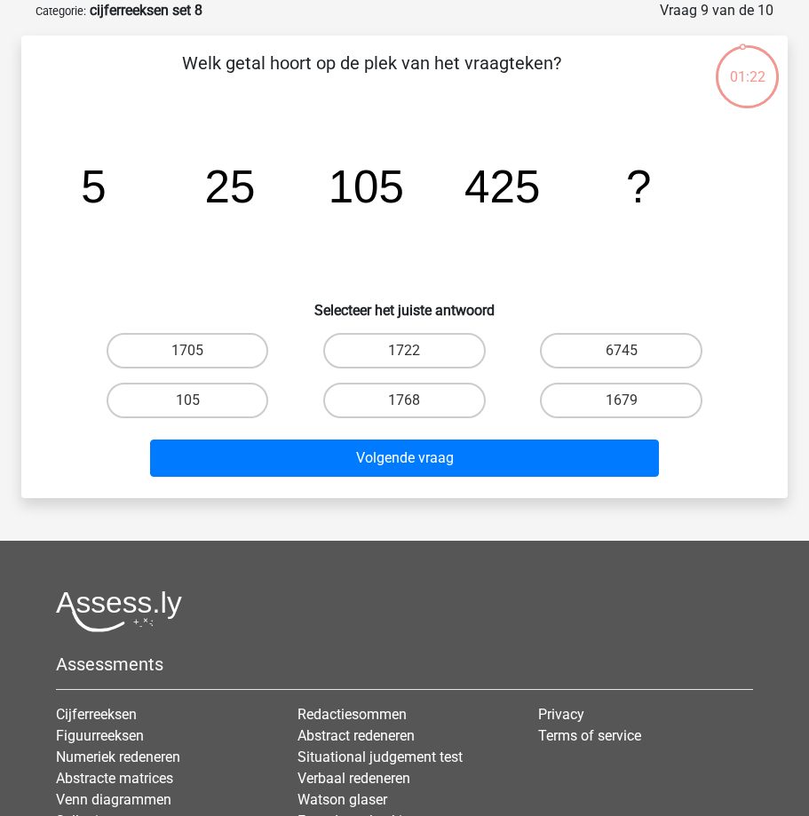
drag, startPoint x: 58, startPoint y: 185, endPoint x: 793, endPoint y: 189, distance: 735.5
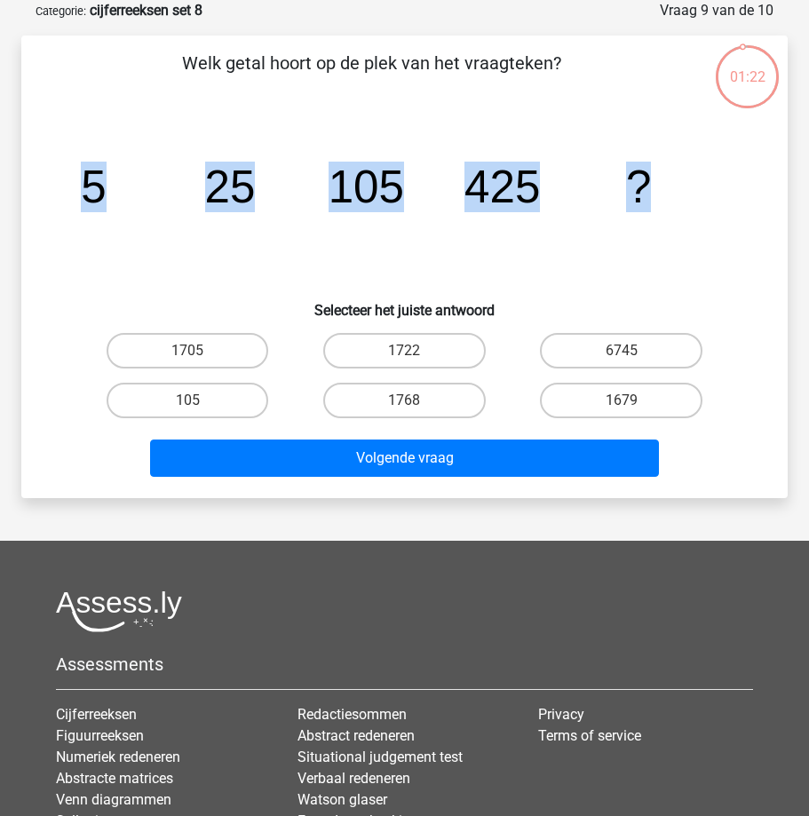
click at [793, 189] on div "01:22 Vraag 9 van de 10 Categorie: cijferreeksen set 8 Welk getal hoort op de p…" at bounding box center [404, 249] width 795 height 498
copy g "5 25 105 425 ?"
click at [166, 347] on label "1705" at bounding box center [188, 351] width 163 height 36
click at [187, 351] on input "1705" at bounding box center [193, 357] width 12 height 12
radio input "true"
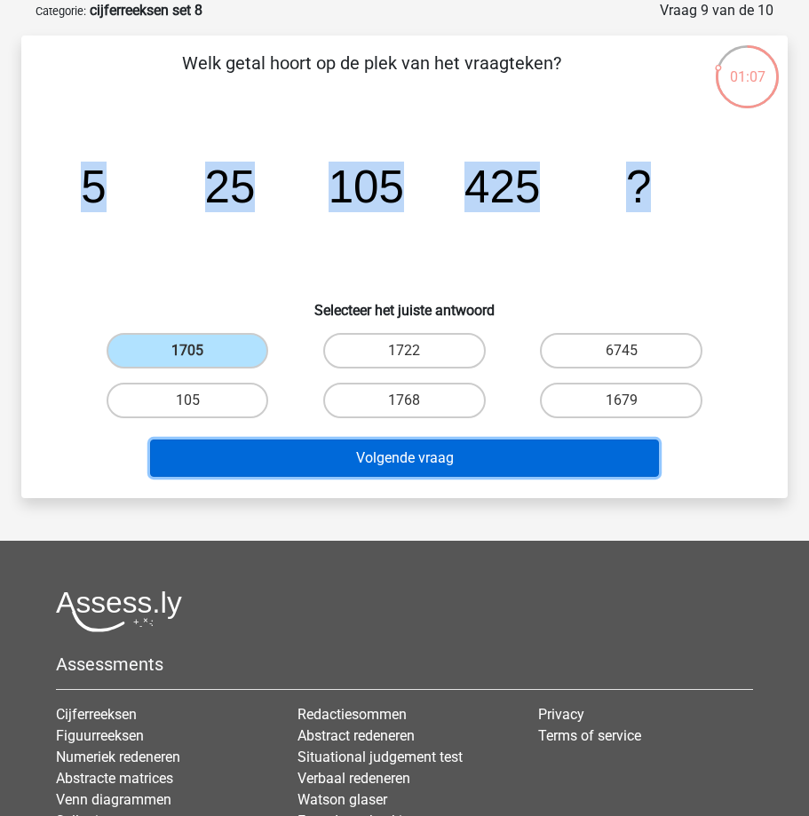
click at [298, 456] on button "Volgende vraag" at bounding box center [405, 458] width 510 height 37
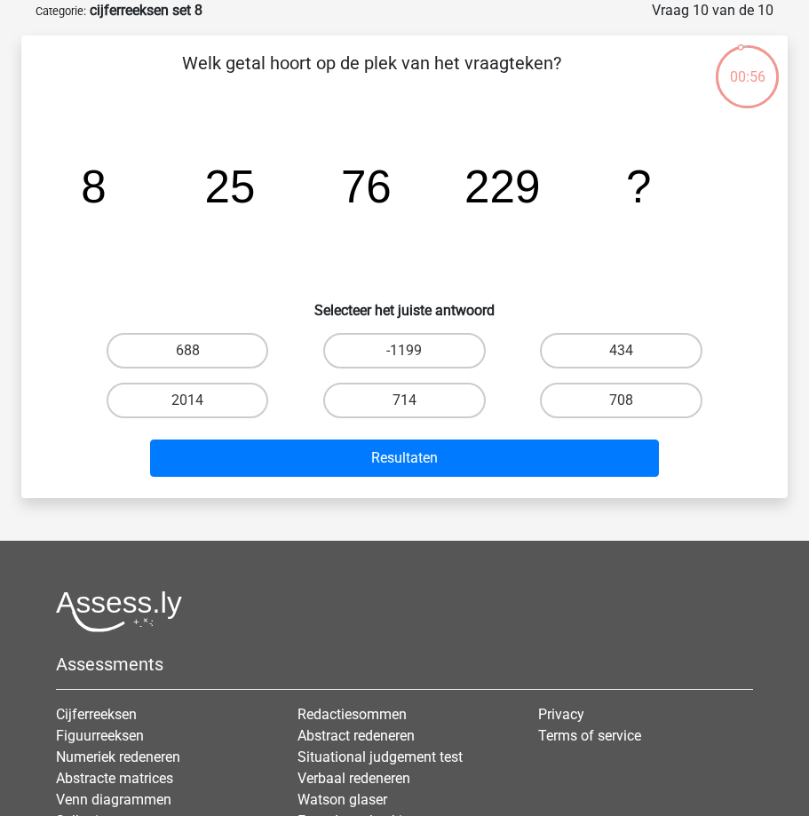
drag, startPoint x: 85, startPoint y: 180, endPoint x: 648, endPoint y: 193, distance: 562.4
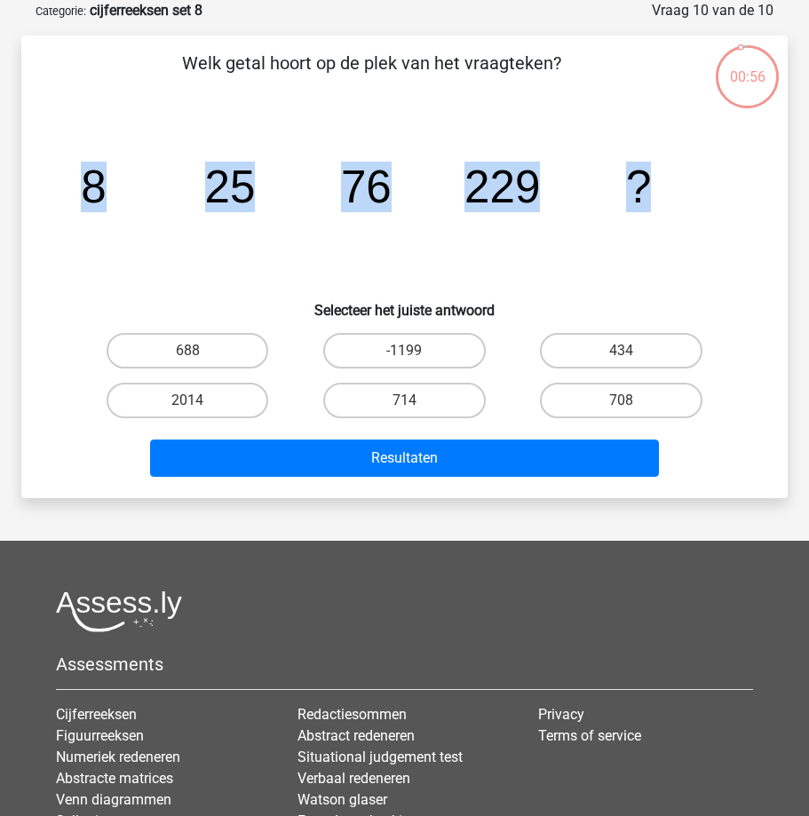
click at [648, 193] on g "8 25 76 229 ?" at bounding box center [366, 187] width 570 height 51
copy g "8 25 76 229 ?"
click at [217, 346] on label "688" at bounding box center [188, 351] width 163 height 36
click at [199, 351] on input "688" at bounding box center [193, 357] width 12 height 12
radio input "true"
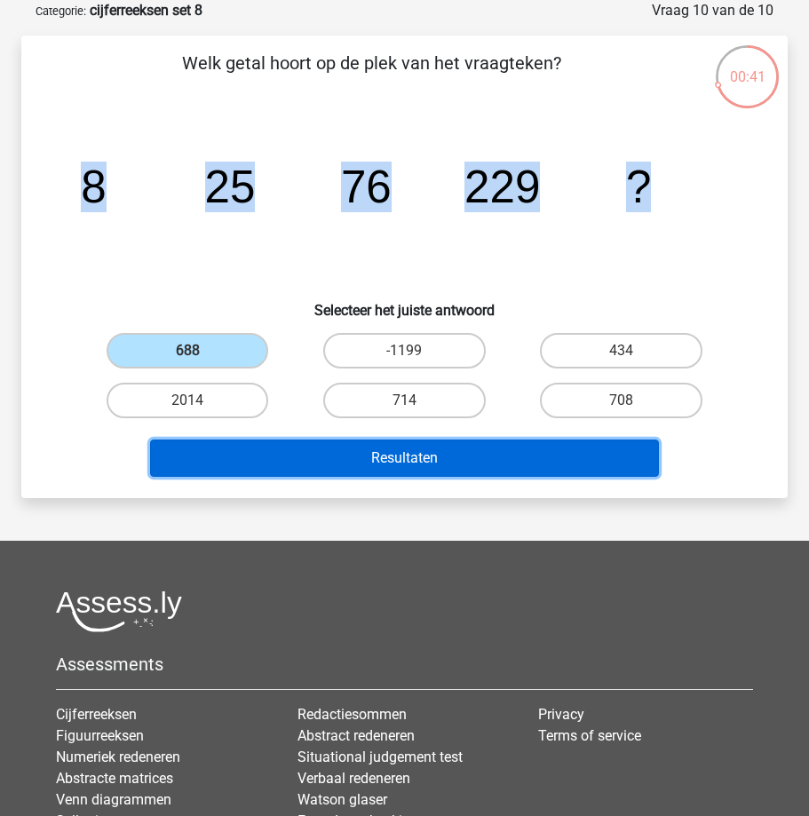
click at [351, 452] on button "Resultaten" at bounding box center [405, 458] width 510 height 37
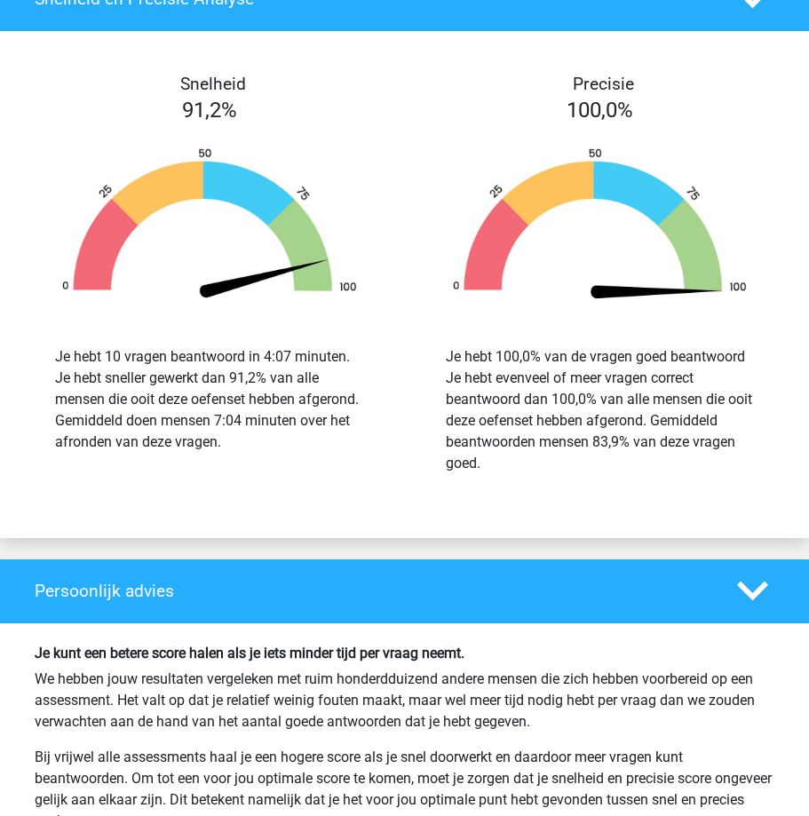
scroll to position [1954, 0]
